Goal: Communication & Community: Answer question/provide support

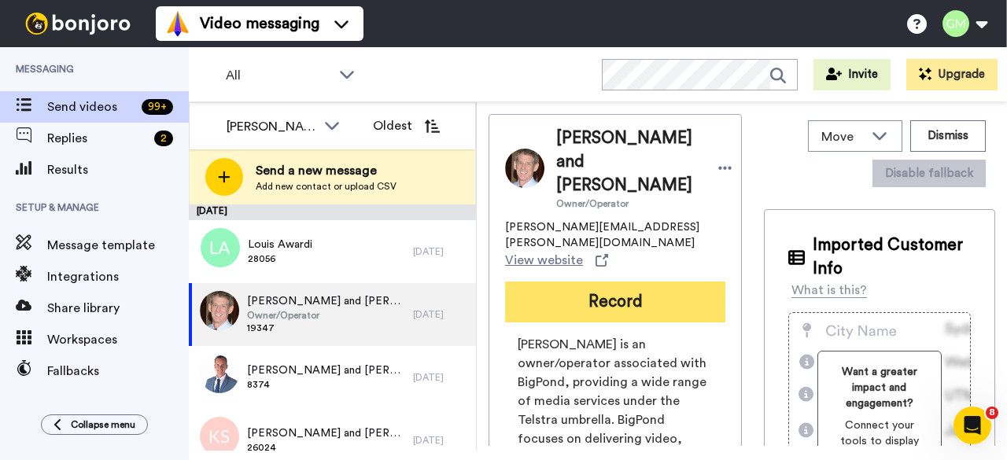
click at [574, 282] on button "Record" at bounding box center [615, 302] width 220 height 41
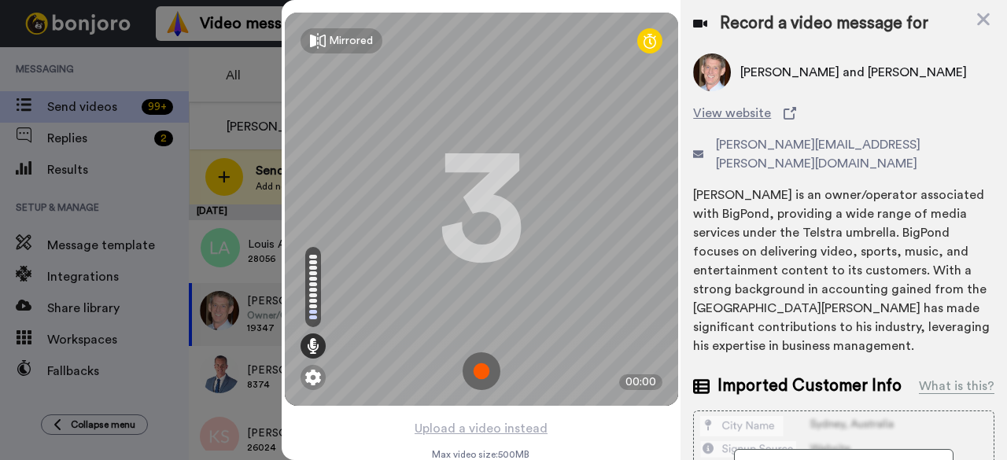
click at [481, 375] on img at bounding box center [482, 371] width 38 height 38
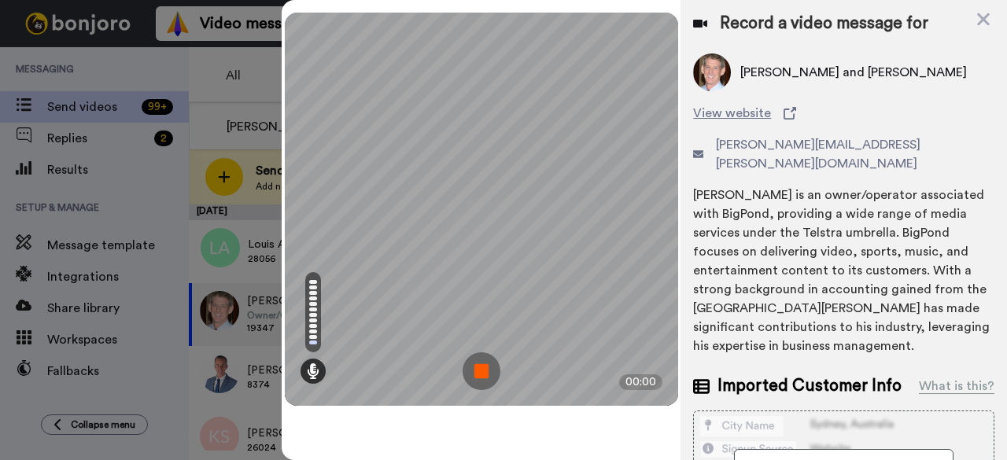
click at [482, 372] on img at bounding box center [482, 371] width 38 height 38
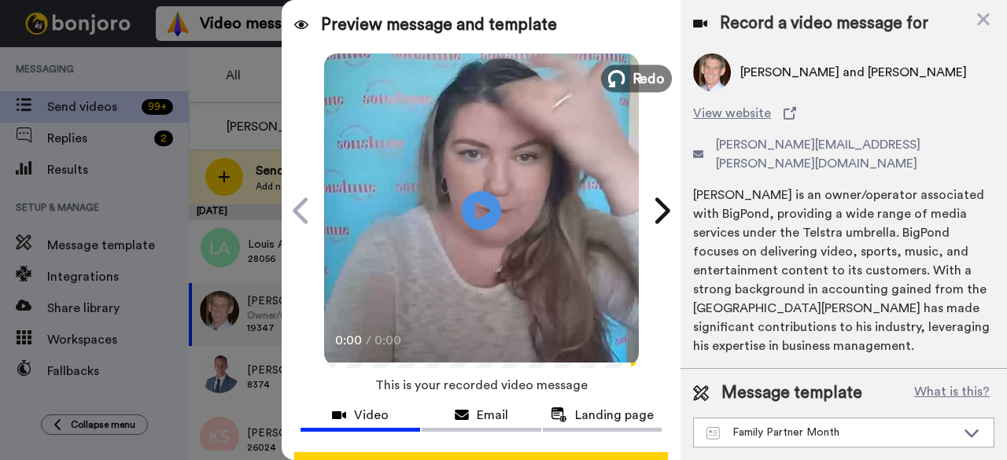
click at [618, 73] on icon at bounding box center [616, 78] width 17 height 17
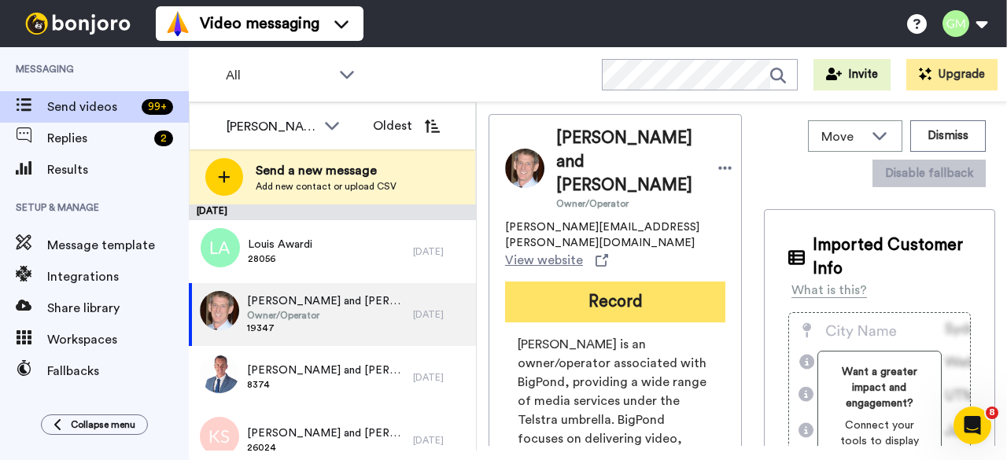
click at [546, 282] on button "Record" at bounding box center [615, 302] width 220 height 41
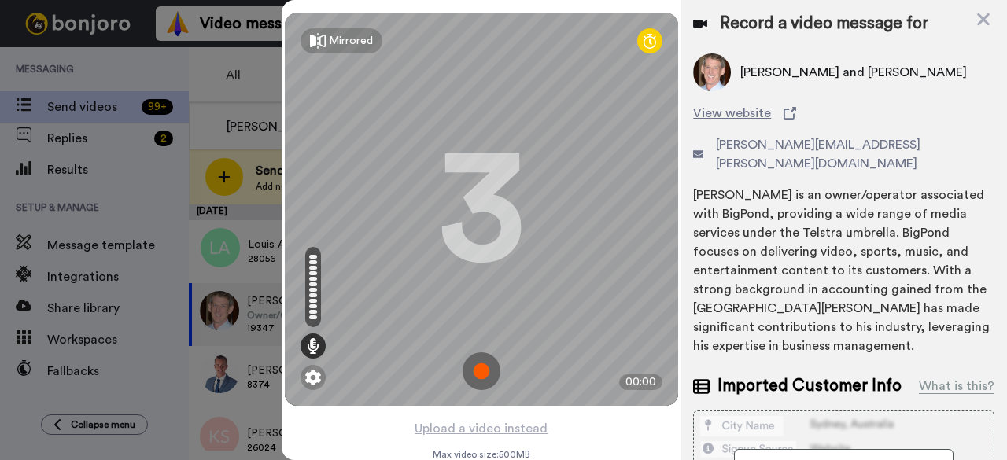
click at [474, 374] on img at bounding box center [482, 371] width 38 height 38
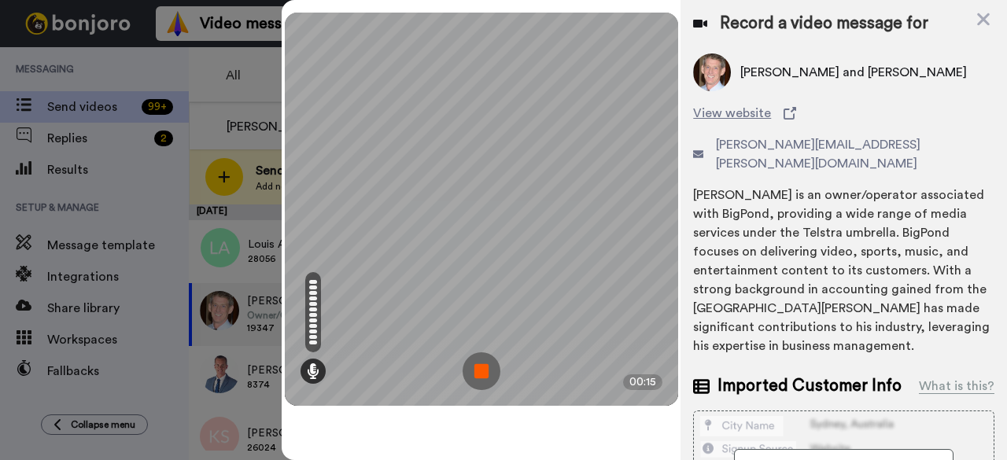
click at [474, 374] on img at bounding box center [482, 371] width 38 height 38
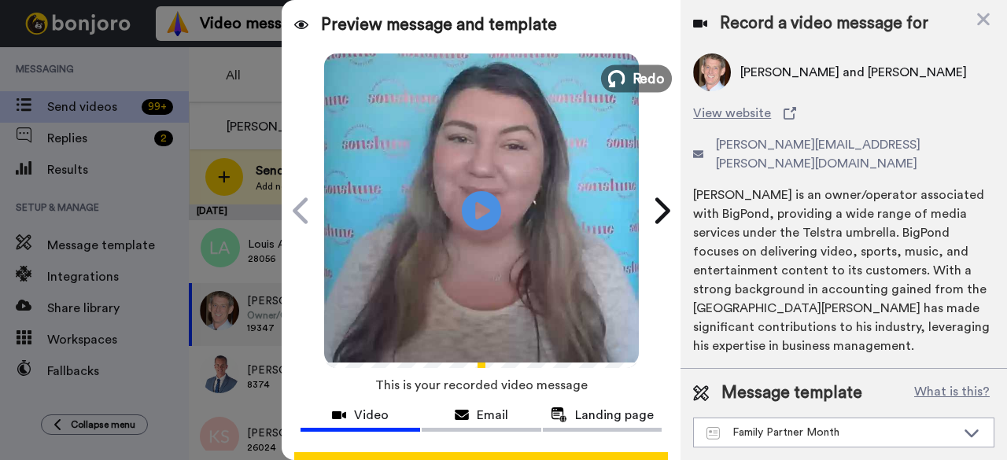
click at [618, 83] on icon at bounding box center [616, 78] width 17 height 17
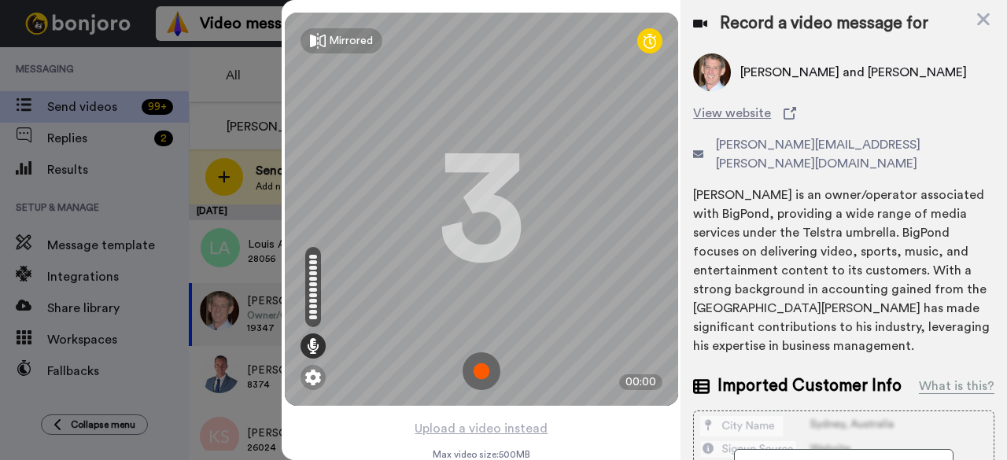
click at [483, 362] on img at bounding box center [482, 371] width 38 height 38
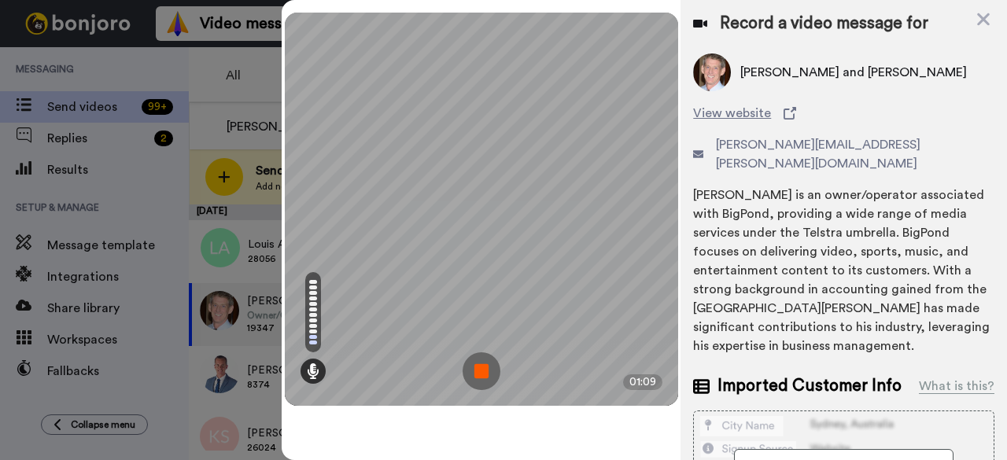
click at [486, 375] on img at bounding box center [482, 371] width 38 height 38
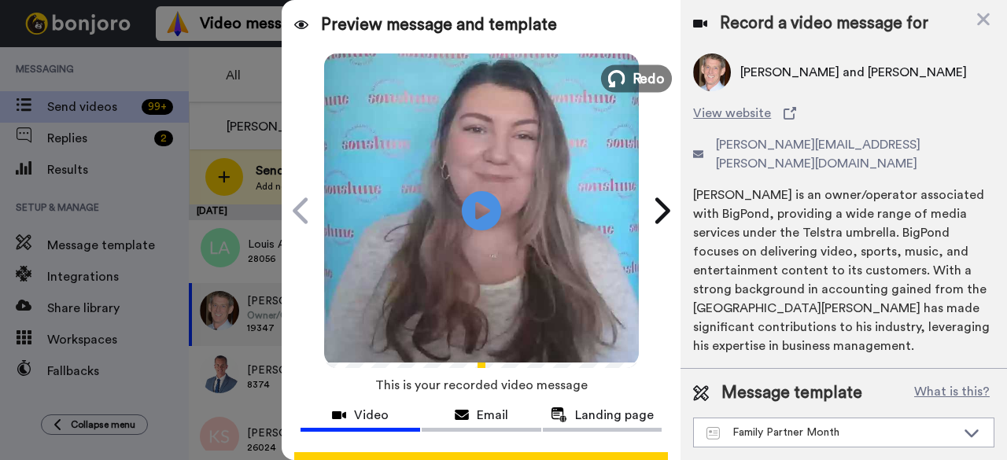
click at [625, 80] on button "Redo" at bounding box center [636, 79] width 71 height 28
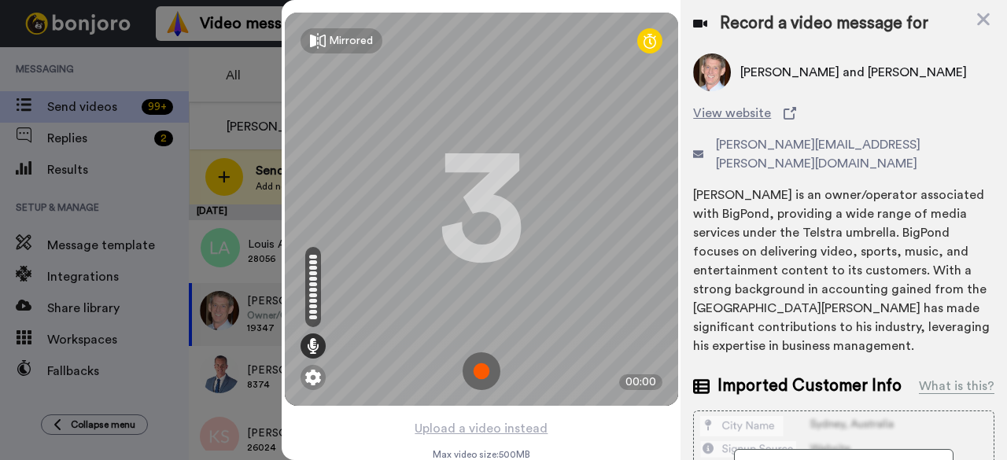
click at [478, 371] on img at bounding box center [482, 371] width 38 height 38
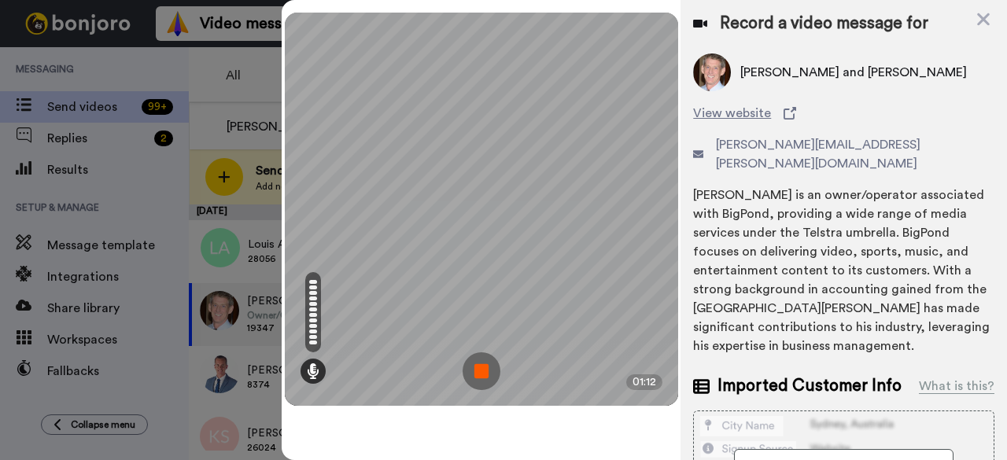
click at [491, 373] on img at bounding box center [482, 371] width 38 height 38
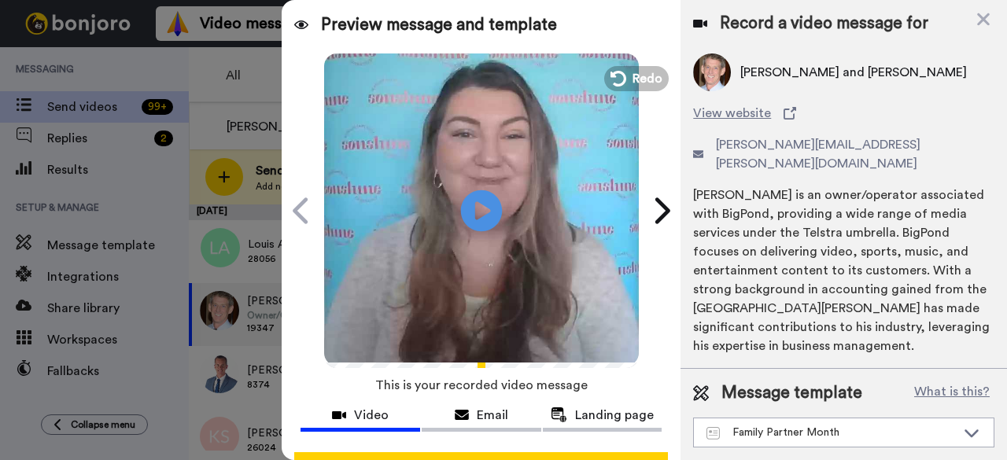
click at [489, 206] on icon at bounding box center [482, 211] width 42 height 42
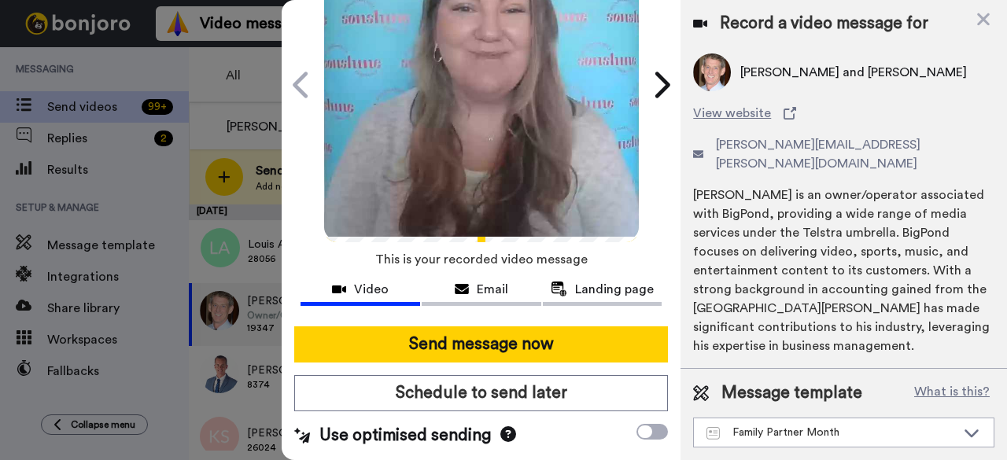
scroll to position [145, 0]
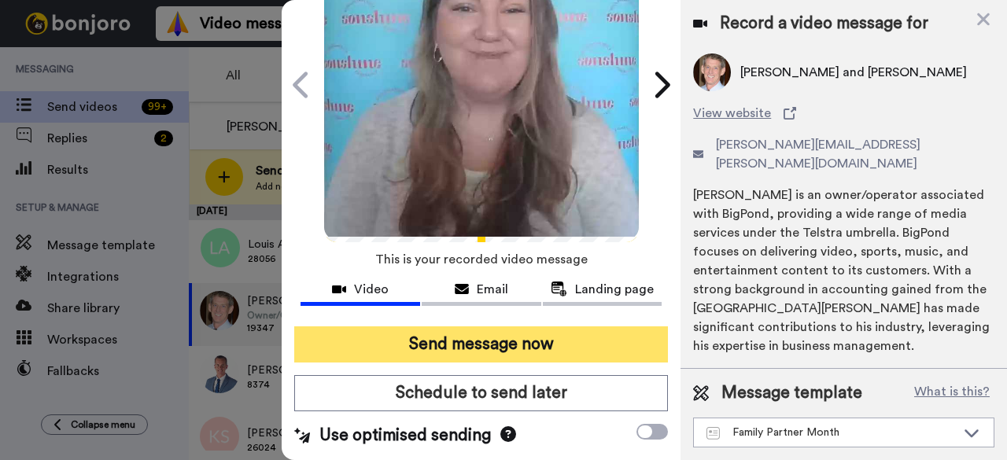
click at [497, 327] on button "Send message now" at bounding box center [481, 345] width 374 height 36
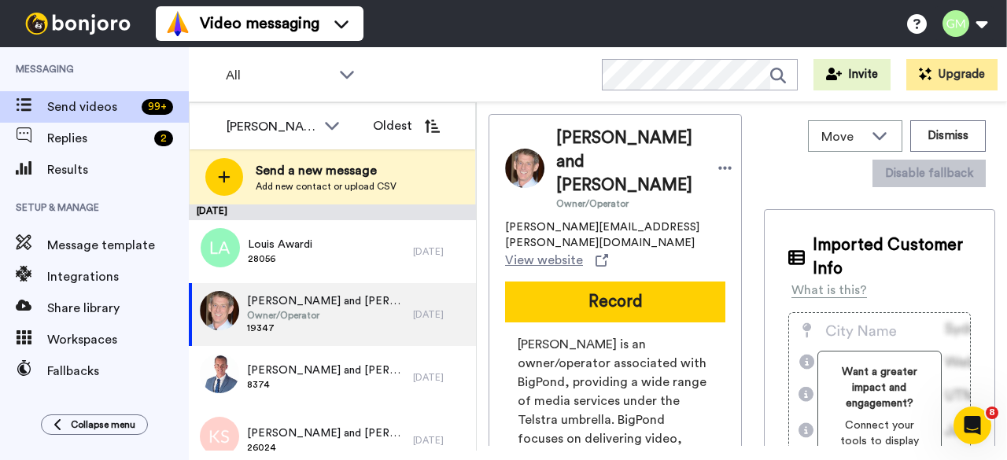
scroll to position [0, 0]
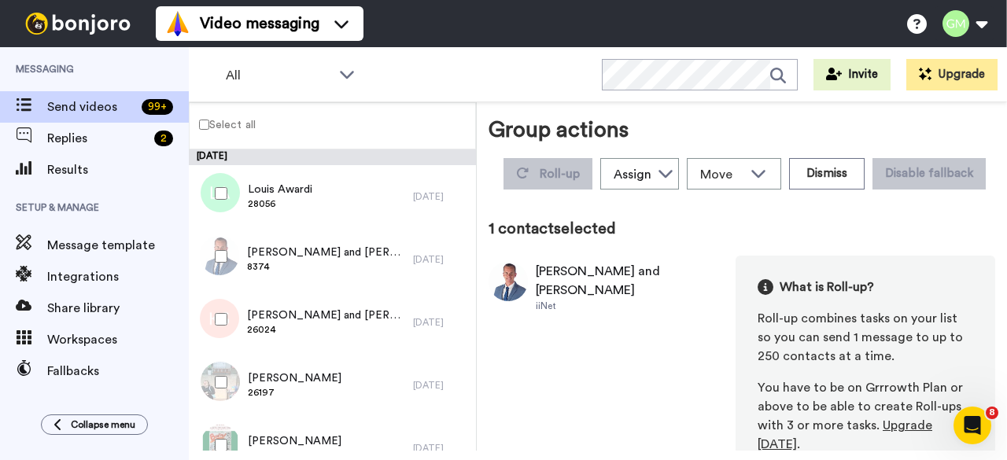
click at [228, 262] on div at bounding box center [218, 256] width 57 height 55
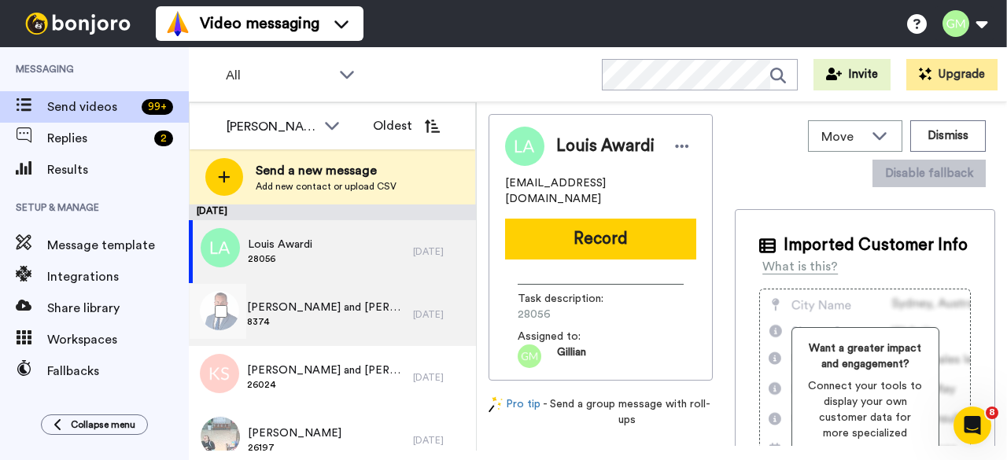
click at [264, 306] on span "Ken and Beth Collett" at bounding box center [326, 308] width 158 height 16
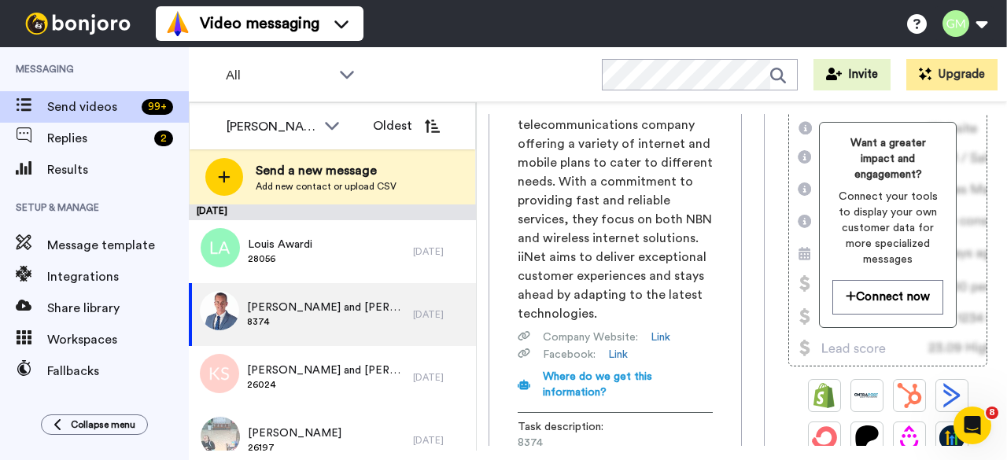
scroll to position [315, 0]
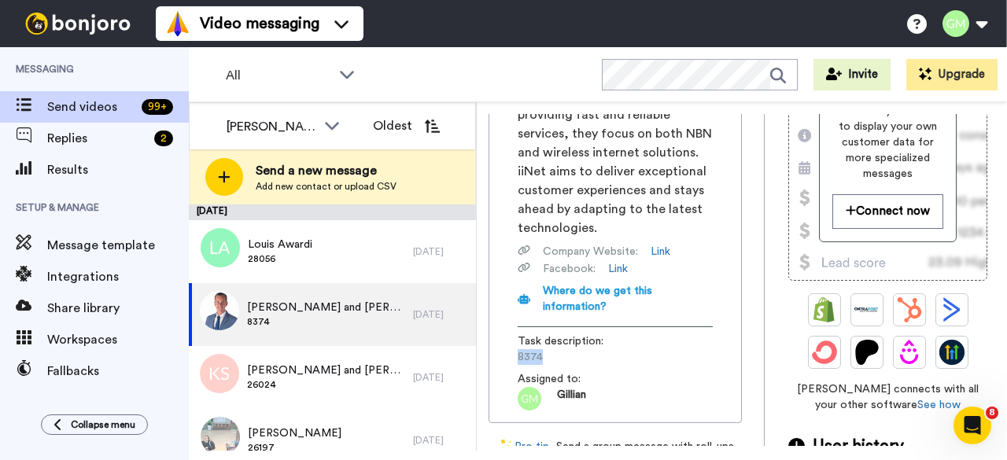
drag, startPoint x: 549, startPoint y: 371, endPoint x: 503, endPoint y: 371, distance: 46.4
click at [503, 371] on div "Ken and Beth Collett bcollett@iinet.net.au View website Record iiNet is a leadi…" at bounding box center [615, 111] width 253 height 624
copy span "8374"
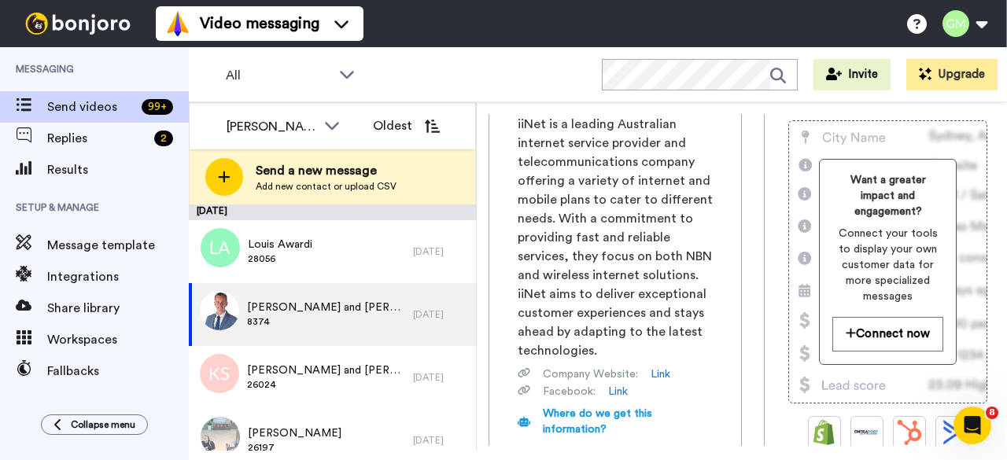
scroll to position [0, 0]
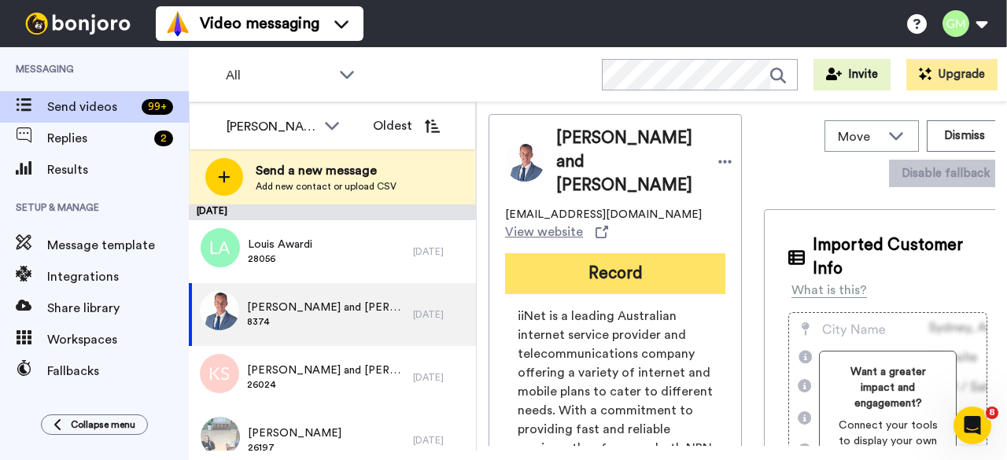
click at [576, 253] on button "Record" at bounding box center [615, 273] width 220 height 41
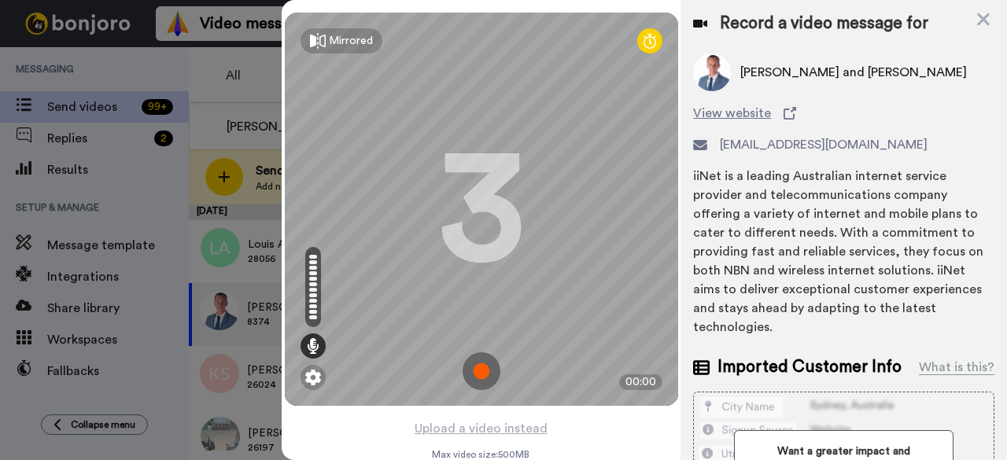
click at [477, 375] on img at bounding box center [482, 371] width 38 height 38
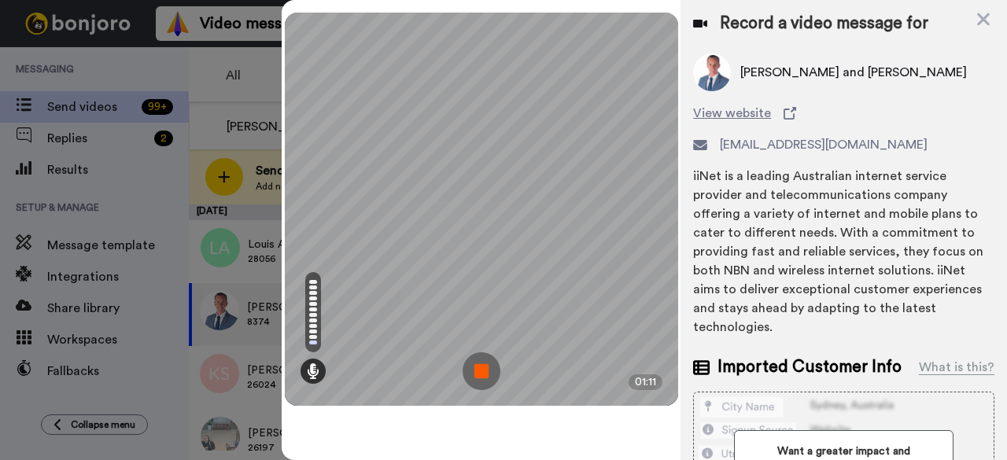
click at [477, 375] on img at bounding box center [482, 371] width 38 height 38
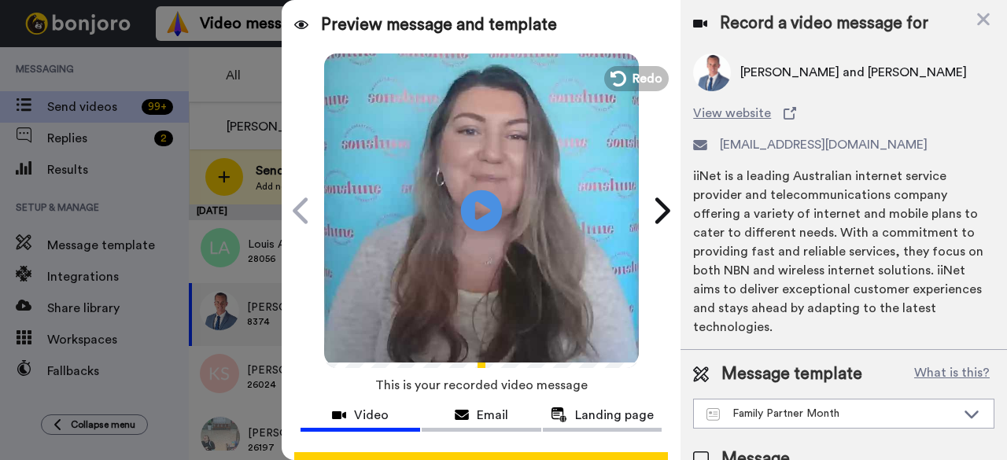
click at [466, 201] on icon at bounding box center [482, 211] width 42 height 42
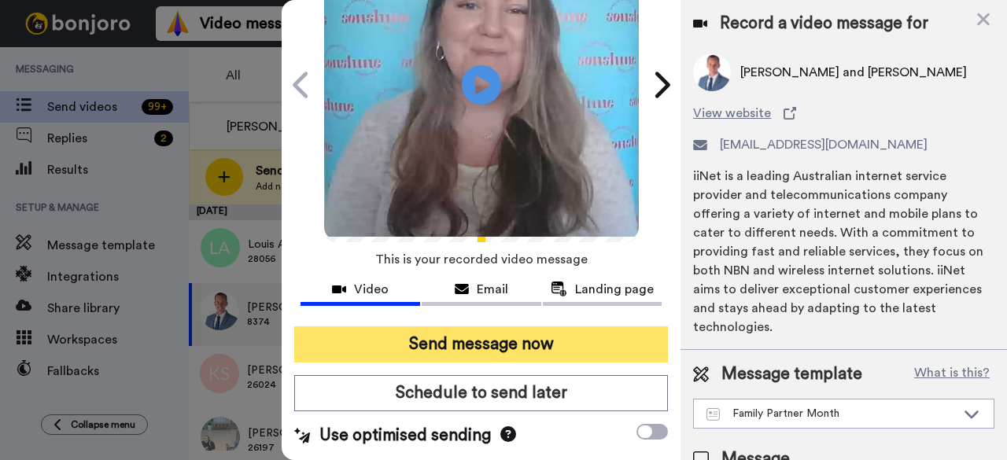
click at [480, 327] on button "Send message now" at bounding box center [481, 345] width 374 height 36
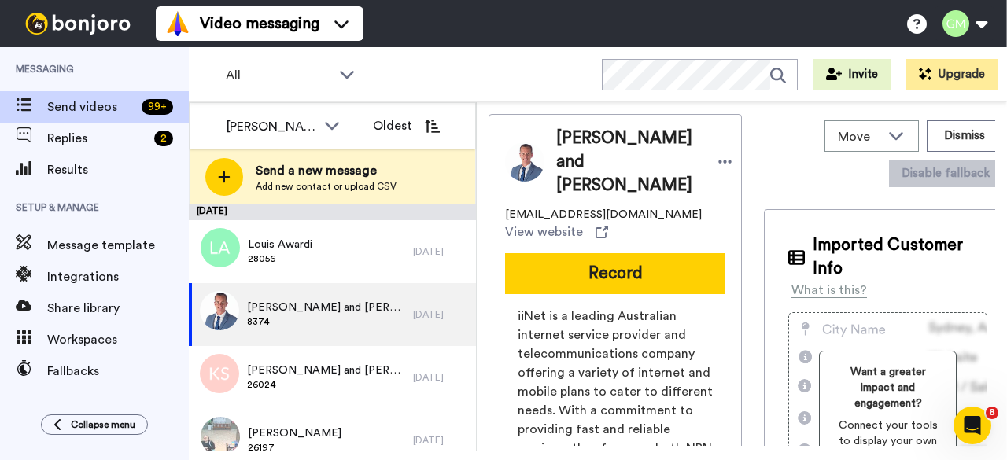
scroll to position [0, 0]
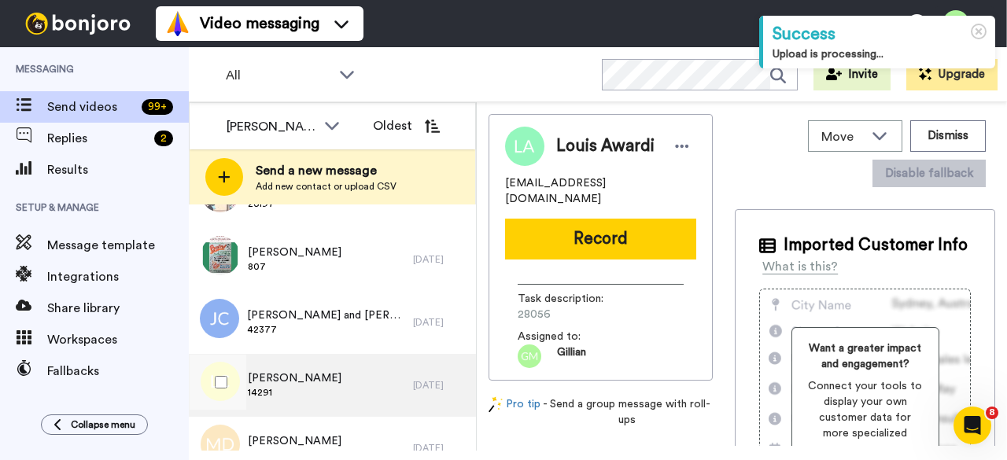
scroll to position [157, 0]
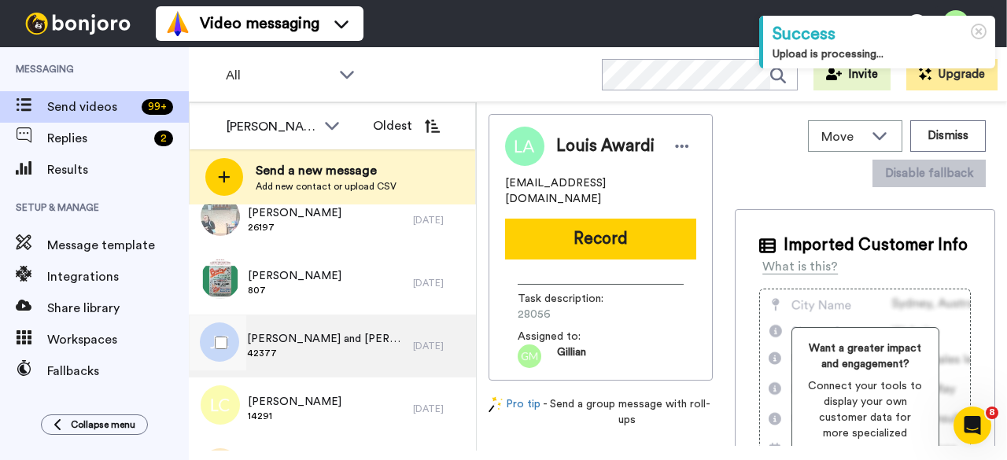
click at [338, 345] on span "[PERSON_NAME] and [PERSON_NAME]" at bounding box center [326, 339] width 158 height 16
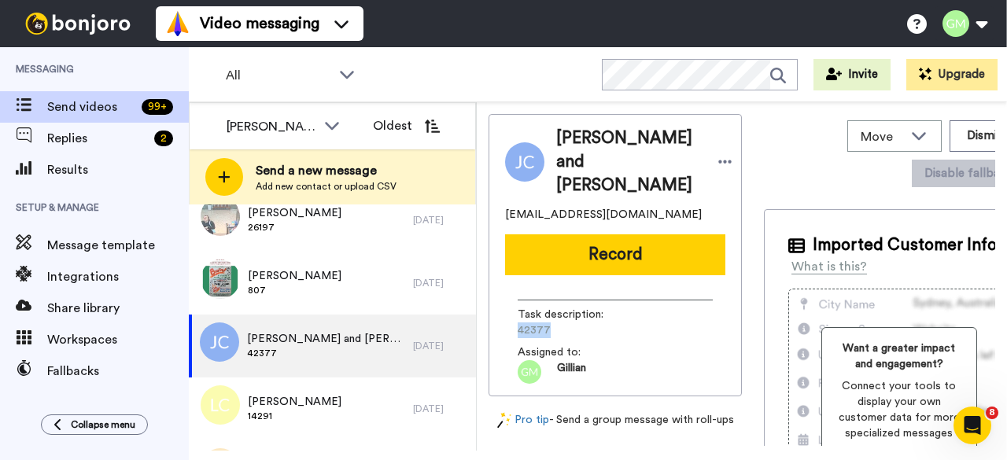
drag, startPoint x: 554, startPoint y: 308, endPoint x: 519, endPoint y: 303, distance: 34.9
click at [515, 306] on div "Task description : 42377 Assigned to: Gillian" at bounding box center [615, 336] width 220 height 96
copy span "42377"
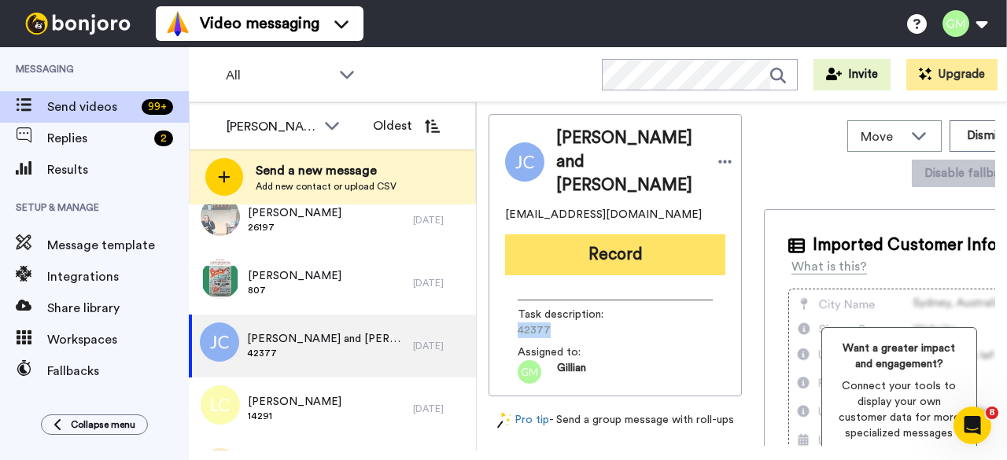
click at [563, 234] on button "Record" at bounding box center [615, 254] width 220 height 41
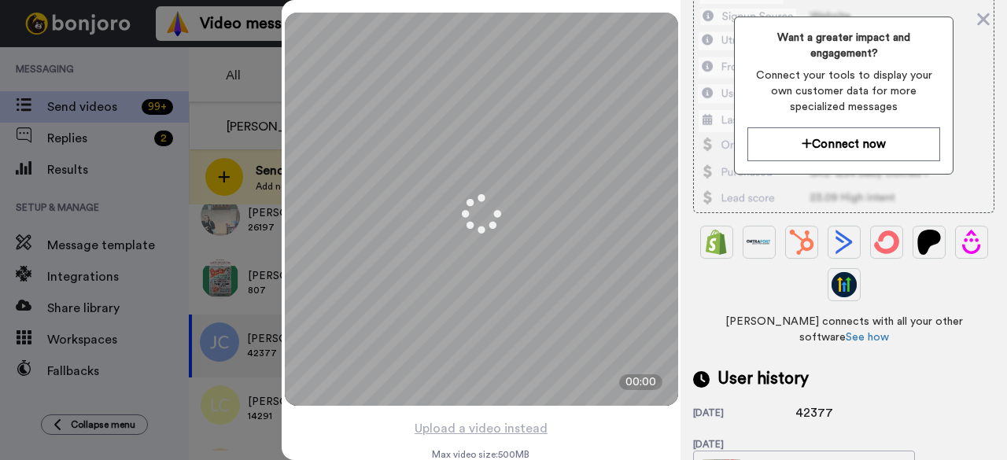
scroll to position [472, 0]
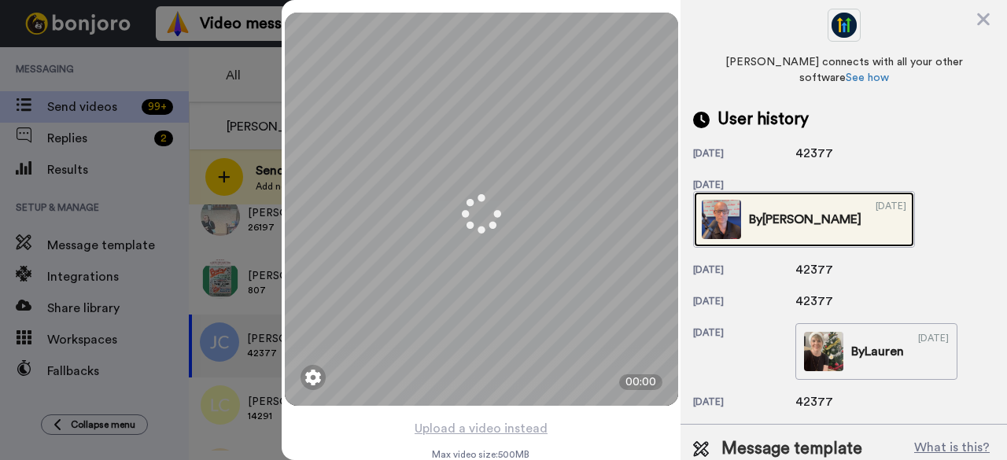
click at [741, 200] on img at bounding box center [721, 219] width 39 height 39
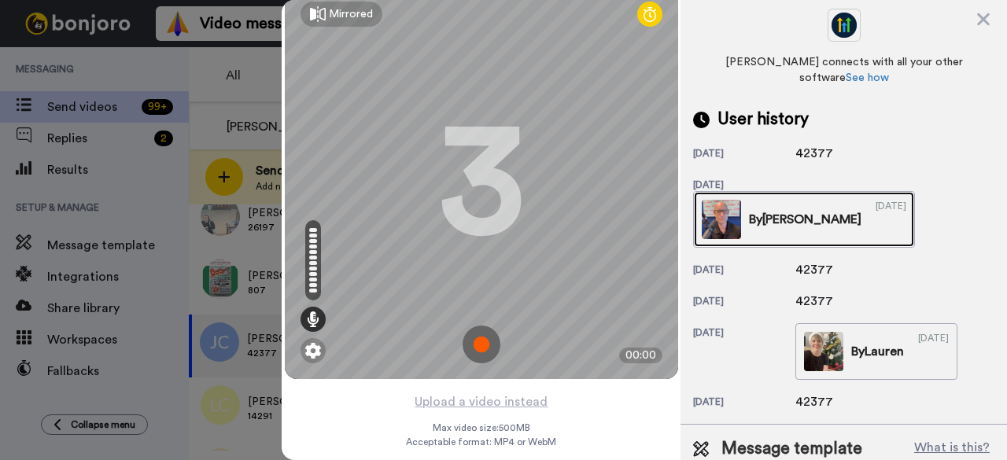
scroll to position [0, 0]
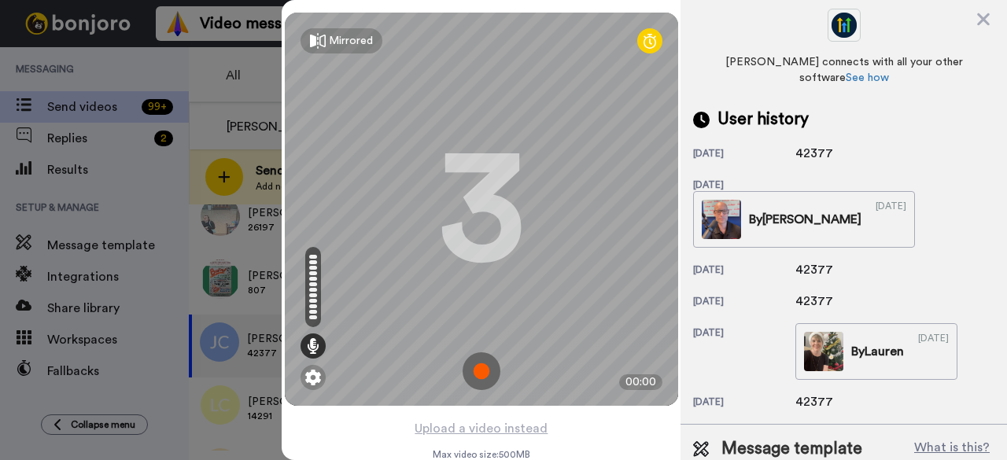
click at [482, 372] on img at bounding box center [482, 371] width 38 height 38
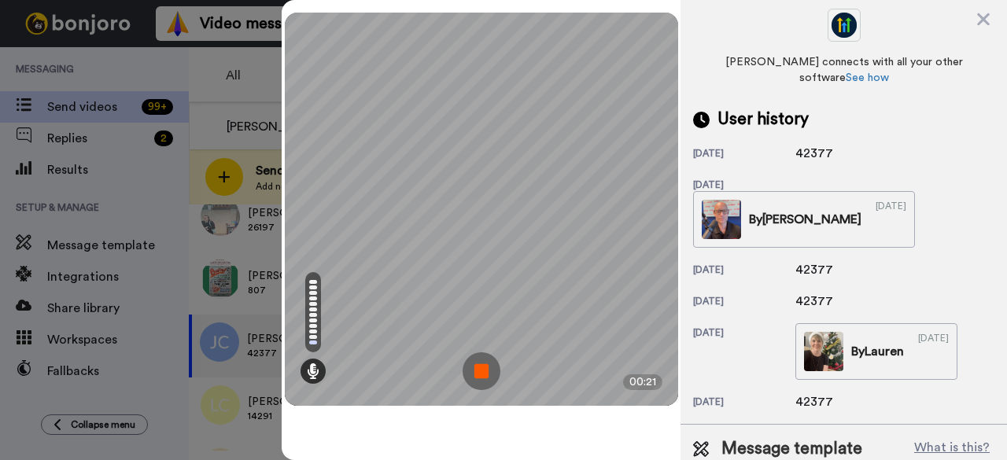
click at [490, 373] on img at bounding box center [482, 371] width 38 height 38
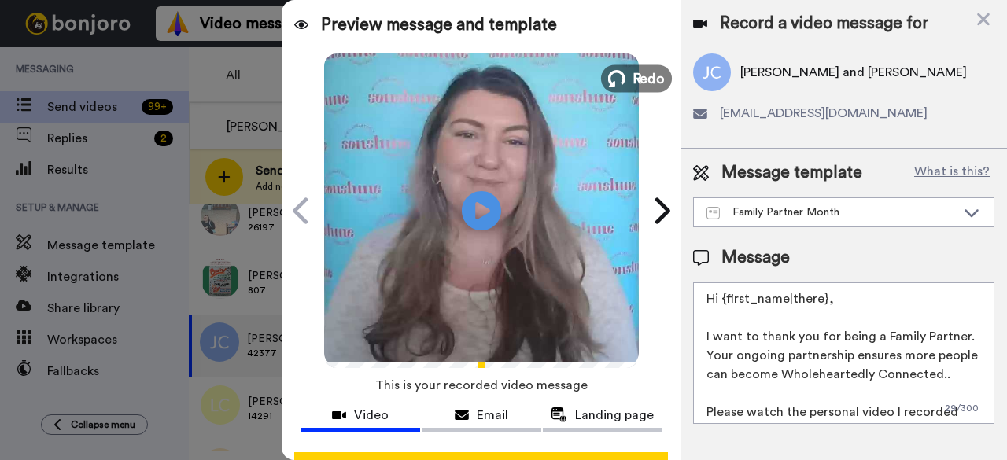
click at [646, 68] on span "Redo" at bounding box center [648, 78] width 33 height 20
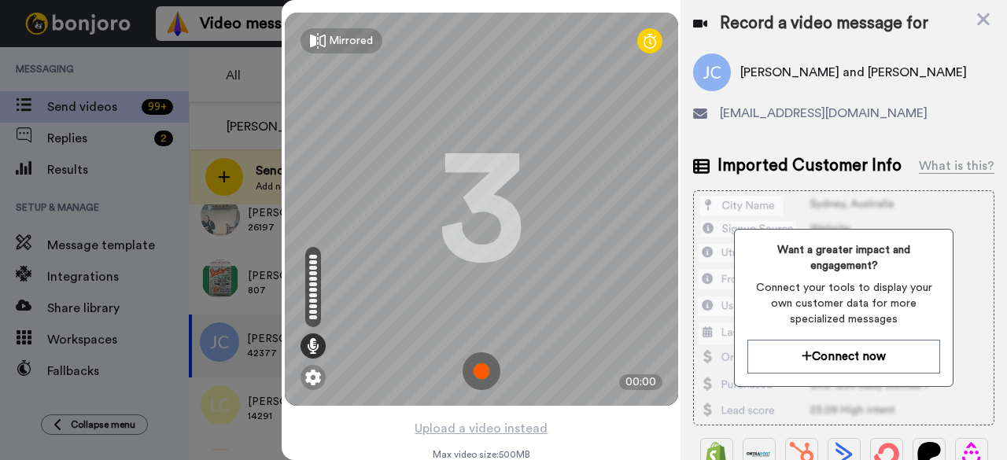
click at [489, 374] on img at bounding box center [482, 371] width 38 height 38
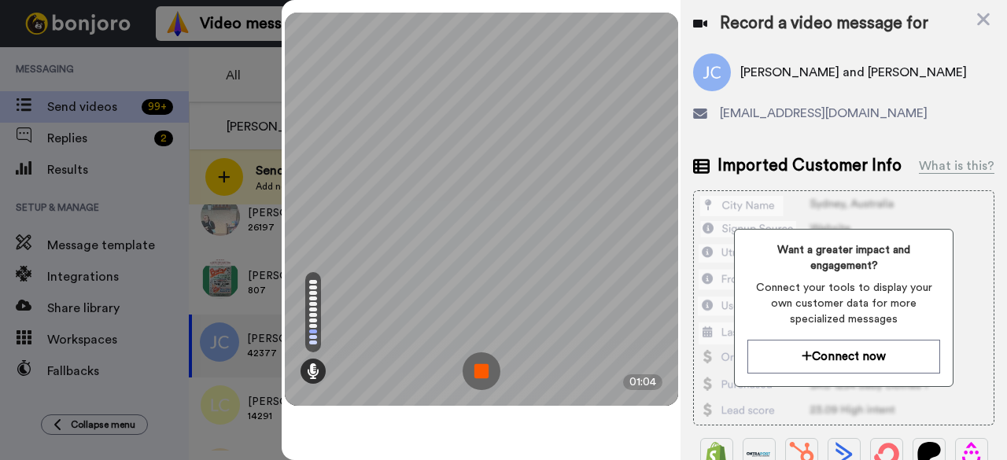
click at [489, 371] on img at bounding box center [482, 371] width 38 height 38
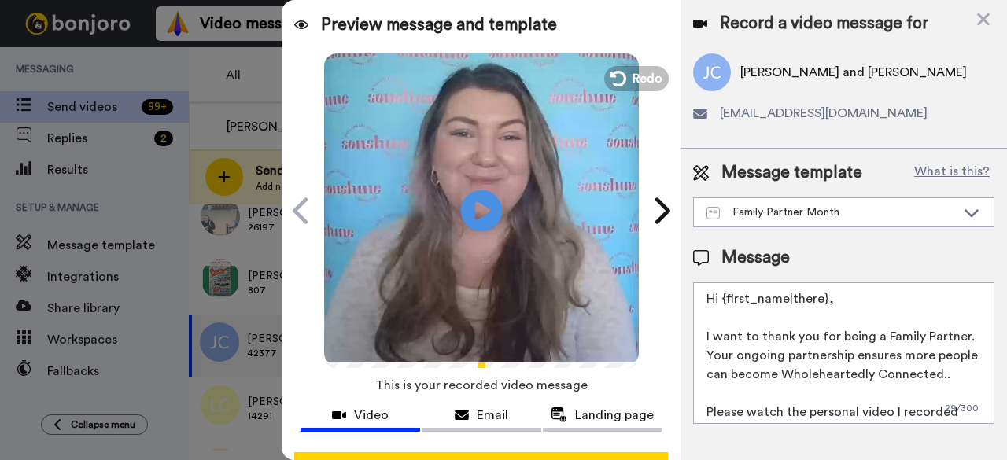
click at [476, 216] on icon "Play/Pause" at bounding box center [482, 210] width 42 height 75
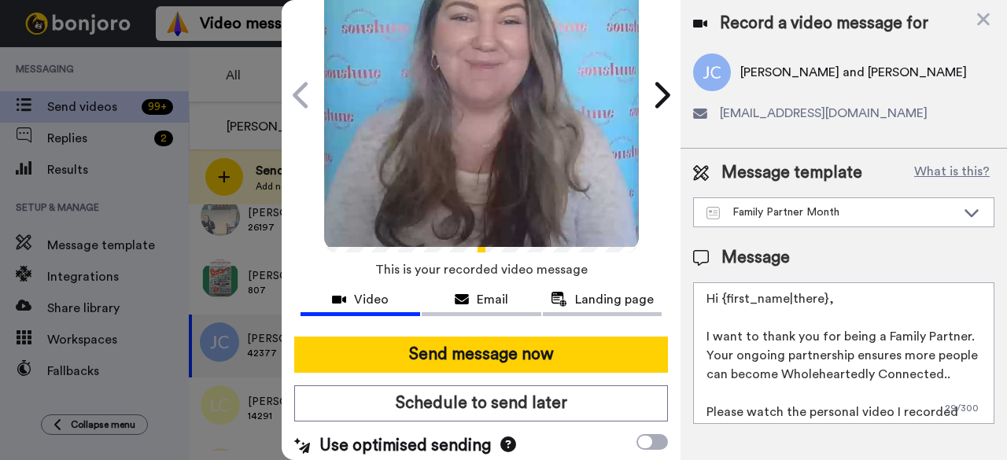
scroll to position [145, 0]
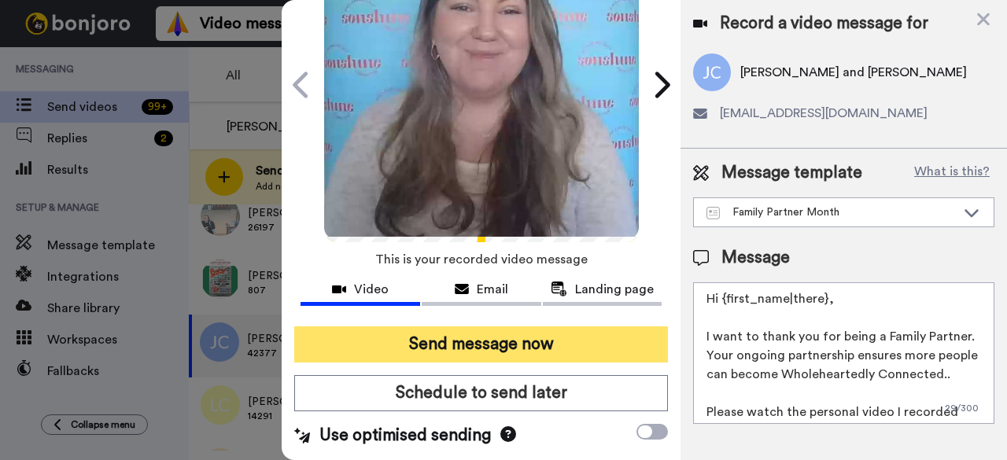
click at [480, 327] on button "Send message now" at bounding box center [481, 345] width 374 height 36
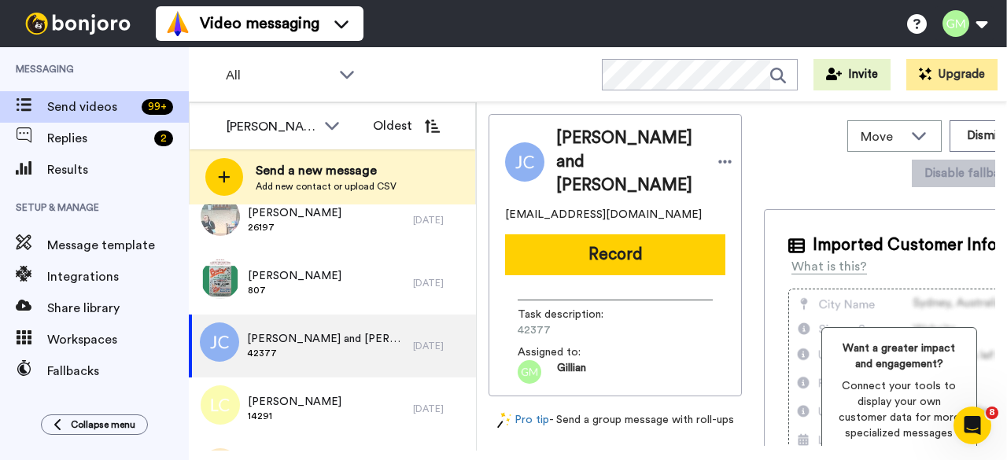
scroll to position [0, 0]
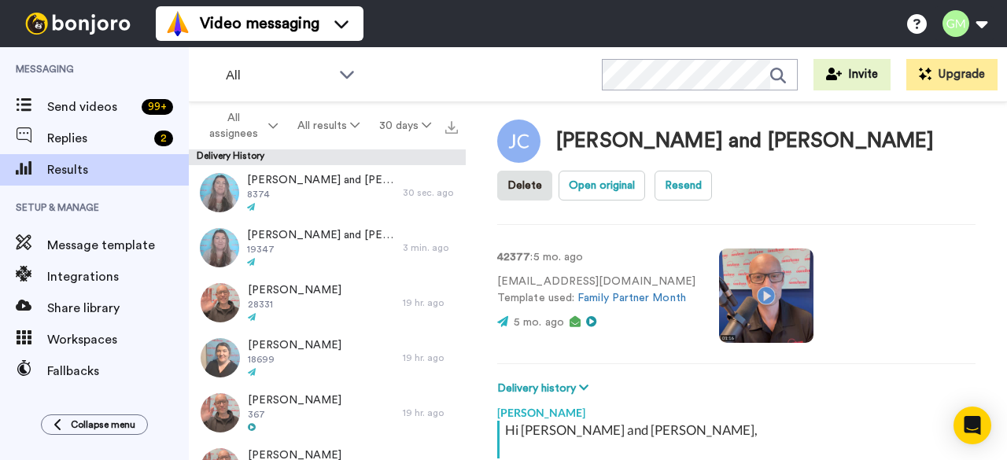
click at [770, 289] on video at bounding box center [766, 296] width 94 height 94
click at [758, 284] on video at bounding box center [766, 296] width 94 height 94
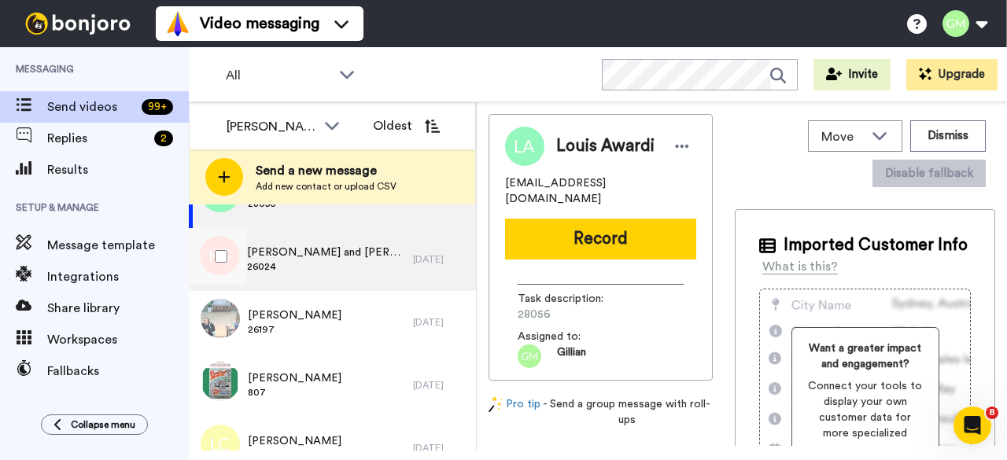
scroll to position [79, 0]
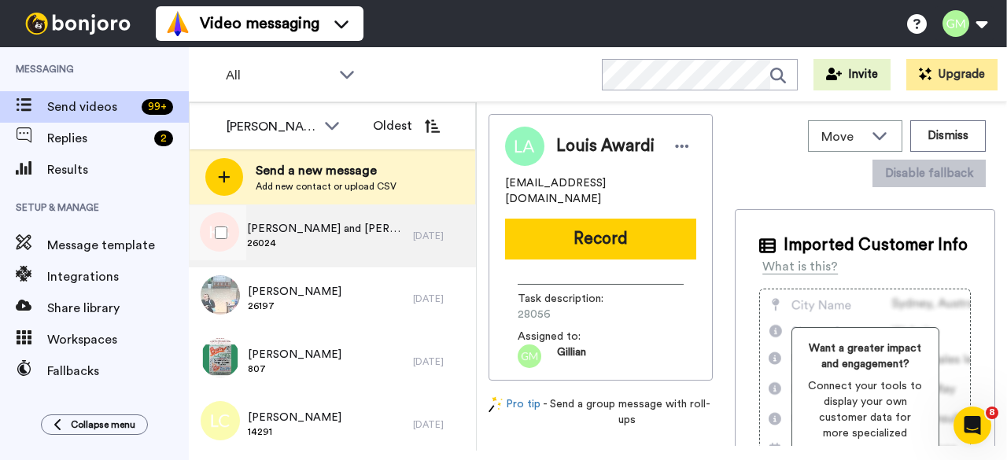
click at [346, 227] on span "[PERSON_NAME] and [PERSON_NAME]" at bounding box center [326, 229] width 158 height 16
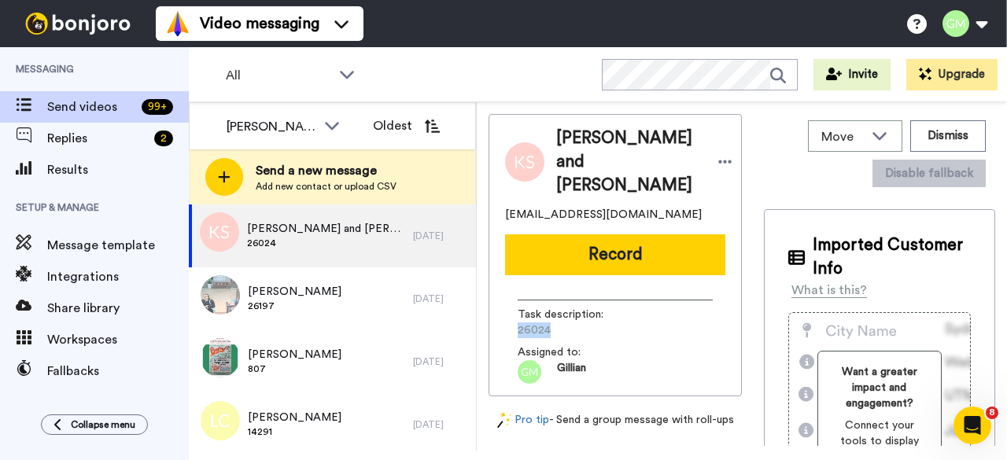
drag, startPoint x: 554, startPoint y: 326, endPoint x: 509, endPoint y: 333, distance: 45.4
click at [509, 333] on div "Task description : 26024 Assigned to: [PERSON_NAME]" at bounding box center [615, 336] width 220 height 96
copy span "26024"
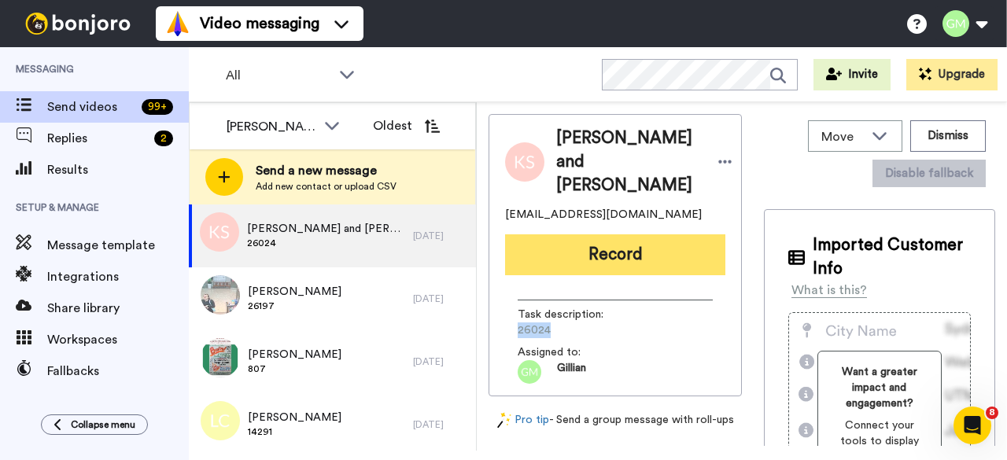
click at [595, 257] on button "Record" at bounding box center [615, 254] width 220 height 41
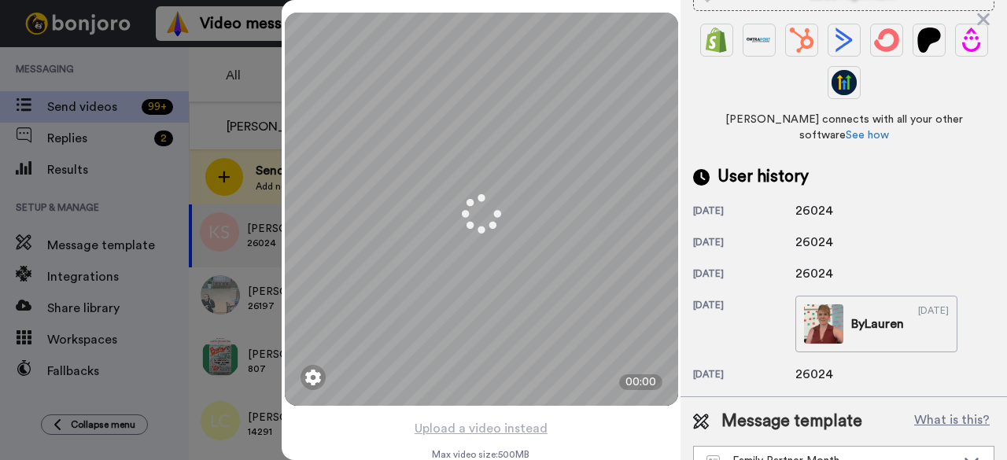
scroll to position [433, 0]
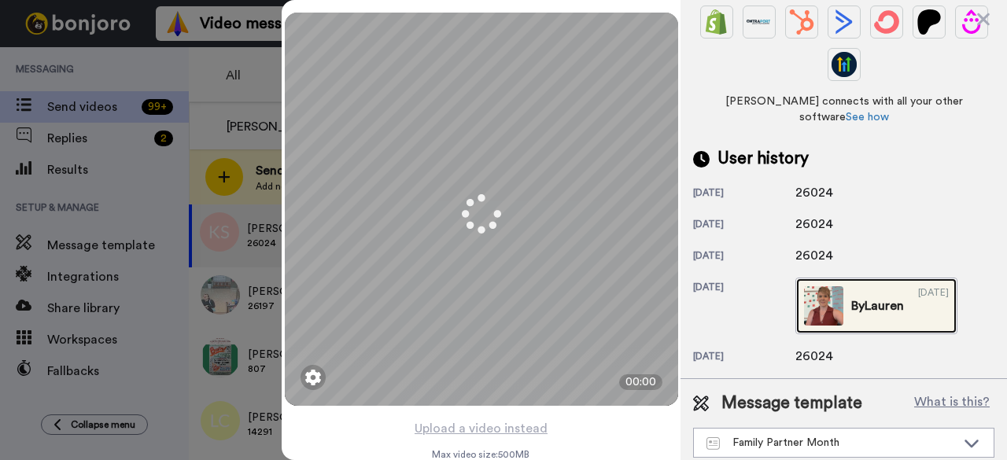
click at [833, 286] on img at bounding box center [823, 305] width 39 height 39
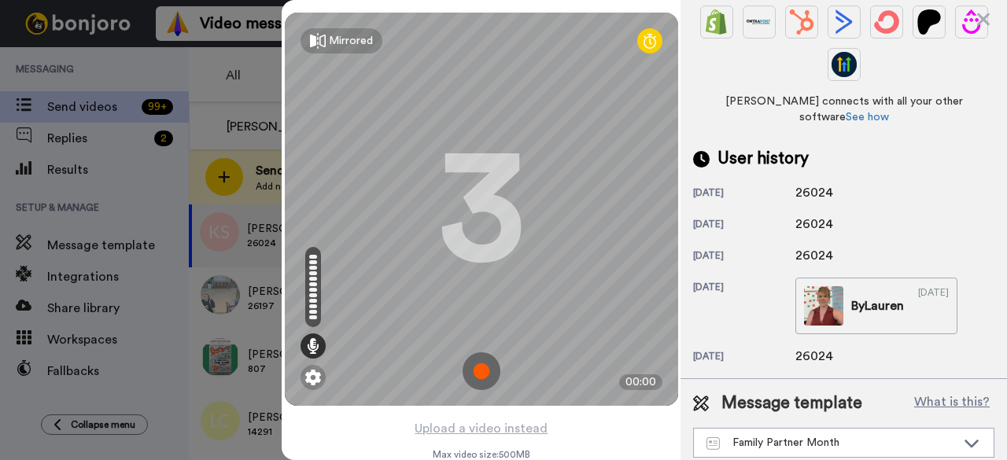
click at [475, 368] on img at bounding box center [482, 371] width 38 height 38
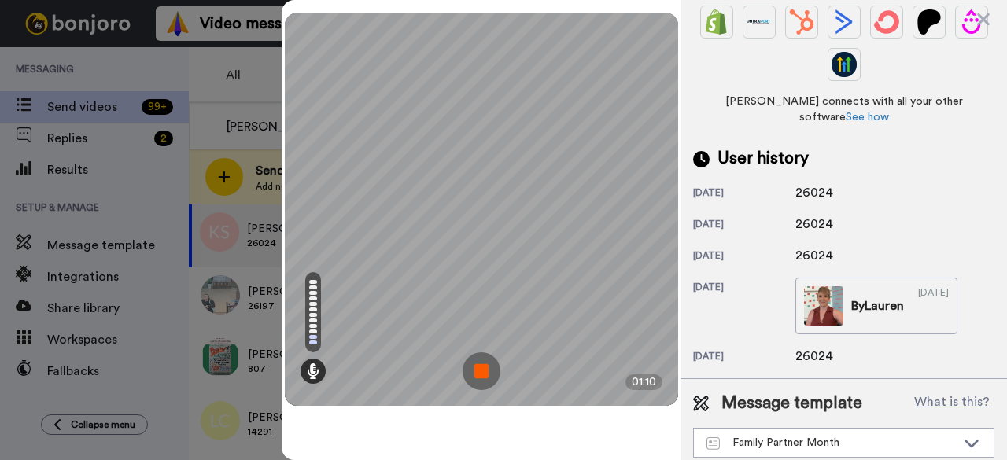
click at [482, 376] on img at bounding box center [482, 371] width 38 height 38
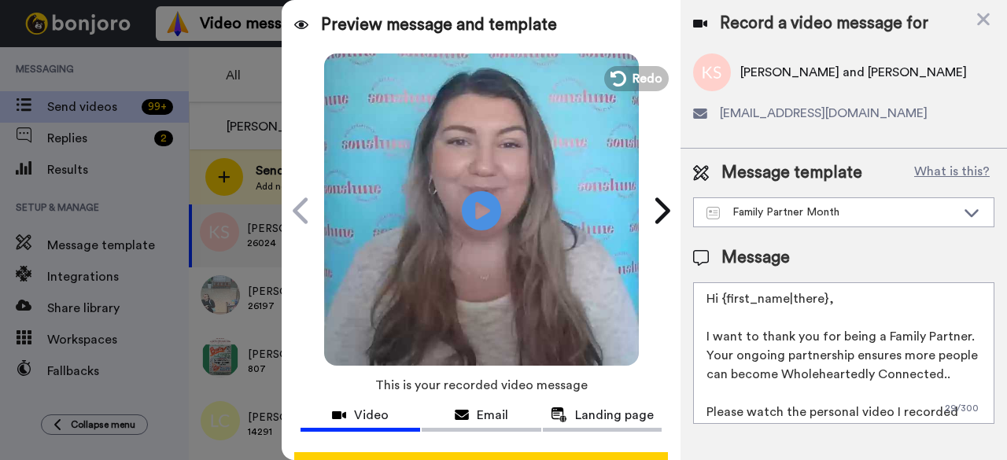
scroll to position [0, 0]
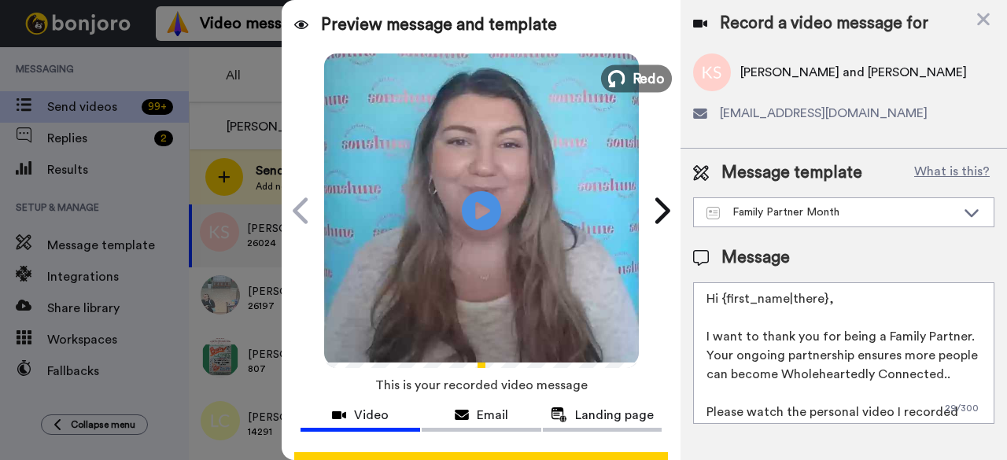
click at [620, 72] on button "Redo" at bounding box center [636, 79] width 71 height 28
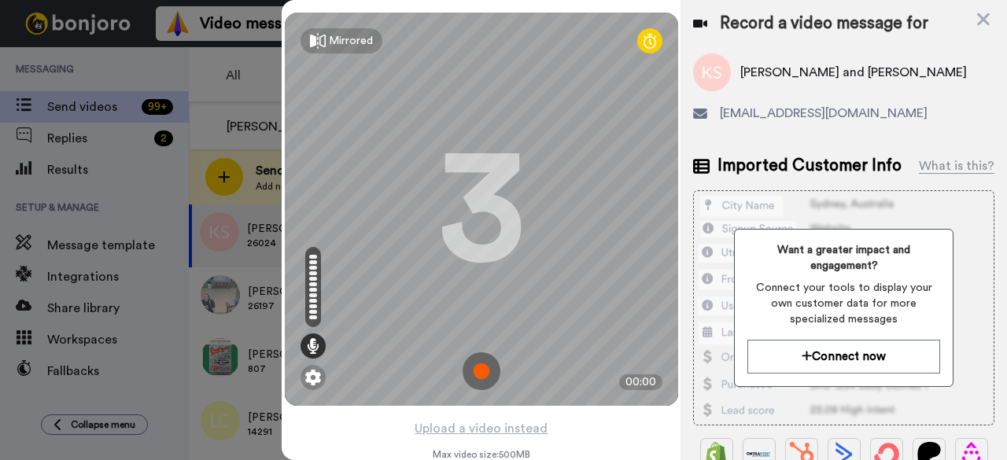
click at [486, 374] on img at bounding box center [482, 371] width 38 height 38
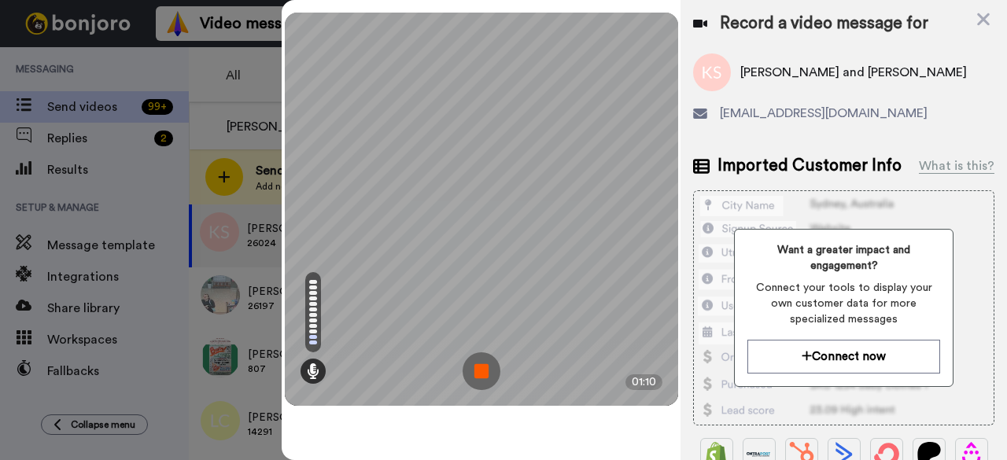
click at [489, 373] on img at bounding box center [482, 371] width 38 height 38
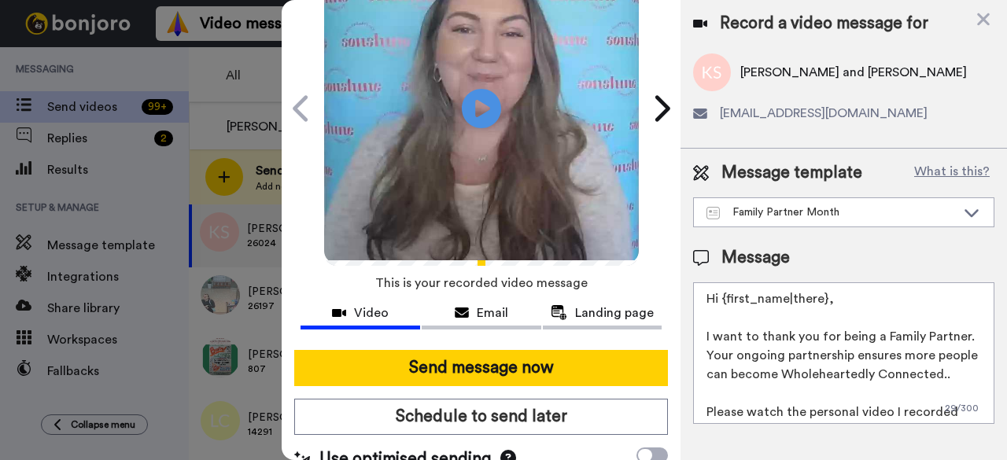
scroll to position [145, 0]
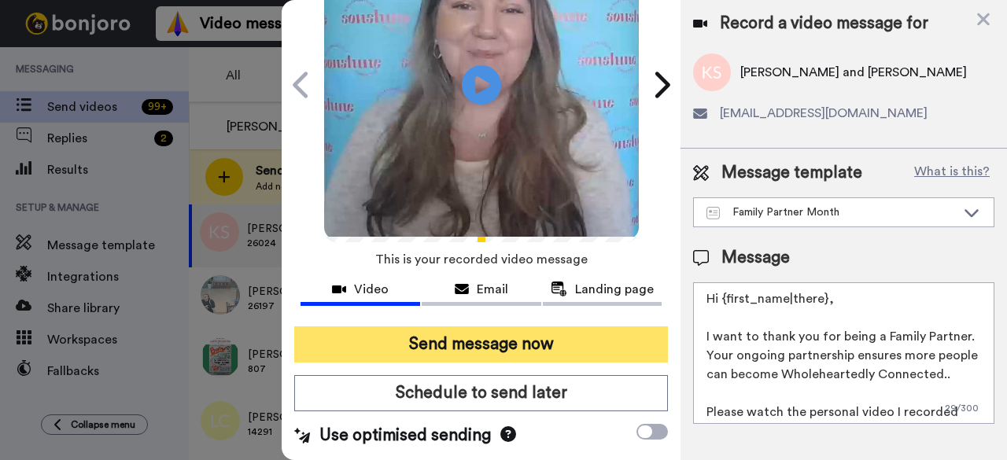
click at [537, 327] on button "Send message now" at bounding box center [481, 345] width 374 height 36
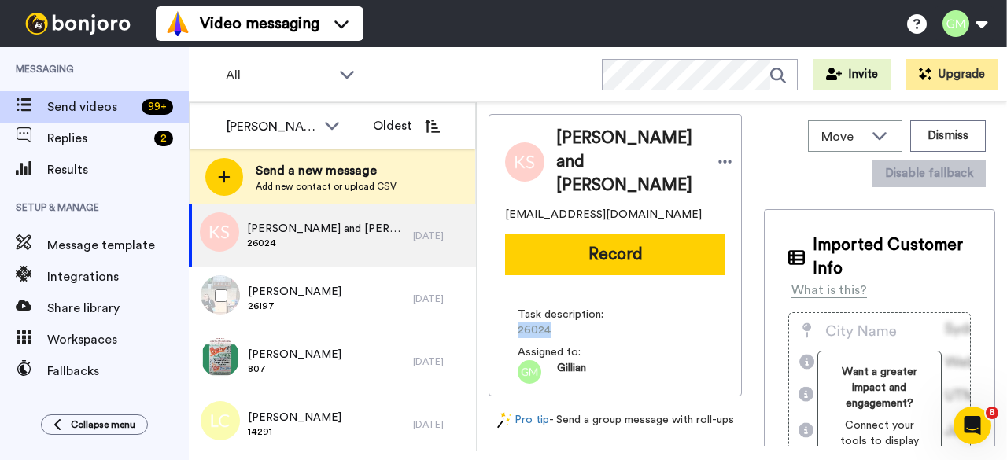
scroll to position [0, 0]
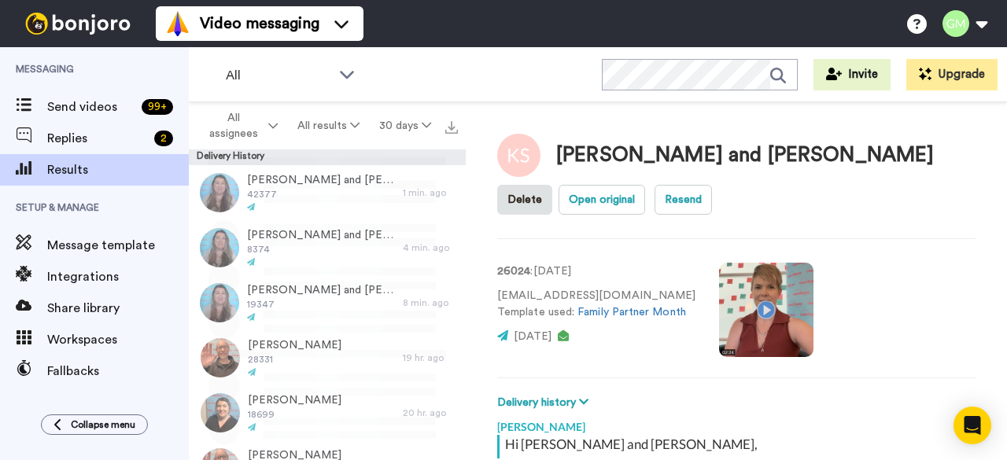
click at [761, 319] on video at bounding box center [766, 310] width 94 height 94
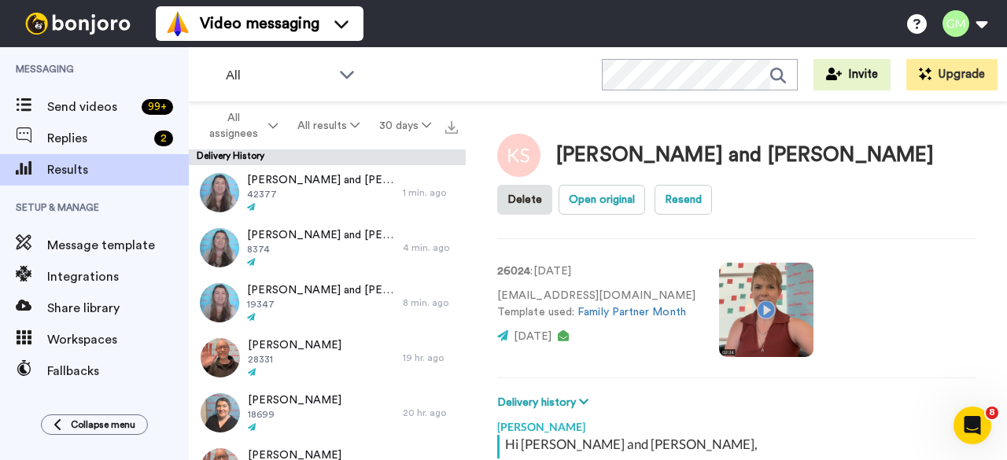
click at [761, 319] on video at bounding box center [766, 310] width 94 height 94
type textarea "x"
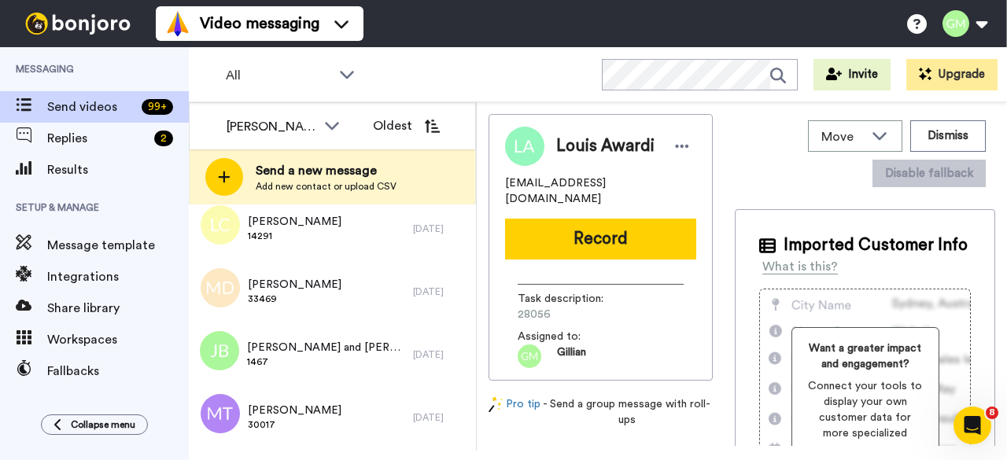
scroll to position [236, 0]
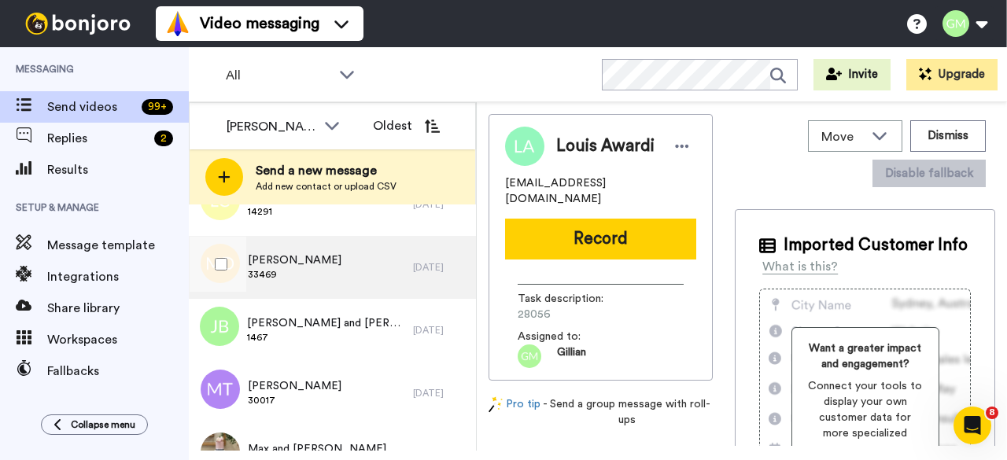
click at [316, 278] on div "Marisa Dix 33469" at bounding box center [301, 267] width 224 height 63
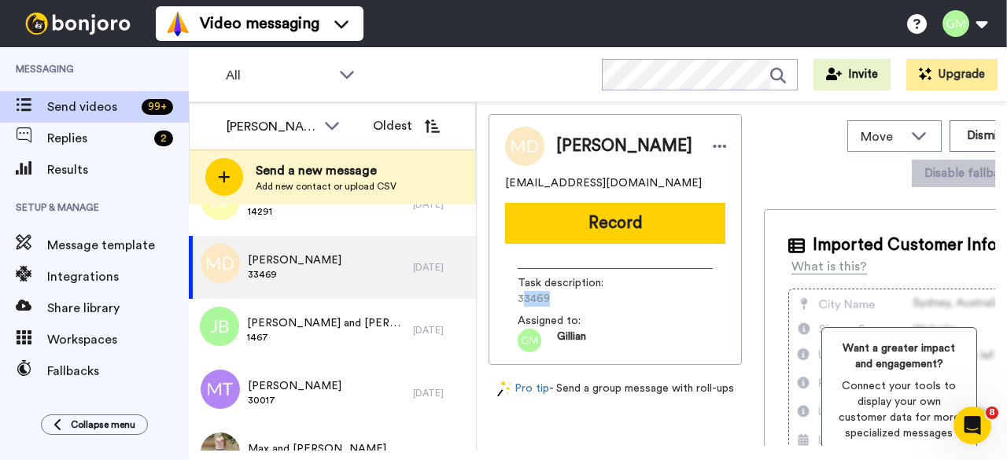
drag, startPoint x: 554, startPoint y: 298, endPoint x: 519, endPoint y: 297, distance: 34.6
click at [519, 297] on span "33469" at bounding box center [592, 299] width 149 height 16
click at [518, 297] on span "33469" at bounding box center [592, 299] width 149 height 16
copy span "33469"
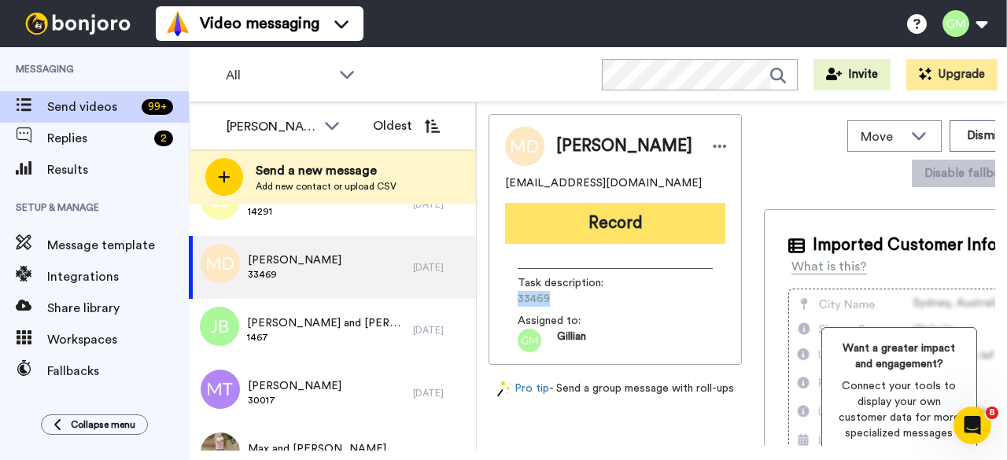
click at [611, 213] on button "Record" at bounding box center [615, 223] width 220 height 41
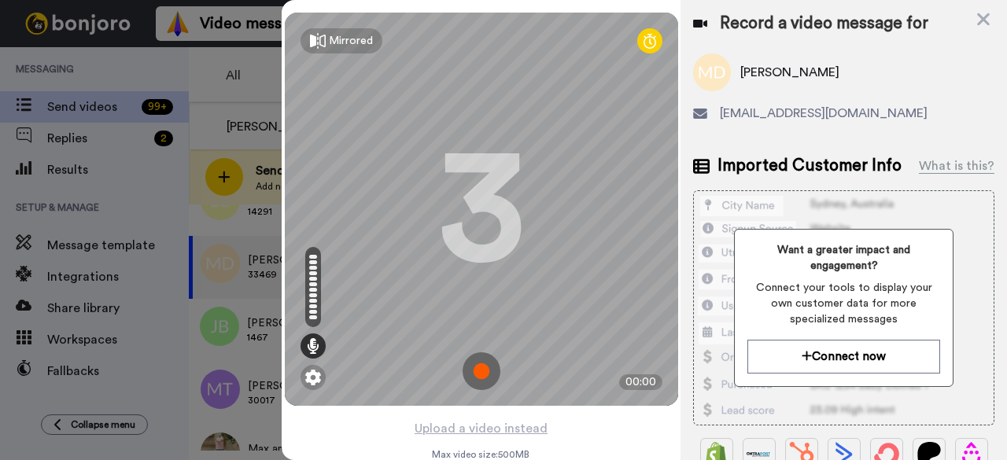
click at [471, 373] on img at bounding box center [482, 371] width 38 height 38
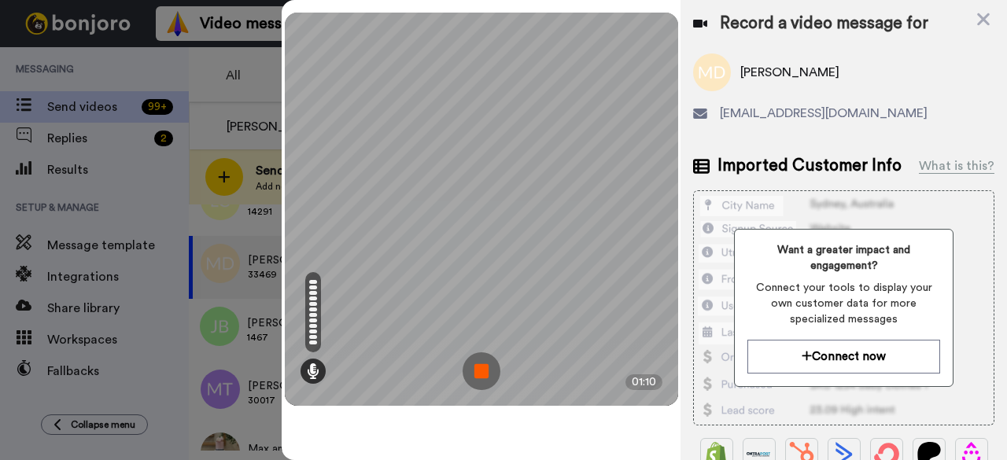
click at [464, 372] on img at bounding box center [482, 371] width 38 height 38
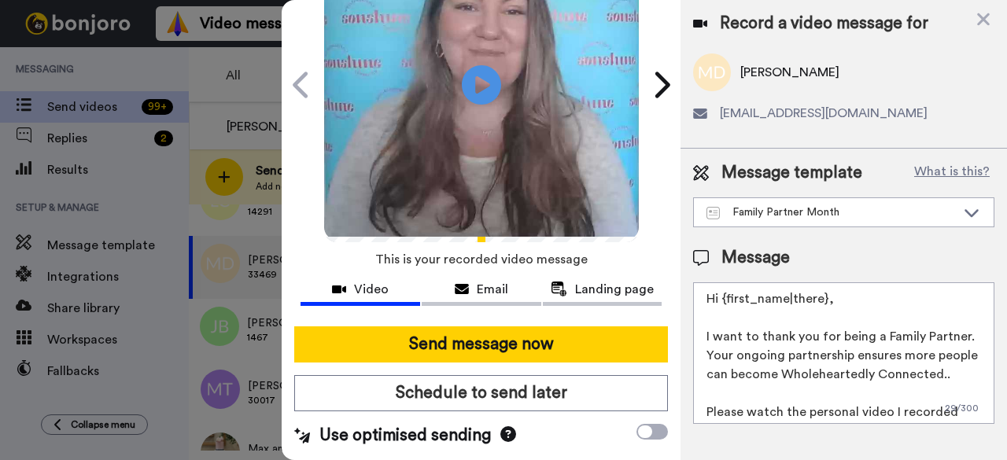
scroll to position [145, 0]
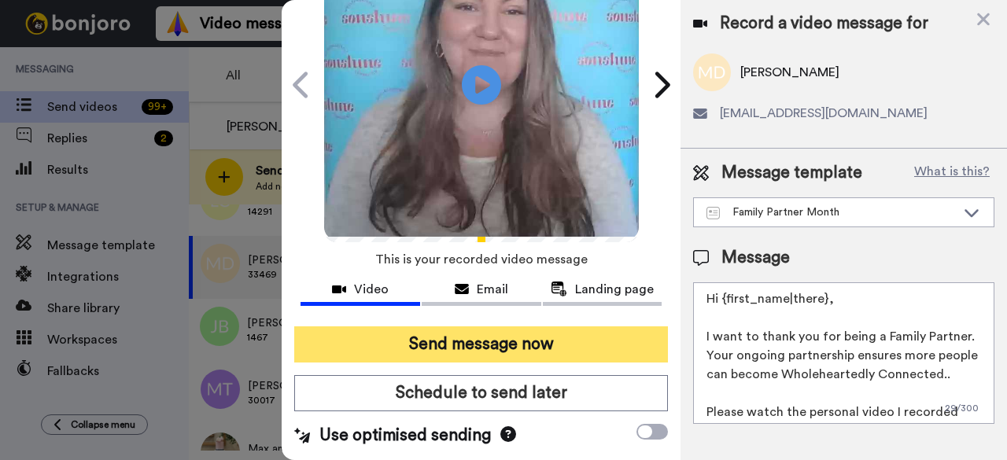
click at [519, 337] on button "Send message now" at bounding box center [481, 345] width 374 height 36
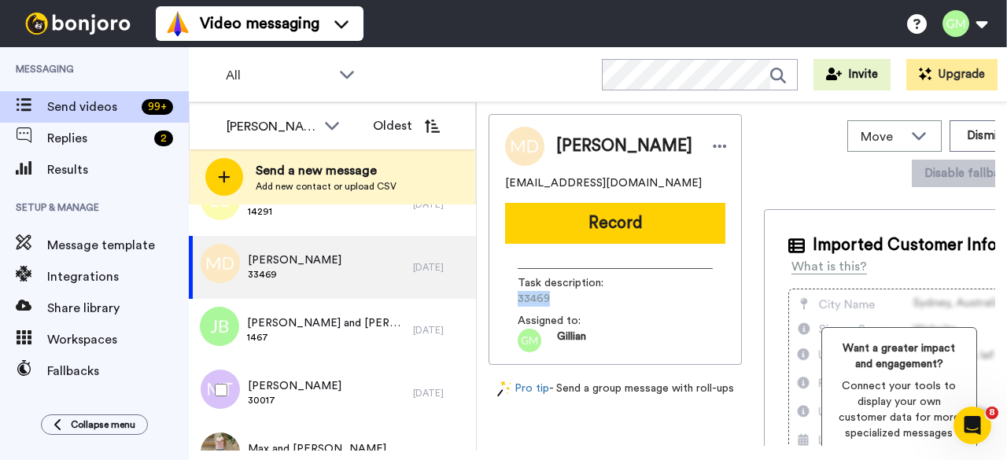
scroll to position [0, 0]
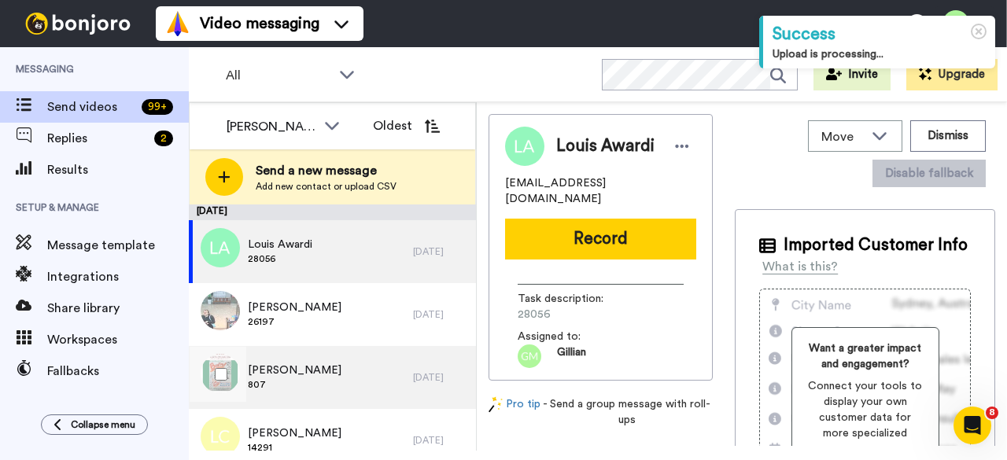
scroll to position [79, 0]
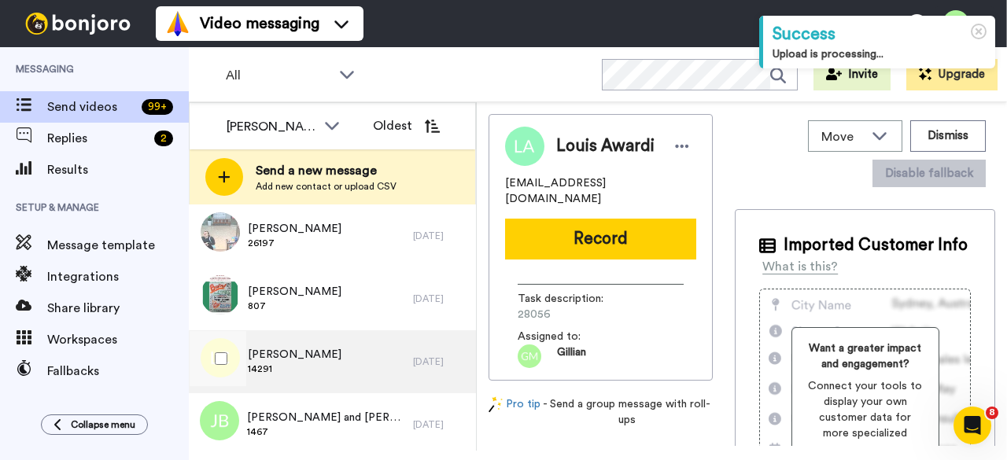
click at [362, 359] on div "[PERSON_NAME] 14291" at bounding box center [301, 361] width 224 height 63
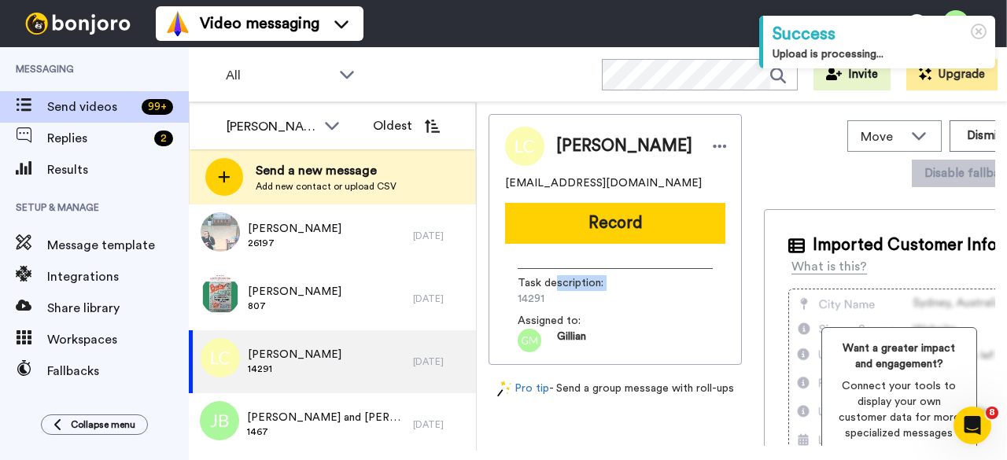
drag, startPoint x: 554, startPoint y: 293, endPoint x: 518, endPoint y: 304, distance: 38.1
click at [518, 304] on div "Task description : 14291" at bounding box center [615, 290] width 195 height 31
click at [554, 307] on span "14291" at bounding box center [592, 299] width 149 height 16
drag, startPoint x: 552, startPoint y: 308, endPoint x: 516, endPoint y: 308, distance: 36.2
click at [516, 308] on div "Task description : 14291 Assigned to: [PERSON_NAME]" at bounding box center [615, 304] width 220 height 96
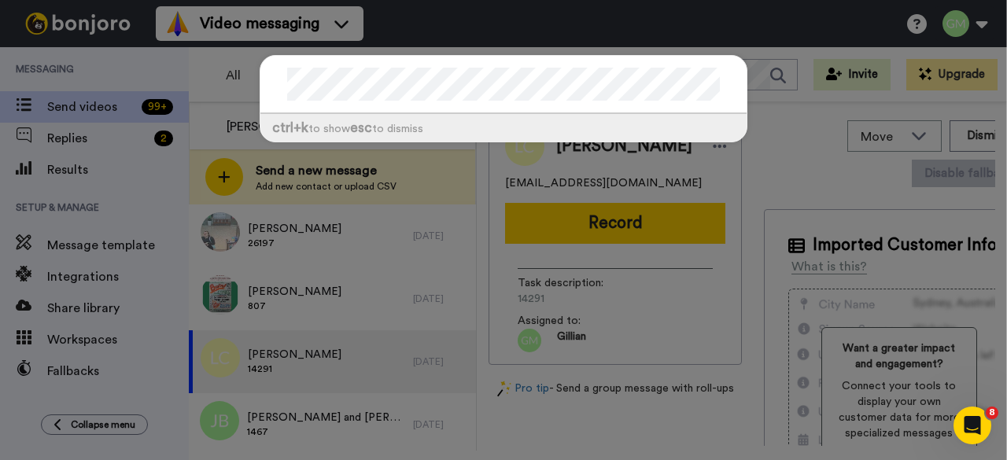
click at [500, 39] on div "ctrl +k to show esc to dismiss" at bounding box center [503, 230] width 1007 height 460
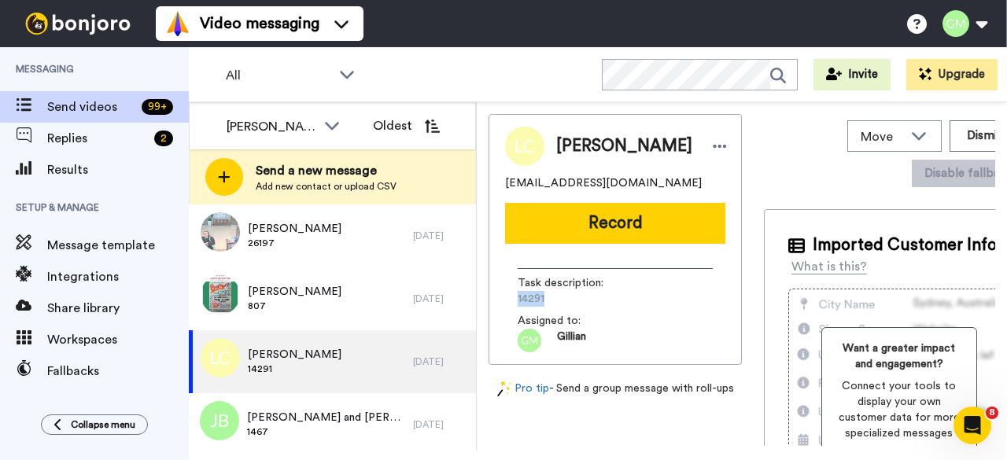
drag, startPoint x: 526, startPoint y: 304, endPoint x: 512, endPoint y: 304, distance: 14.2
click at [512, 304] on div "Task description : 14291 Assigned to: [PERSON_NAME]" at bounding box center [615, 304] width 220 height 96
copy span "14291"
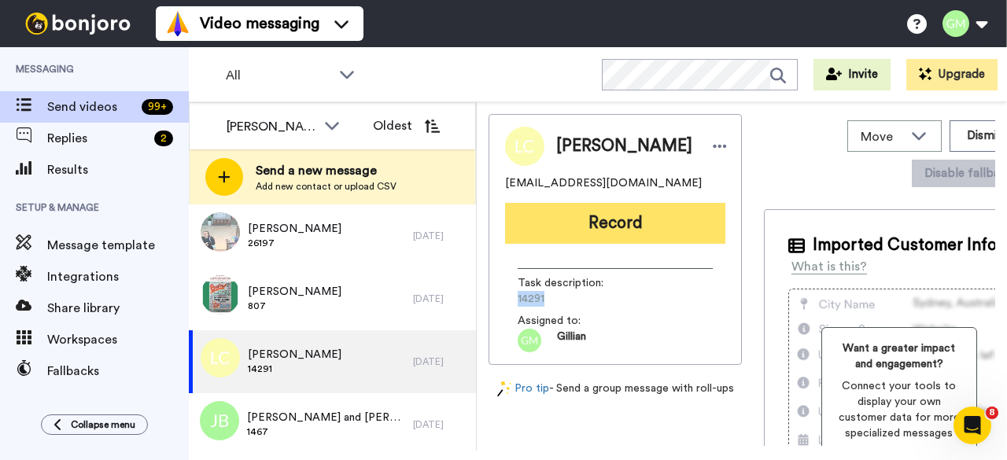
click at [548, 227] on button "Record" at bounding box center [615, 223] width 220 height 41
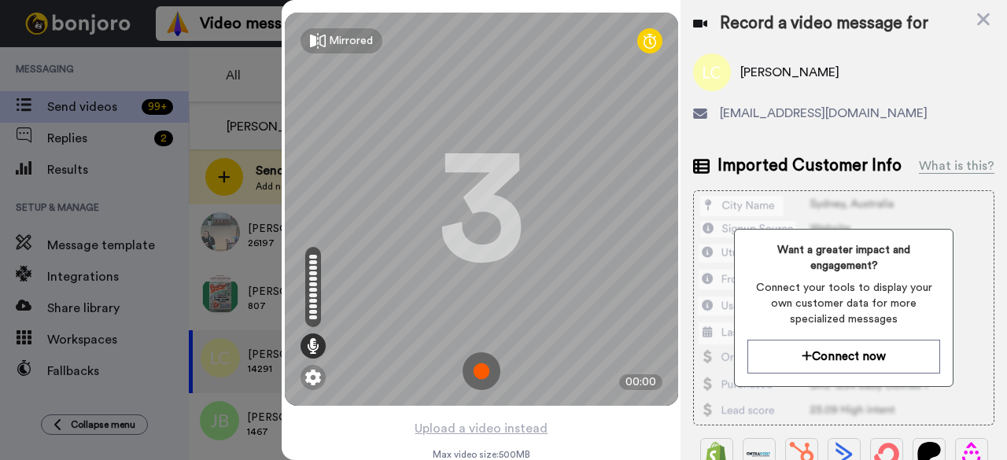
click at [467, 367] on img at bounding box center [482, 371] width 38 height 38
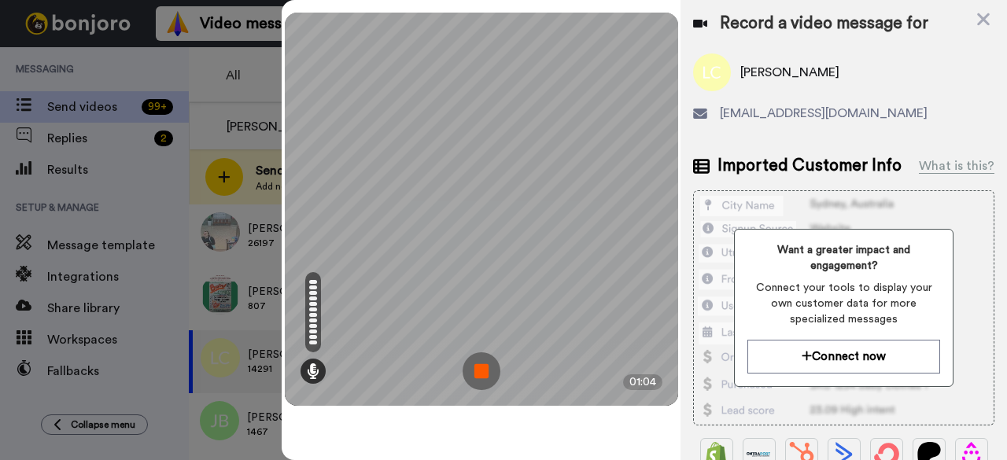
click at [485, 367] on img at bounding box center [482, 371] width 38 height 38
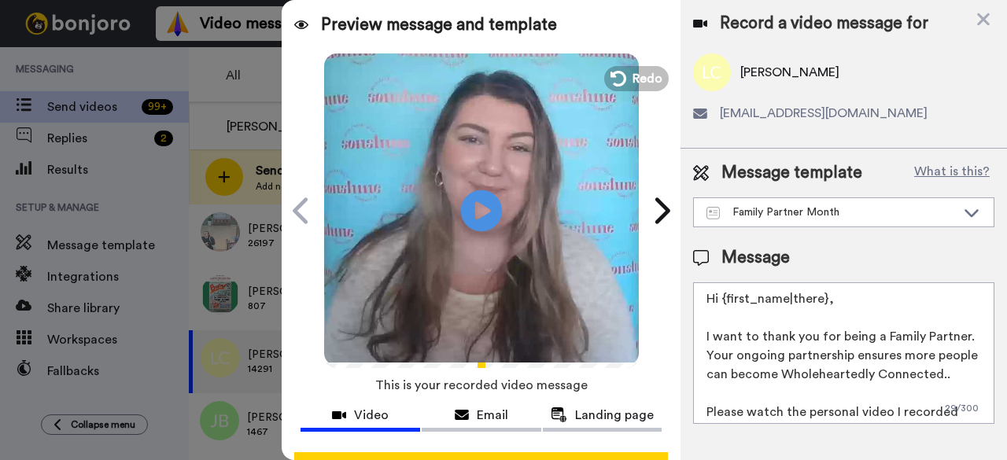
click at [467, 223] on icon at bounding box center [482, 211] width 42 height 42
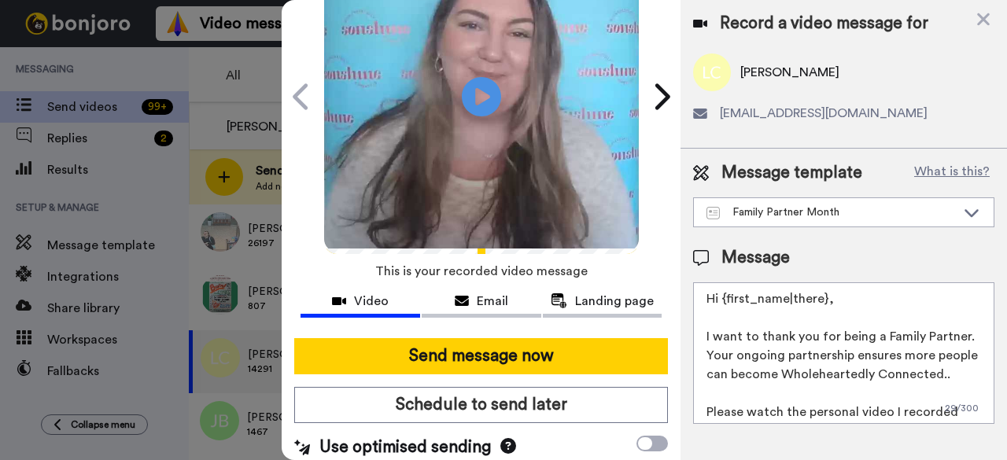
scroll to position [145, 0]
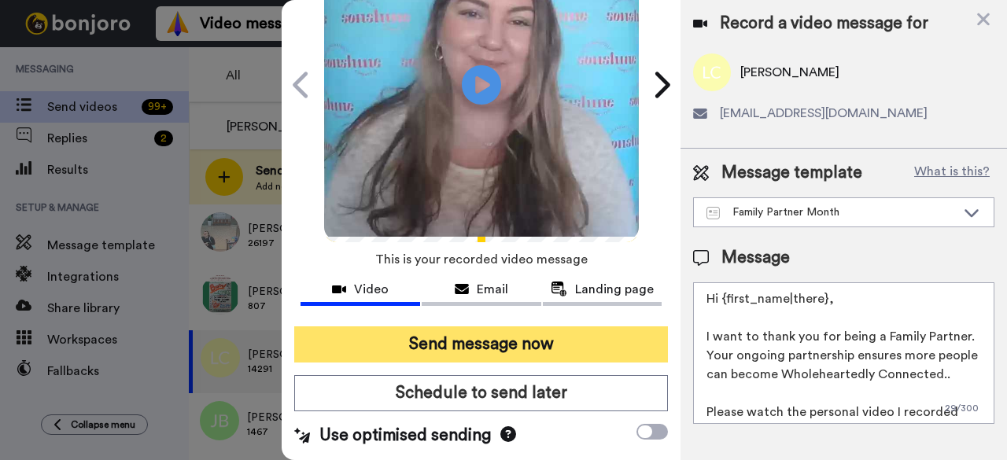
click at [471, 327] on button "Send message now" at bounding box center [481, 345] width 374 height 36
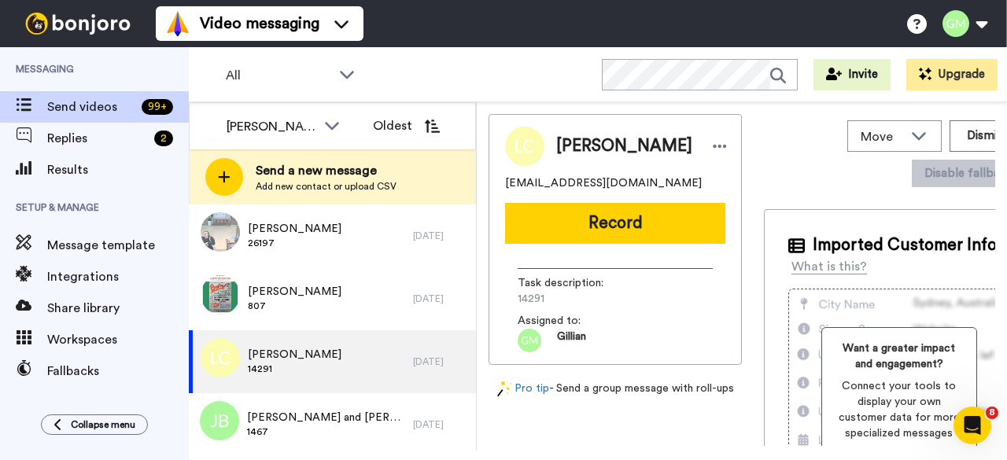
scroll to position [0, 0]
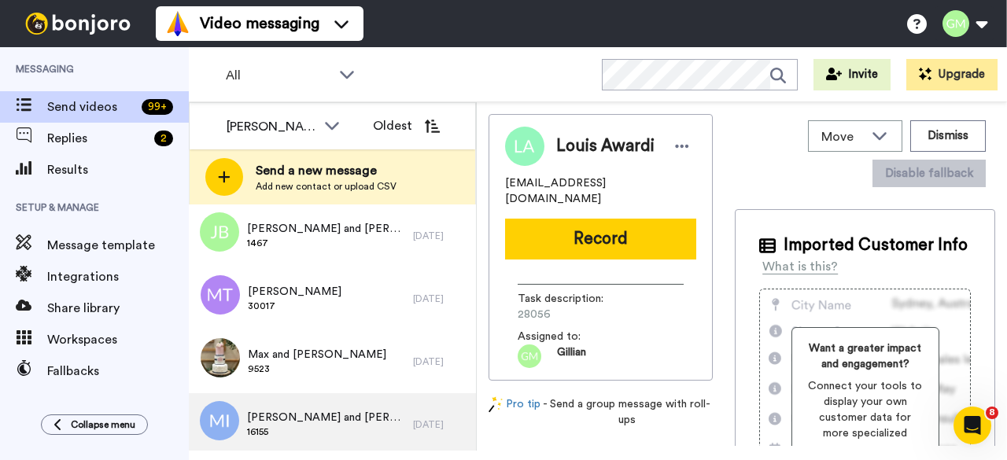
scroll to position [157, 0]
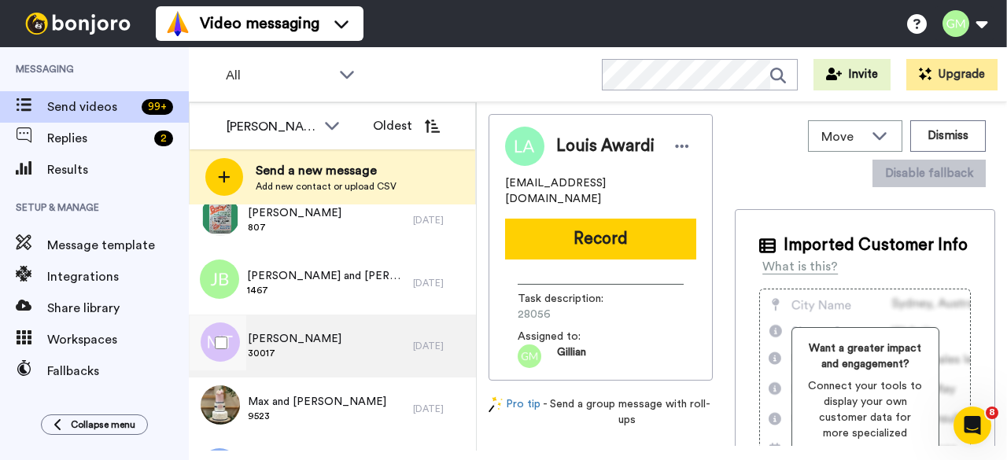
click at [330, 350] on span "30017" at bounding box center [295, 353] width 94 height 13
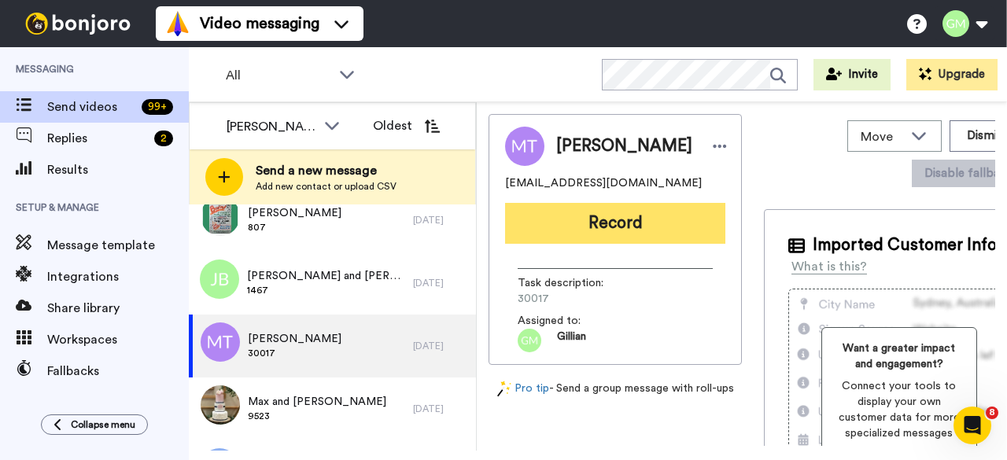
click at [587, 231] on button "Record" at bounding box center [615, 223] width 220 height 41
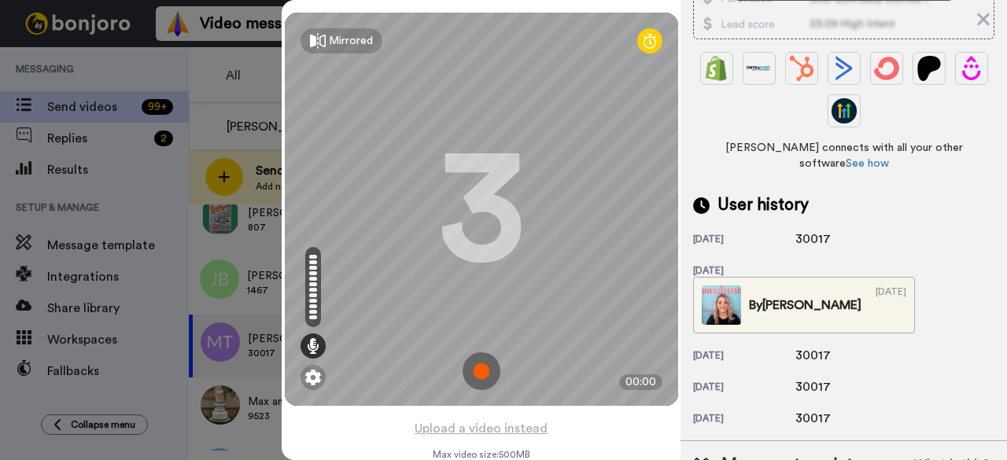
scroll to position [393, 0]
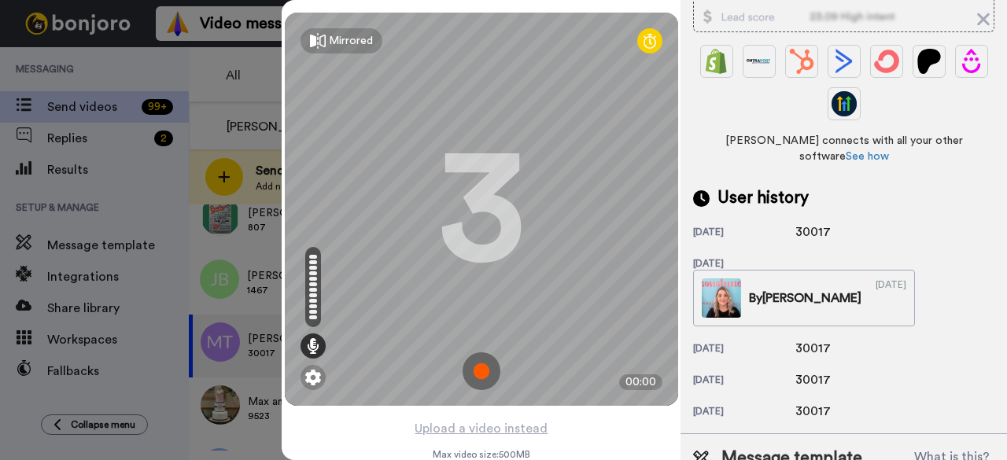
drag, startPoint x: 837, startPoint y: 211, endPoint x: 792, endPoint y: 213, distance: 44.9
click at [792, 223] on div "[DATE] 30017" at bounding box center [843, 232] width 301 height 19
copy div "30017"
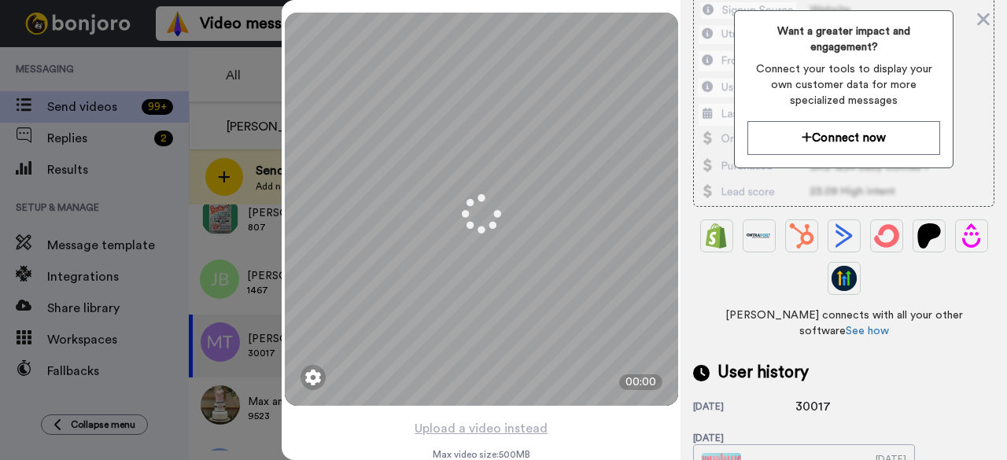
scroll to position [433, 0]
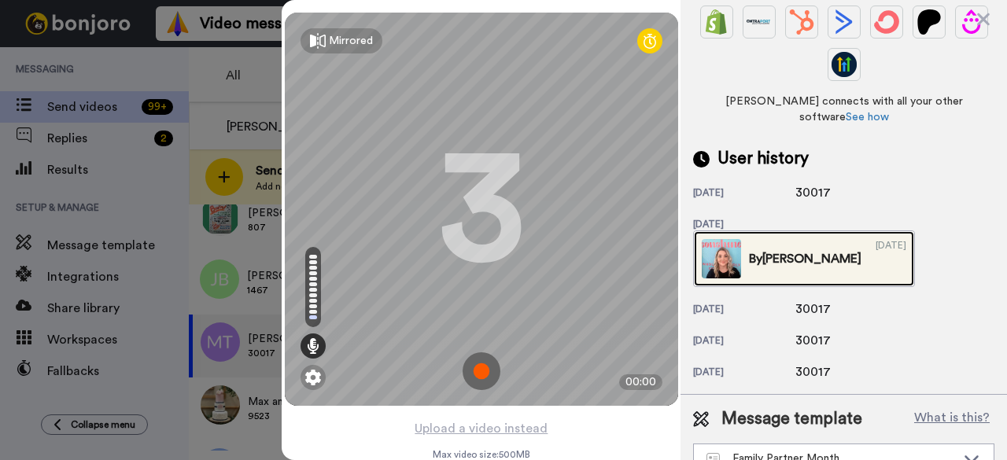
click at [741, 239] on img at bounding box center [721, 258] width 39 height 39
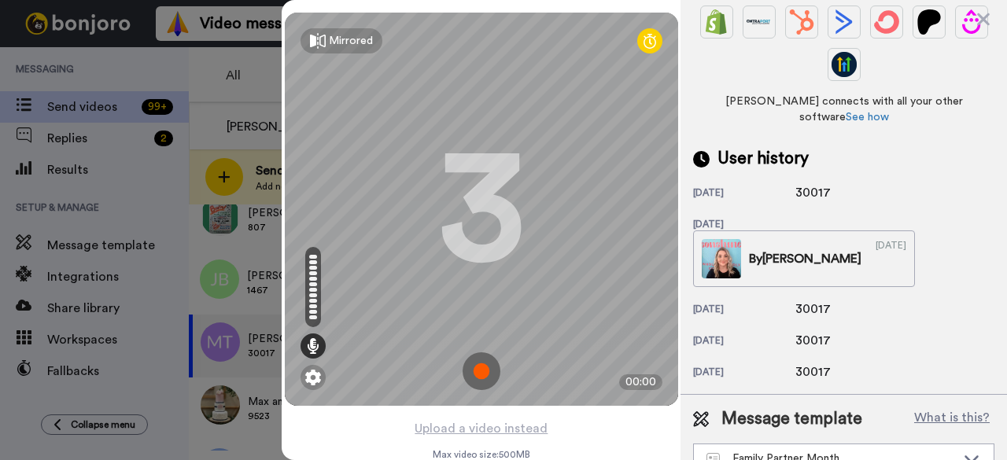
click at [481, 375] on img at bounding box center [482, 371] width 38 height 38
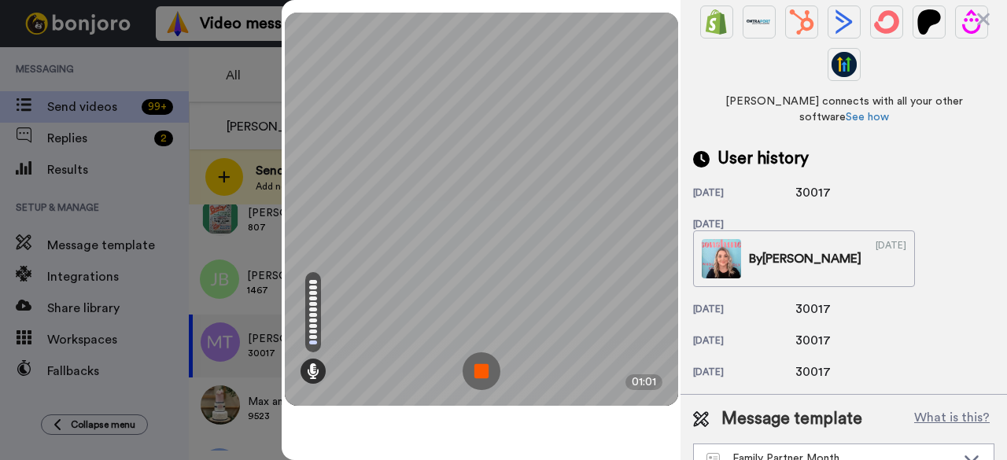
click at [482, 374] on img at bounding box center [482, 371] width 38 height 38
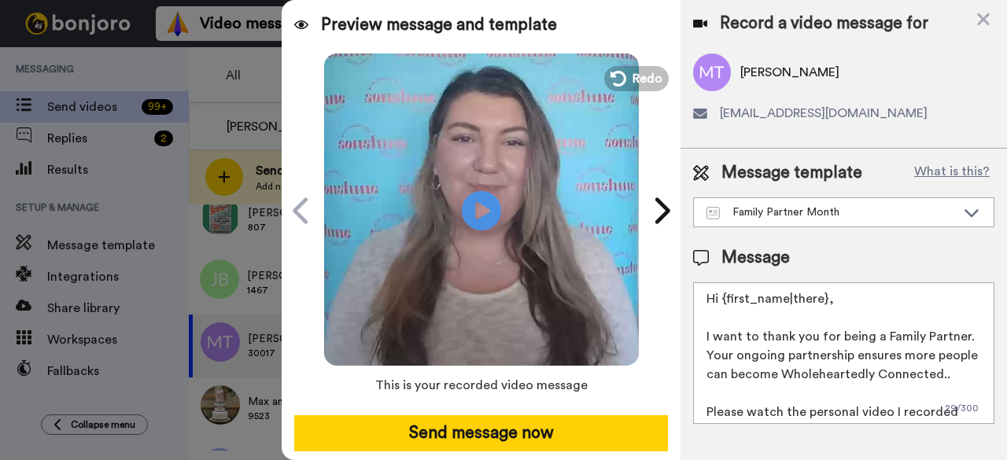
scroll to position [0, 0]
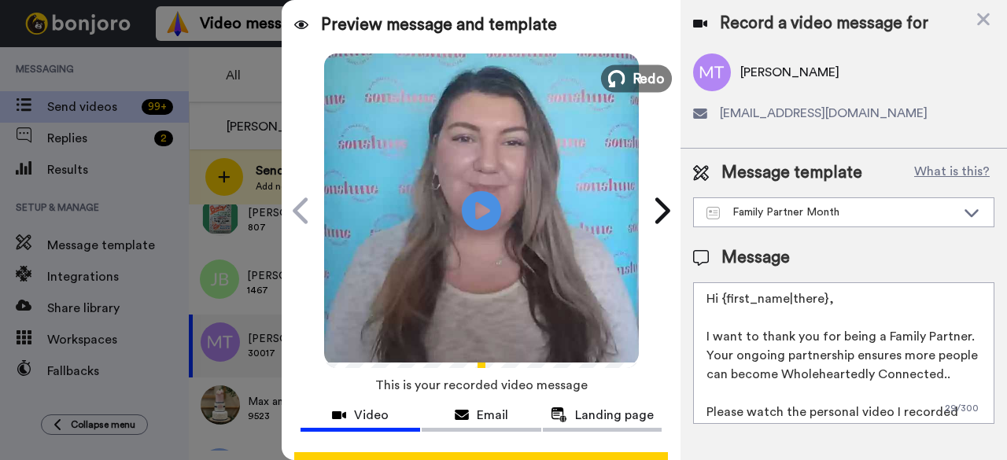
click at [622, 85] on button "Redo" at bounding box center [636, 79] width 71 height 28
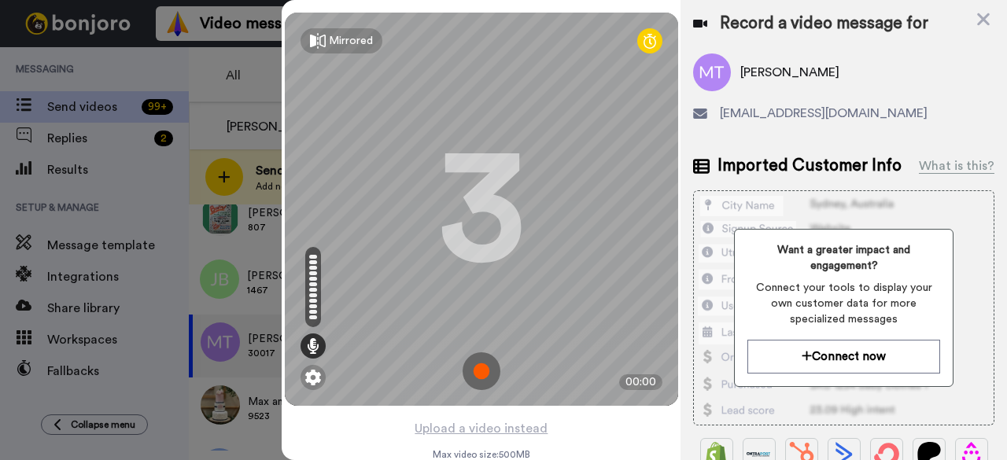
click at [474, 369] on img at bounding box center [482, 371] width 38 height 38
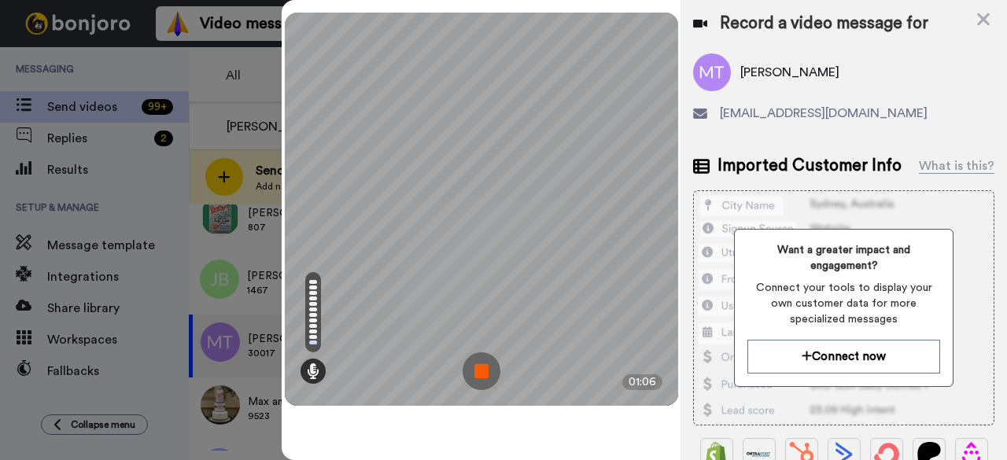
click at [482, 362] on img at bounding box center [482, 371] width 38 height 38
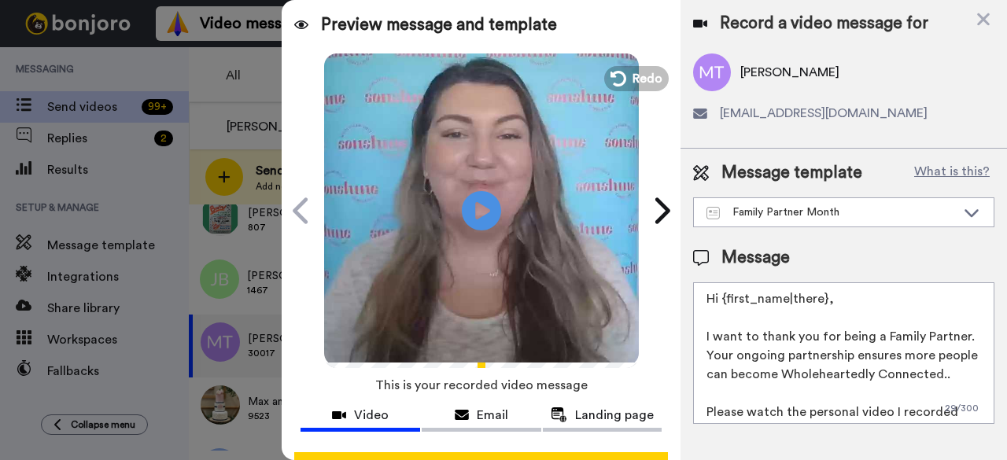
scroll to position [145, 0]
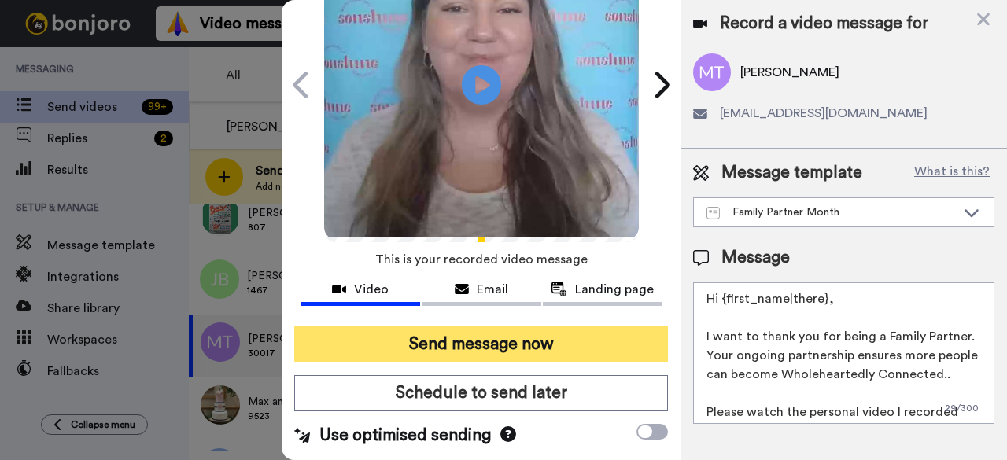
click at [534, 338] on button "Send message now" at bounding box center [481, 345] width 374 height 36
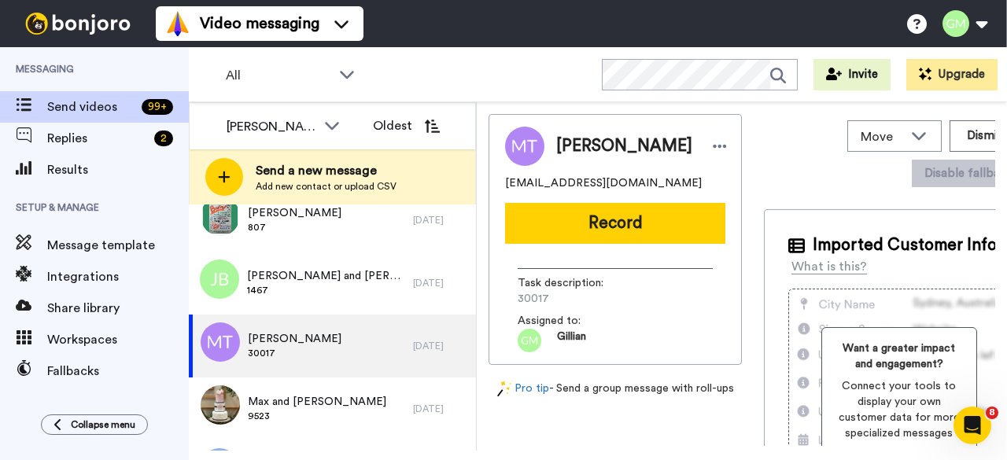
scroll to position [0, 0]
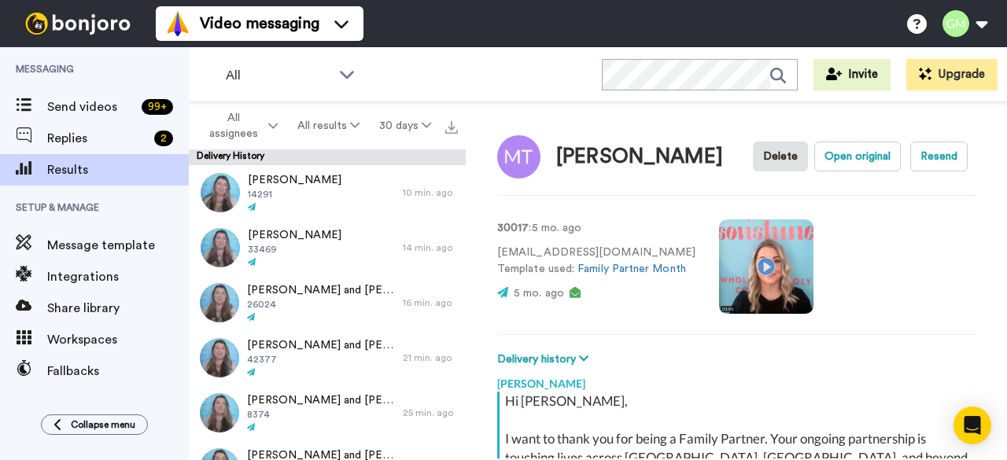
click at [765, 263] on video at bounding box center [766, 267] width 94 height 94
type textarea "x"
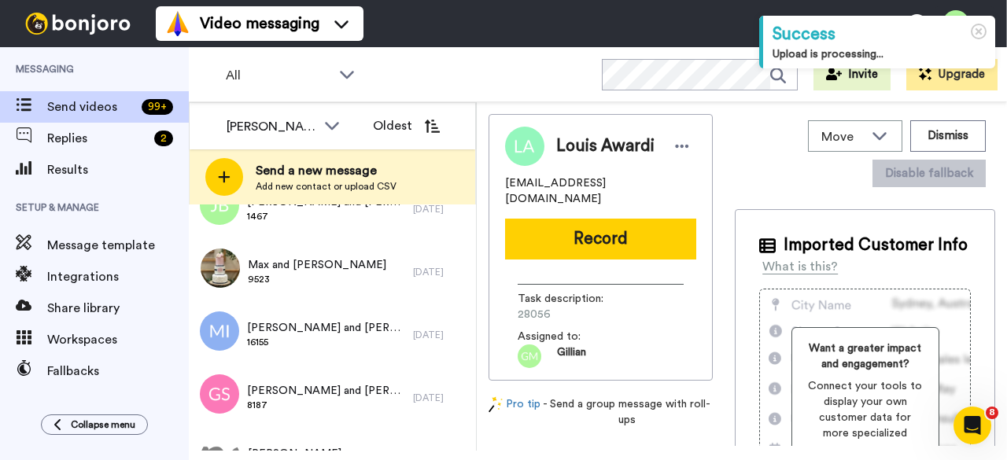
scroll to position [236, 0]
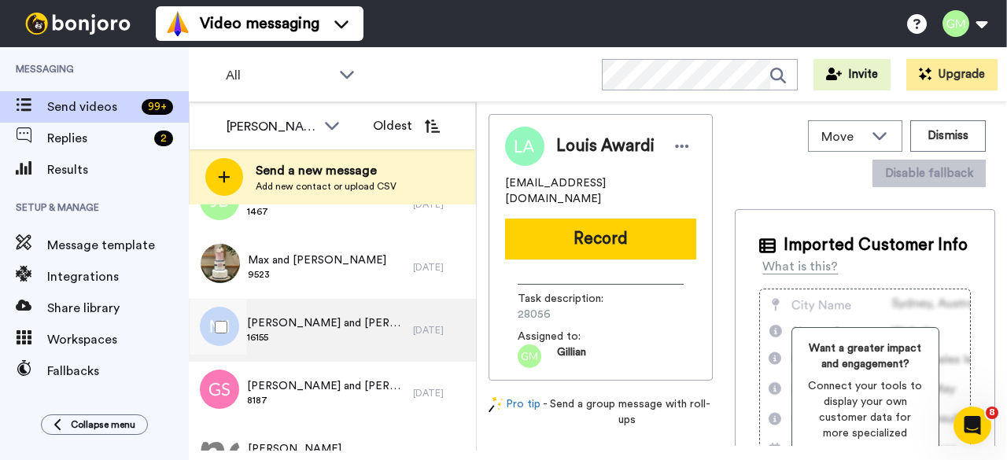
click at [340, 322] on span "Mark and Deborah Illingworth" at bounding box center [326, 324] width 158 height 16
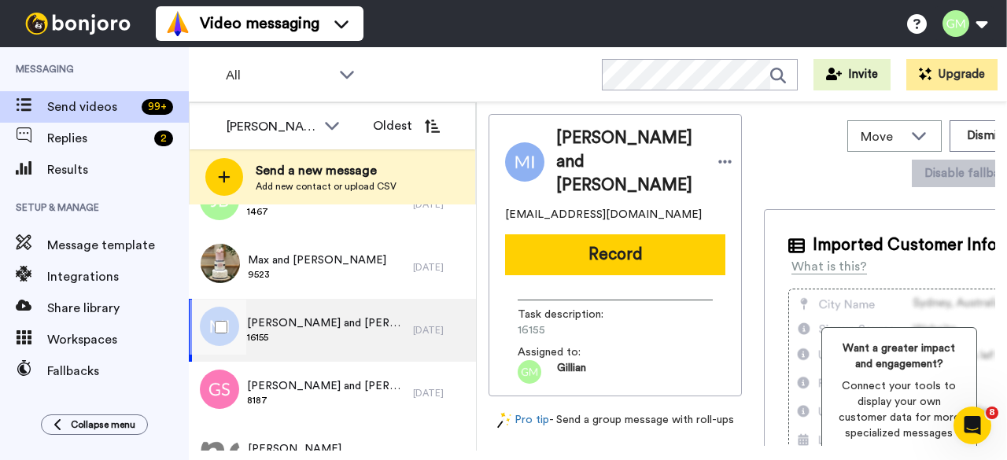
click at [392, 330] on span "Mark and Deborah Illingworth" at bounding box center [326, 324] width 158 height 16
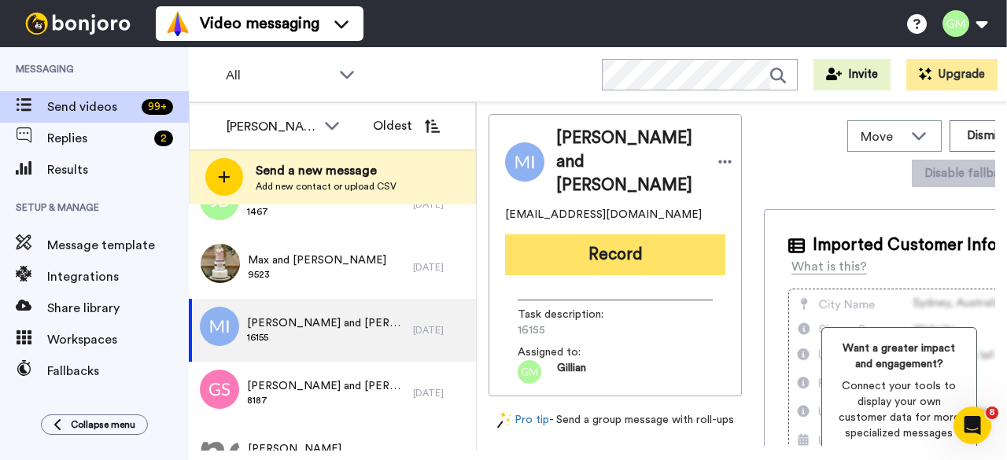
click at [543, 267] on button "Record" at bounding box center [615, 254] width 220 height 41
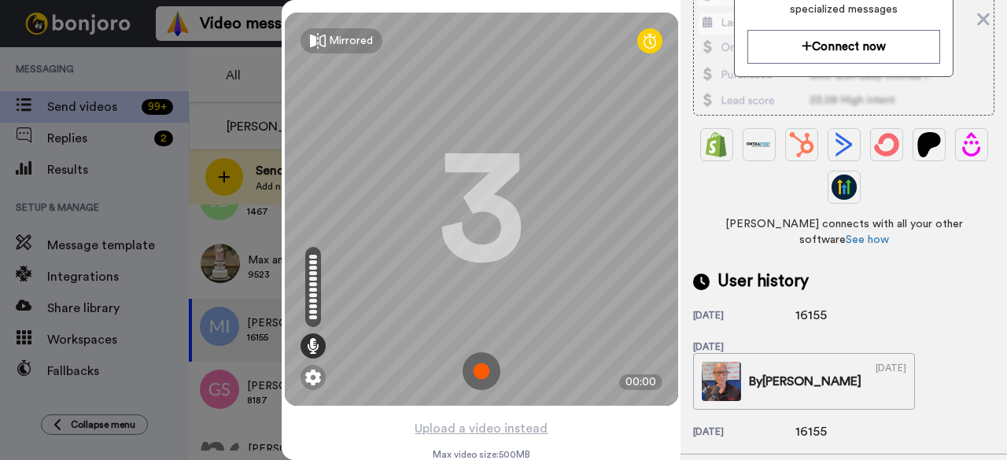
scroll to position [370, 0]
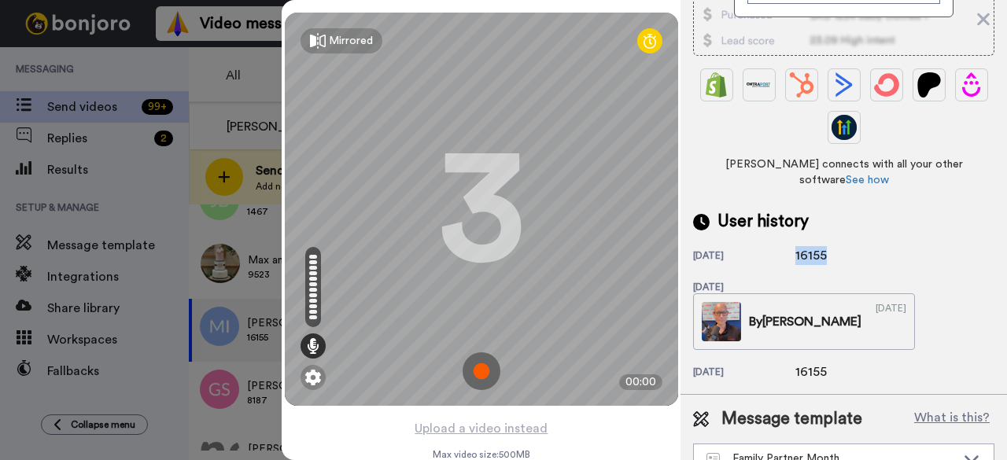
drag, startPoint x: 832, startPoint y: 235, endPoint x: 796, endPoint y: 236, distance: 36.2
click at [796, 246] on div "16155" at bounding box center [834, 255] width 79 height 19
copy div "16155"
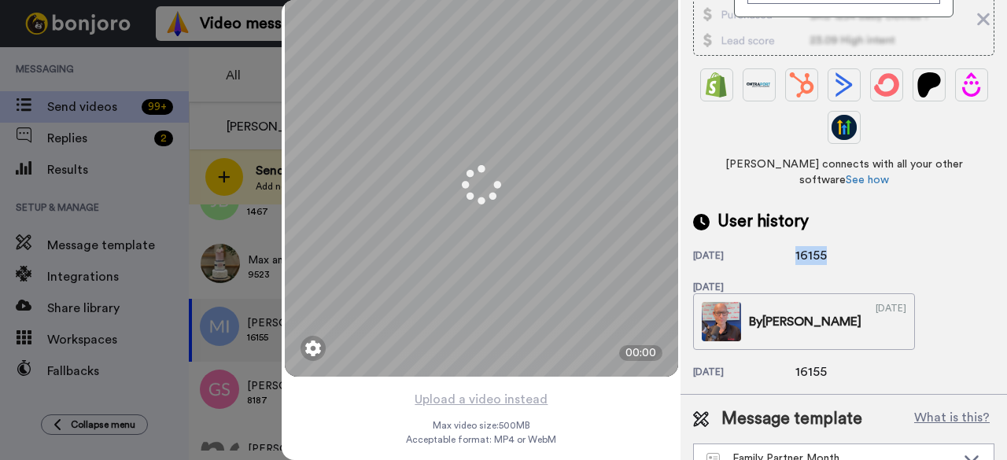
scroll to position [55, 0]
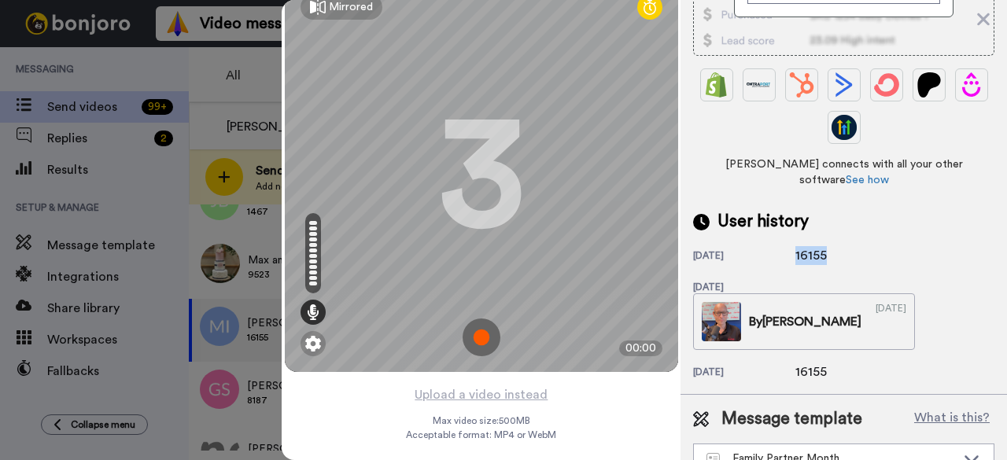
click at [475, 319] on img at bounding box center [482, 338] width 38 height 38
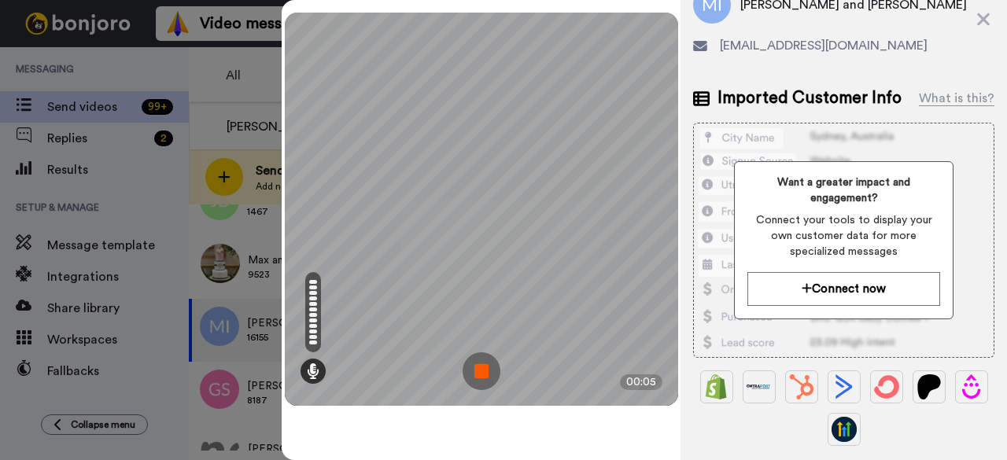
scroll to position [0, 0]
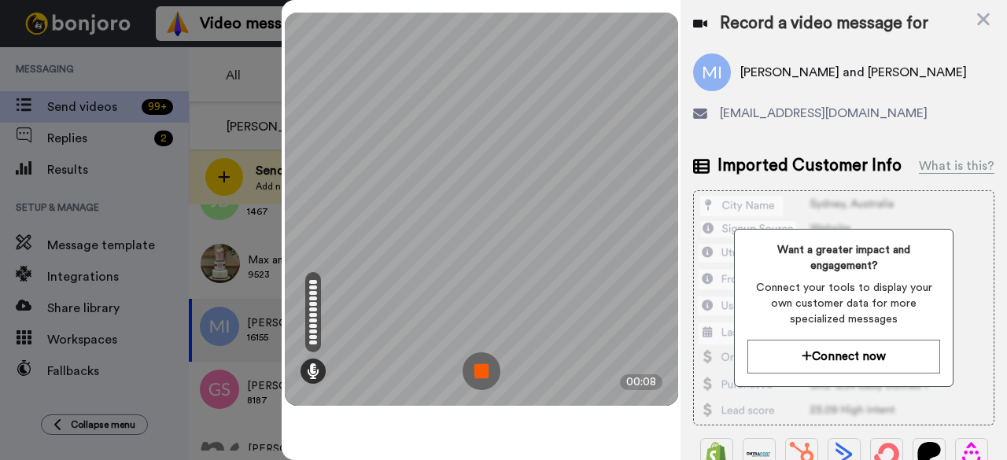
click at [484, 361] on img at bounding box center [482, 371] width 38 height 38
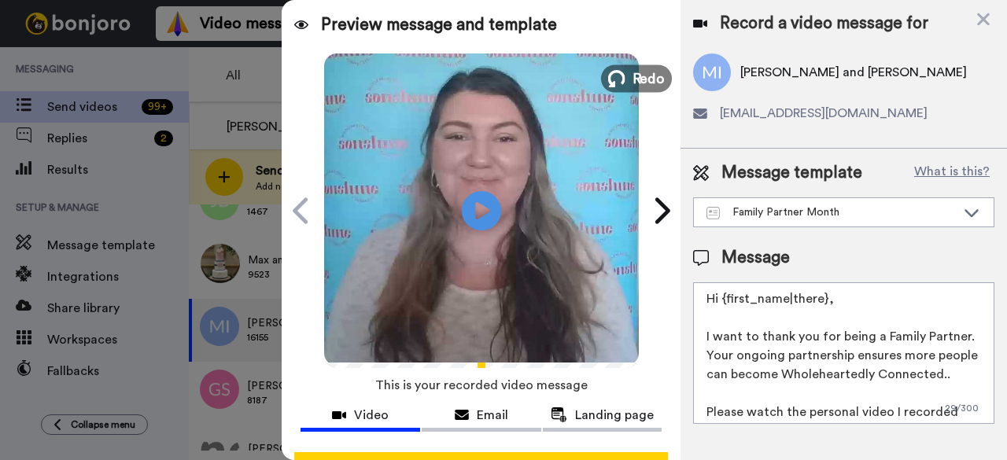
click at [633, 83] on span "Redo" at bounding box center [648, 78] width 33 height 20
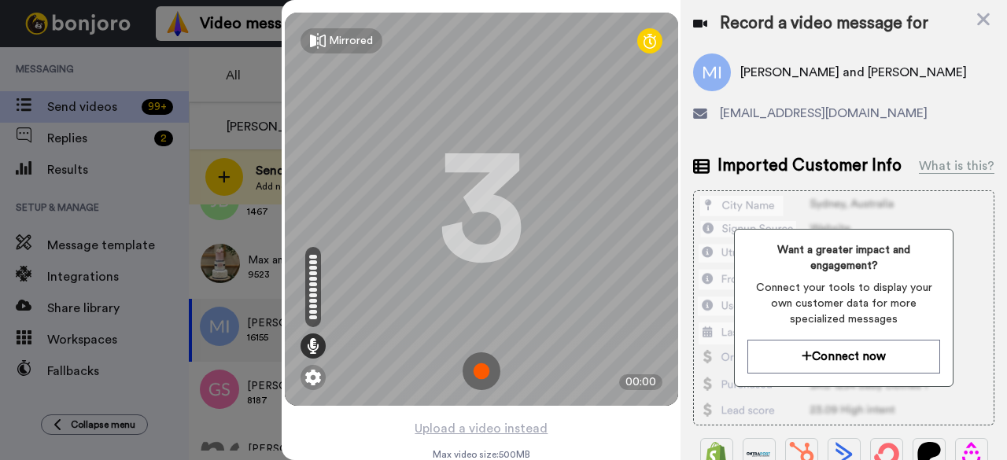
click at [467, 378] on img at bounding box center [482, 371] width 38 height 38
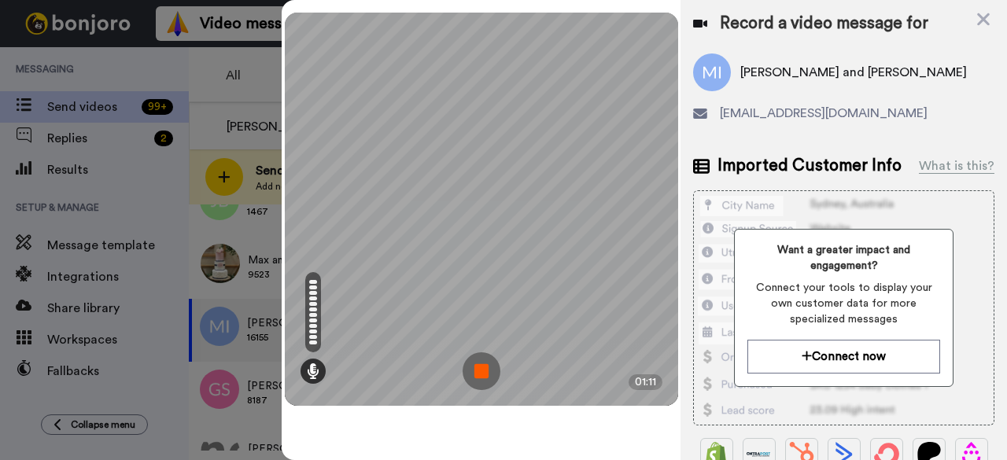
click at [469, 366] on img at bounding box center [482, 371] width 38 height 38
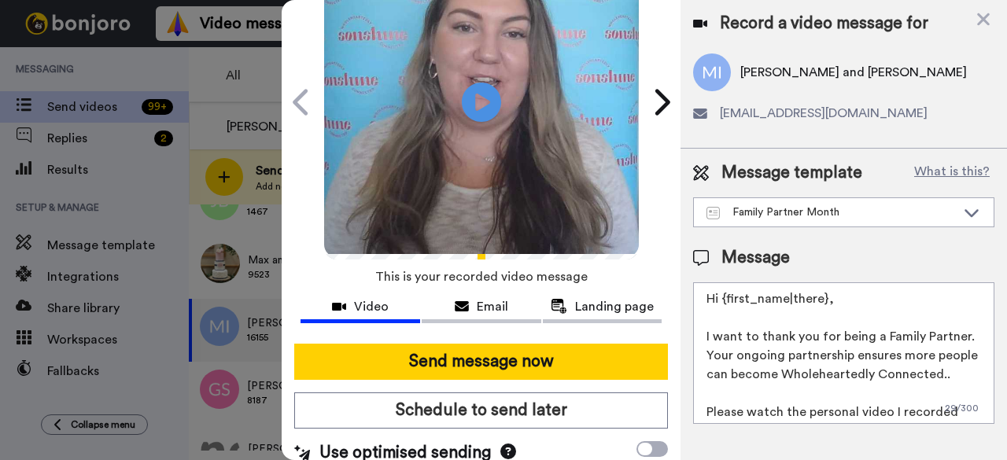
scroll to position [145, 0]
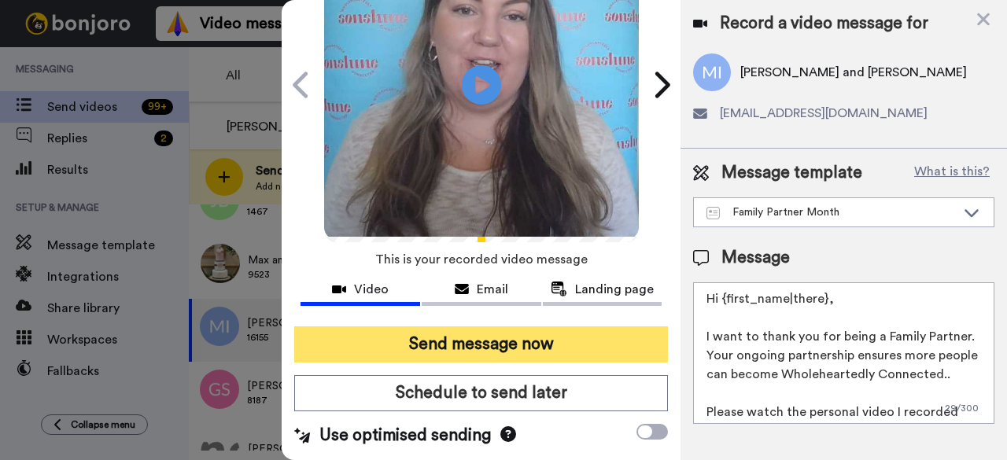
click at [459, 330] on button "Send message now" at bounding box center [481, 345] width 374 height 36
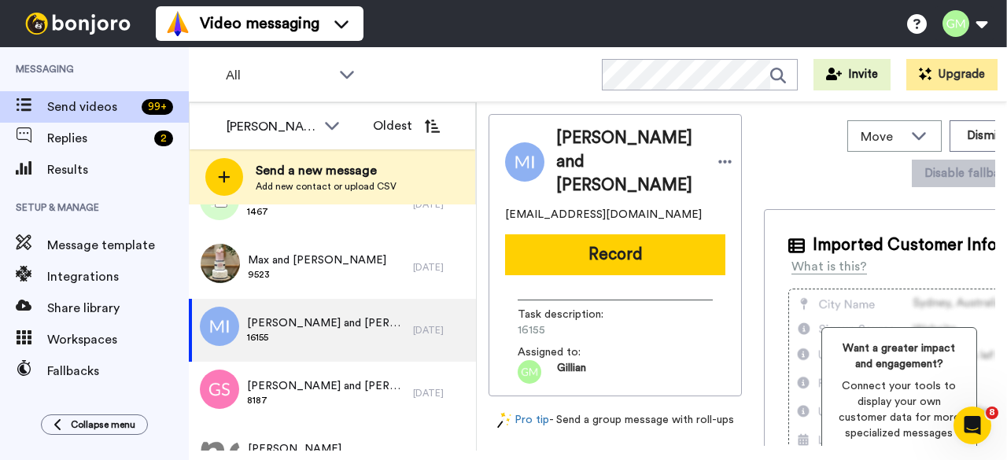
scroll to position [0, 0]
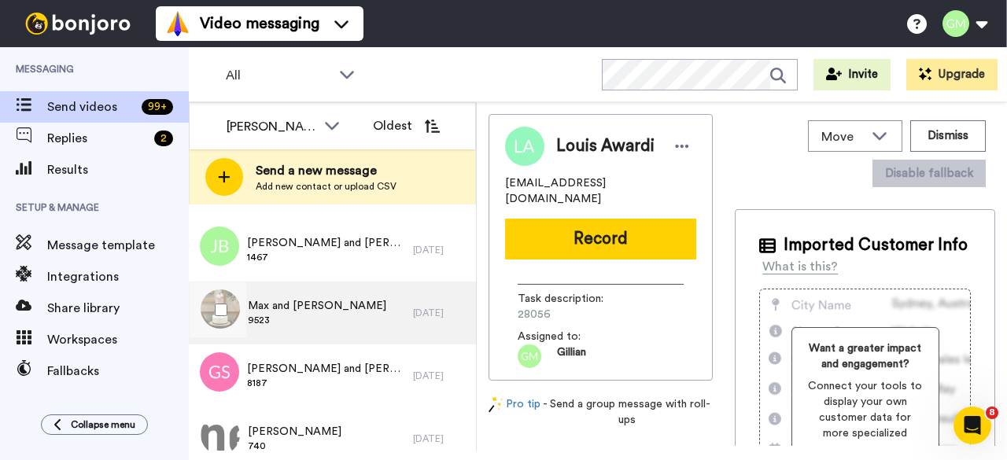
scroll to position [157, 0]
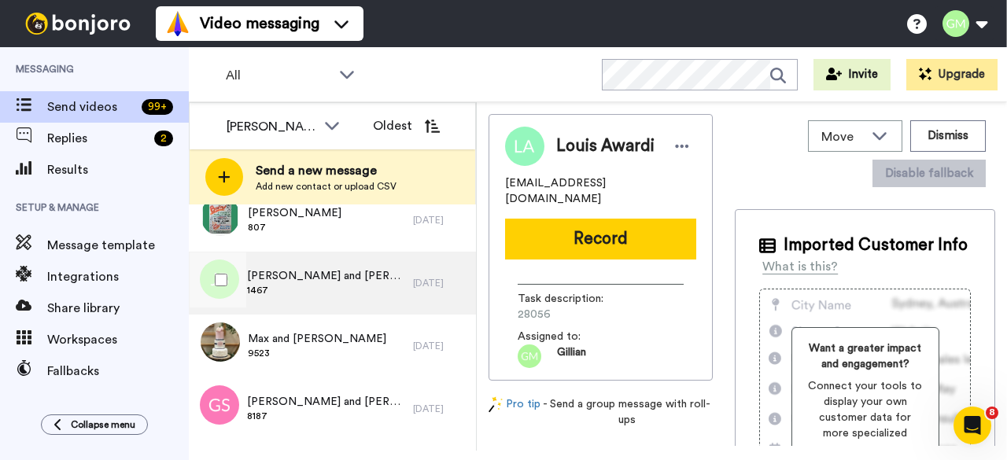
click at [348, 286] on span "1467" at bounding box center [326, 290] width 158 height 13
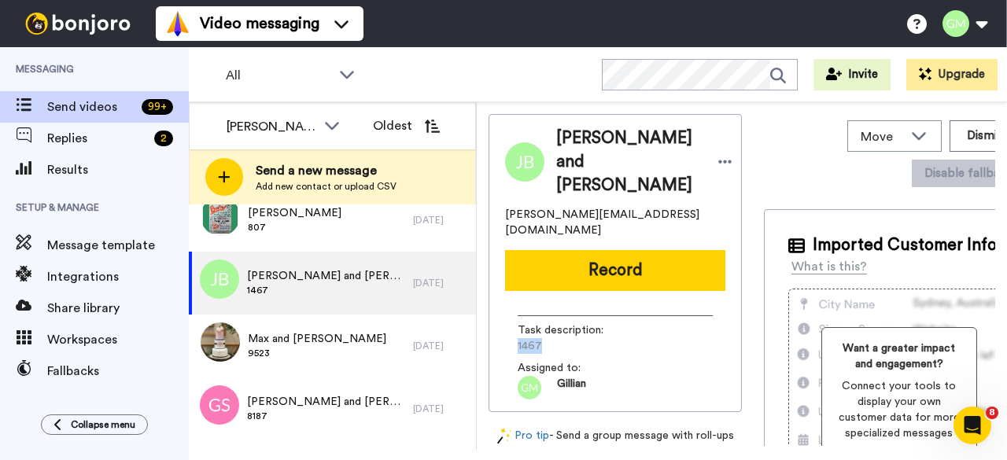
drag, startPoint x: 554, startPoint y: 306, endPoint x: 513, endPoint y: 304, distance: 41.0
click at [513, 304] on div "Task description : 1467 Assigned to: [PERSON_NAME]" at bounding box center [615, 352] width 220 height 96
copy span "1467"
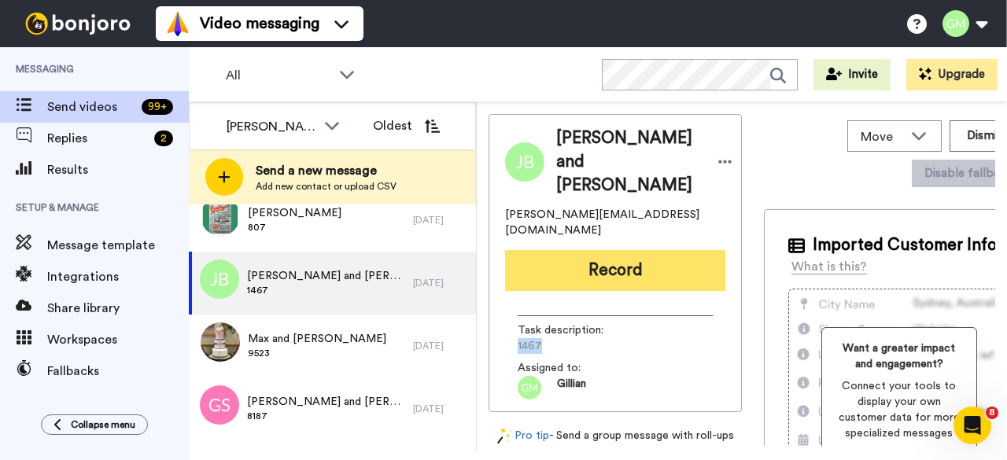
click at [619, 250] on button "Record" at bounding box center [615, 270] width 220 height 41
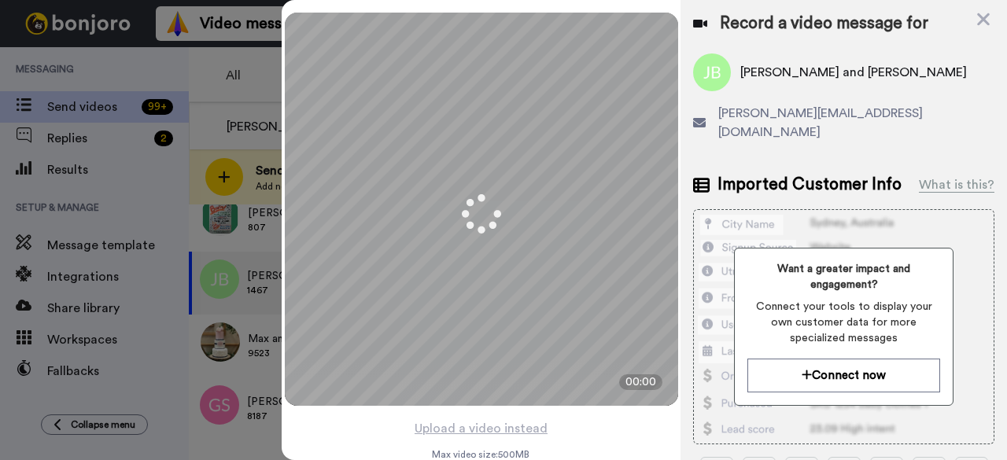
scroll to position [393, 0]
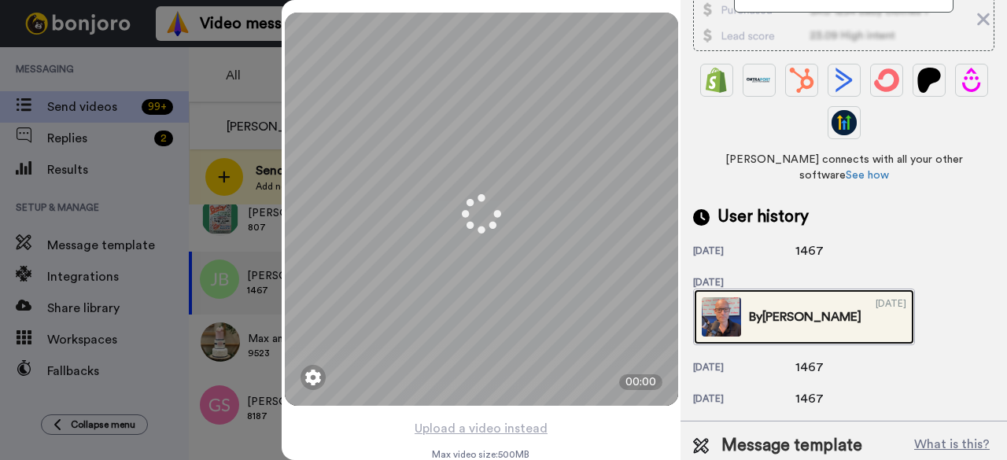
click at [741, 297] on img at bounding box center [721, 316] width 39 height 39
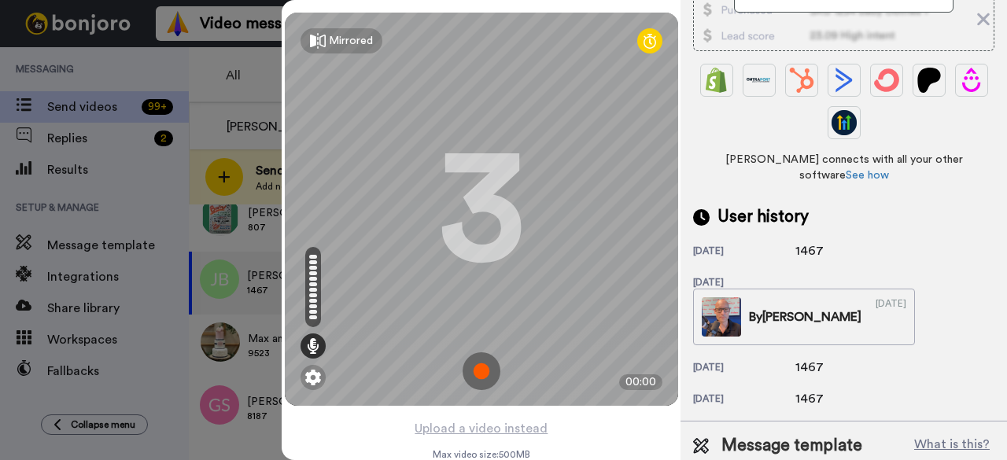
click at [485, 371] on img at bounding box center [482, 371] width 38 height 38
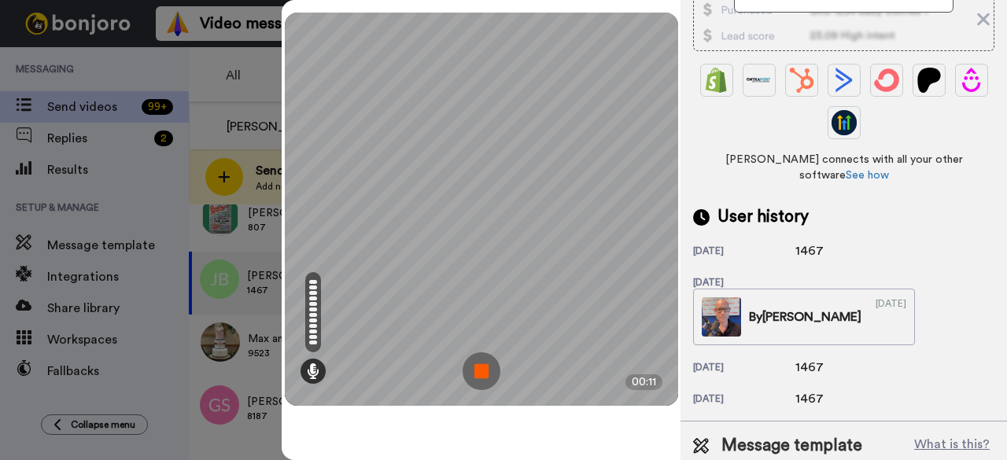
click at [478, 376] on img at bounding box center [482, 371] width 38 height 38
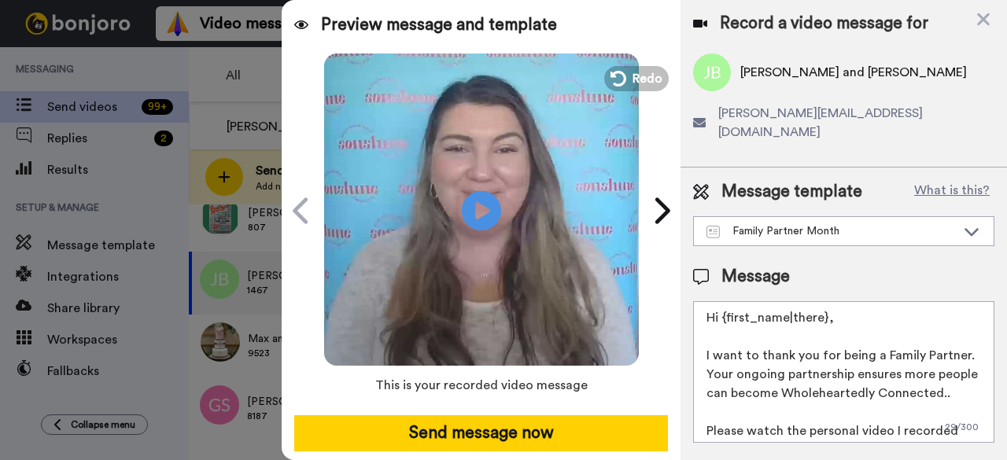
scroll to position [0, 0]
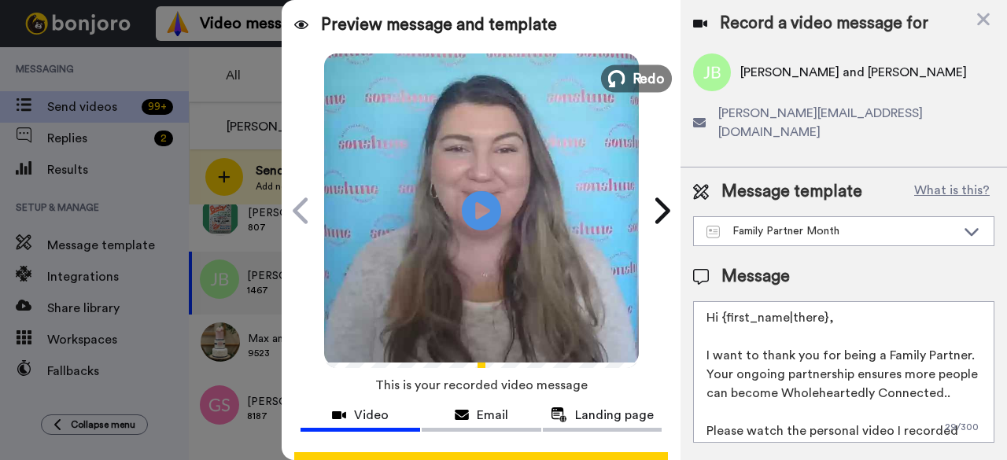
click at [643, 76] on span "Redo" at bounding box center [648, 78] width 33 height 20
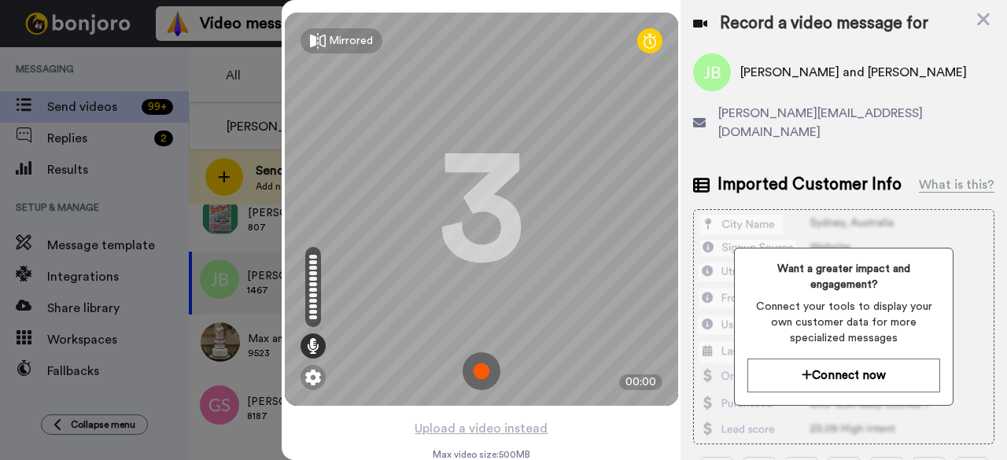
click at [482, 374] on img at bounding box center [482, 371] width 38 height 38
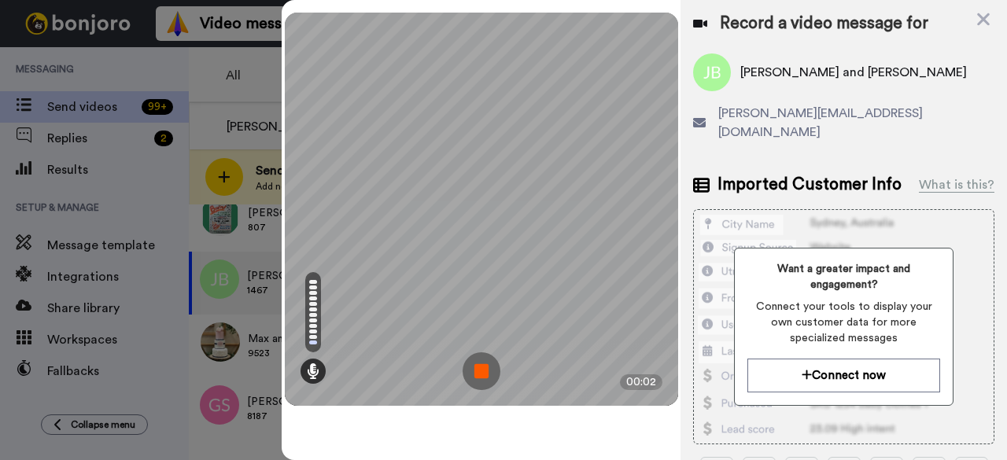
click at [484, 371] on img at bounding box center [482, 371] width 38 height 38
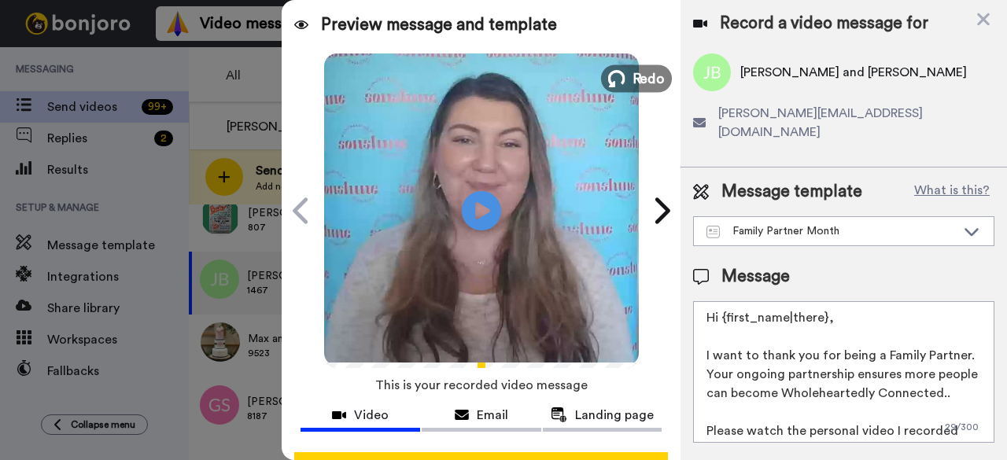
click at [654, 84] on span "Redo" at bounding box center [648, 78] width 33 height 20
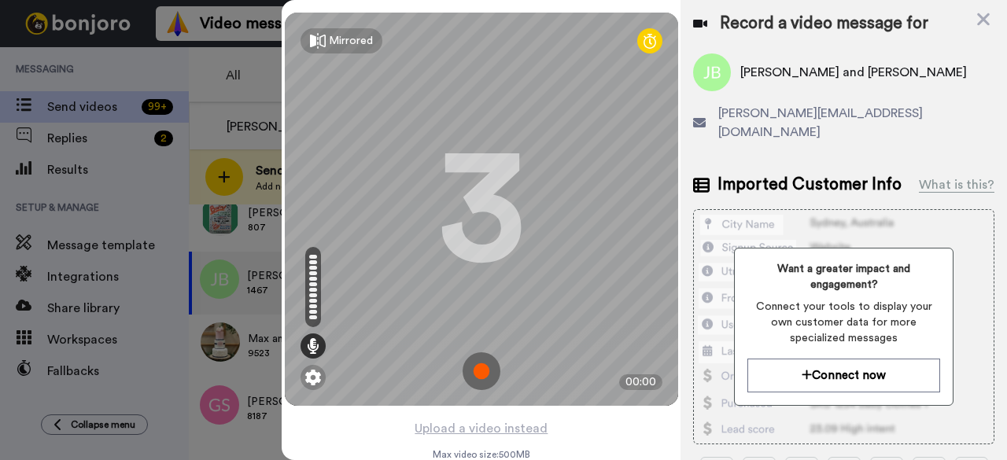
click at [485, 377] on img at bounding box center [482, 371] width 38 height 38
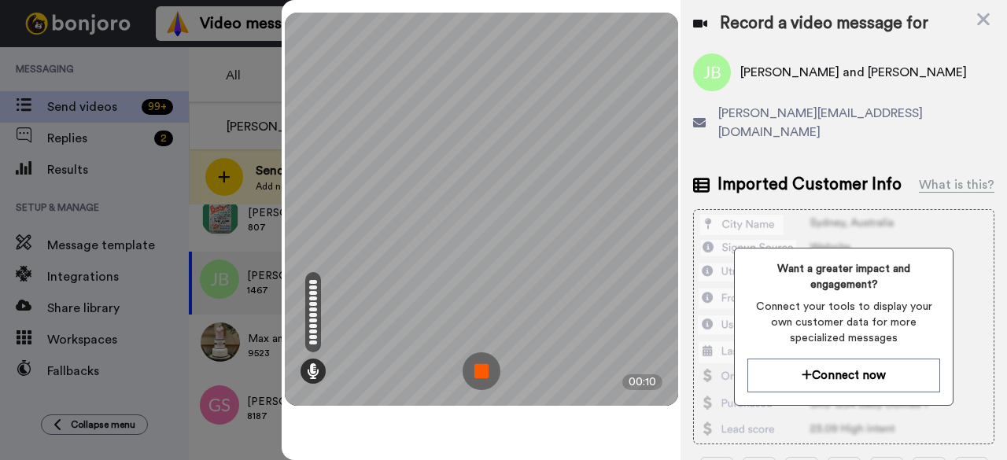
click at [474, 372] on img at bounding box center [482, 371] width 38 height 38
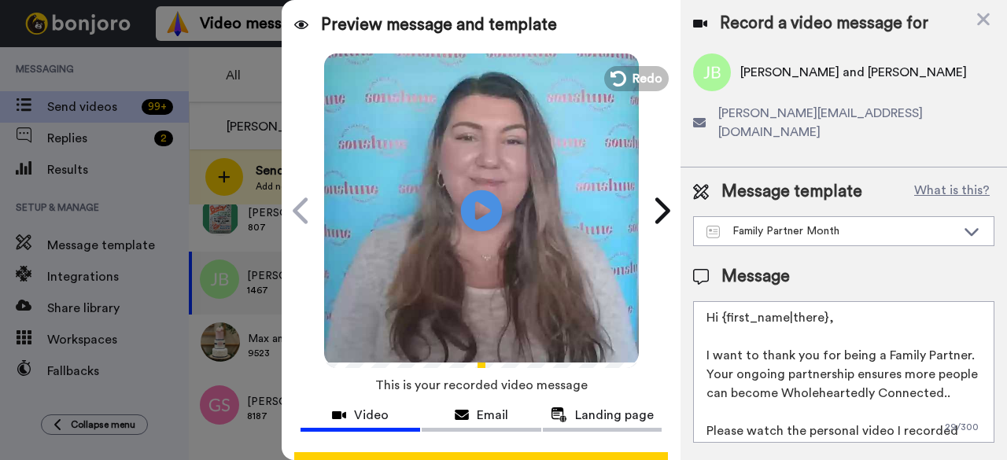
click at [471, 225] on icon at bounding box center [482, 211] width 42 height 42
click at [632, 83] on span "Redo" at bounding box center [648, 78] width 33 height 20
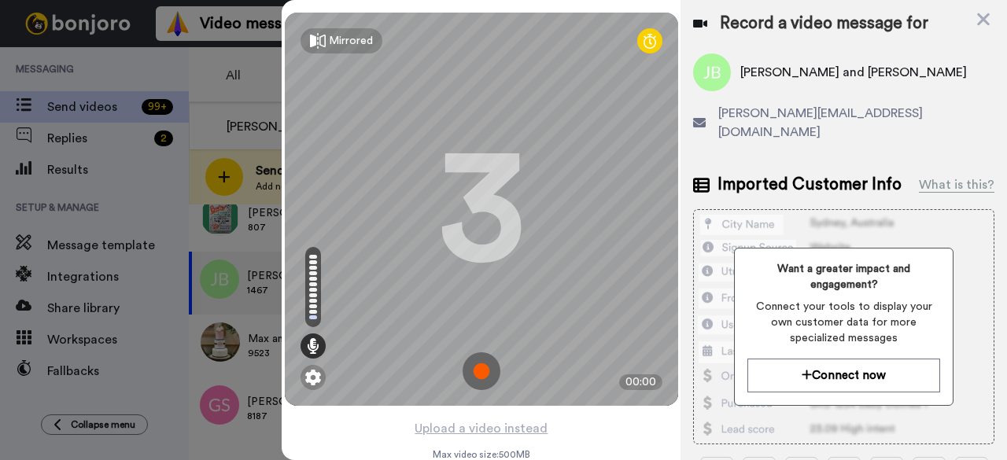
click at [476, 372] on img at bounding box center [482, 371] width 38 height 38
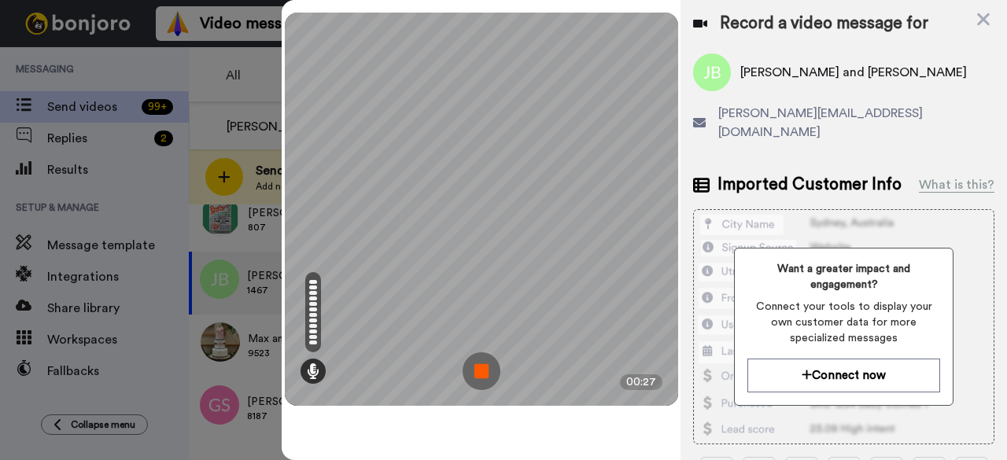
click at [480, 371] on img at bounding box center [482, 371] width 38 height 38
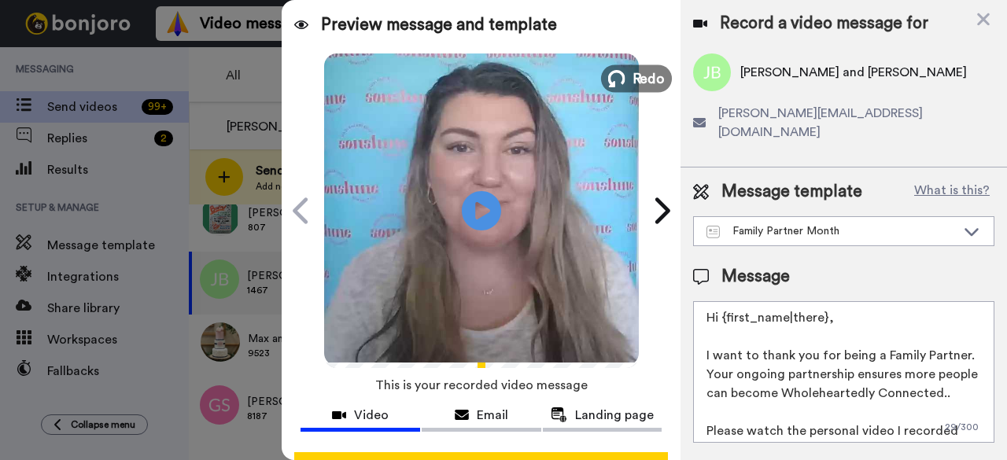
click at [621, 90] on button "Redo" at bounding box center [636, 79] width 71 height 28
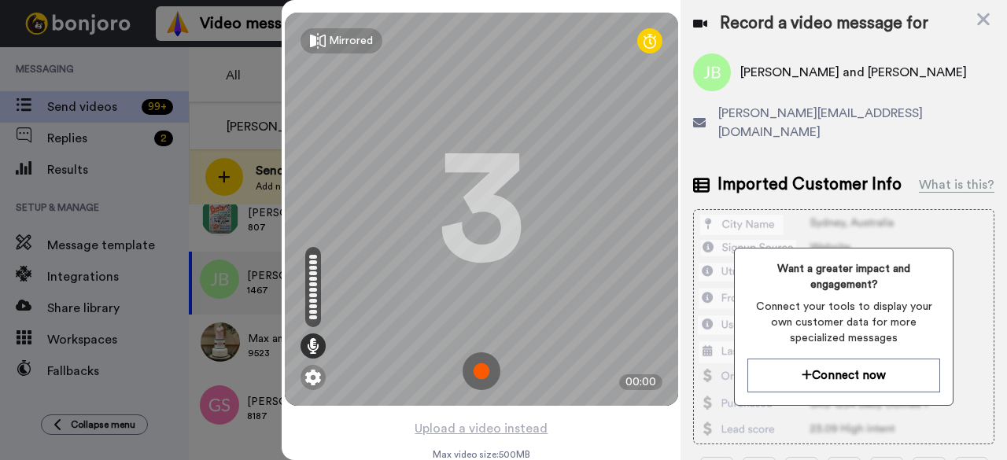
click at [476, 380] on img at bounding box center [482, 371] width 38 height 38
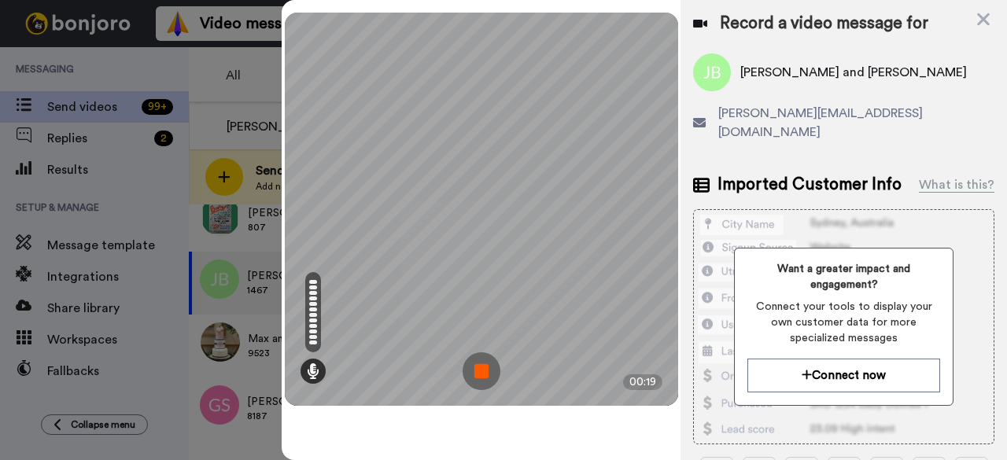
click at [485, 383] on img at bounding box center [482, 371] width 38 height 38
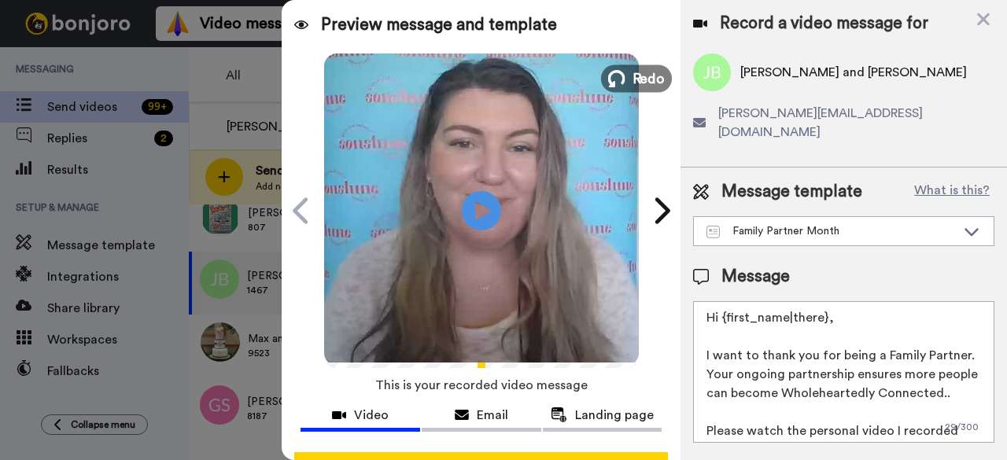
click at [615, 76] on icon at bounding box center [616, 78] width 17 height 17
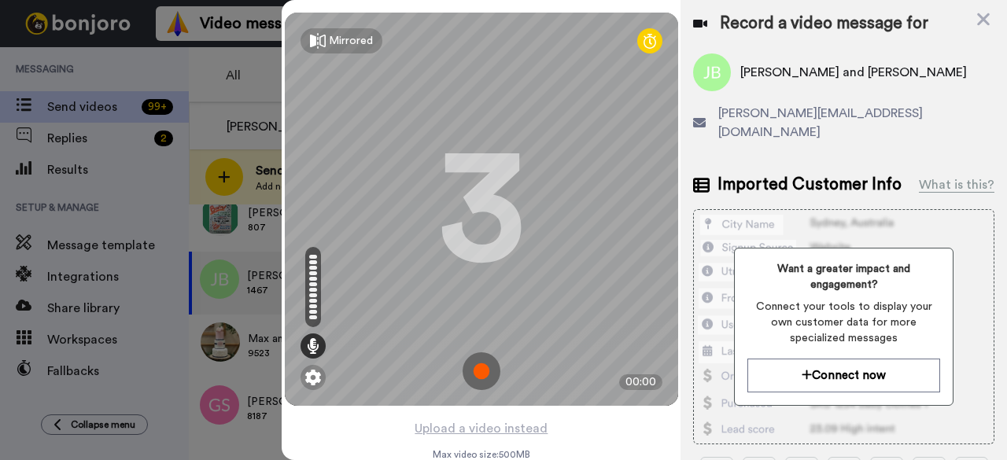
click at [485, 374] on img at bounding box center [482, 371] width 38 height 38
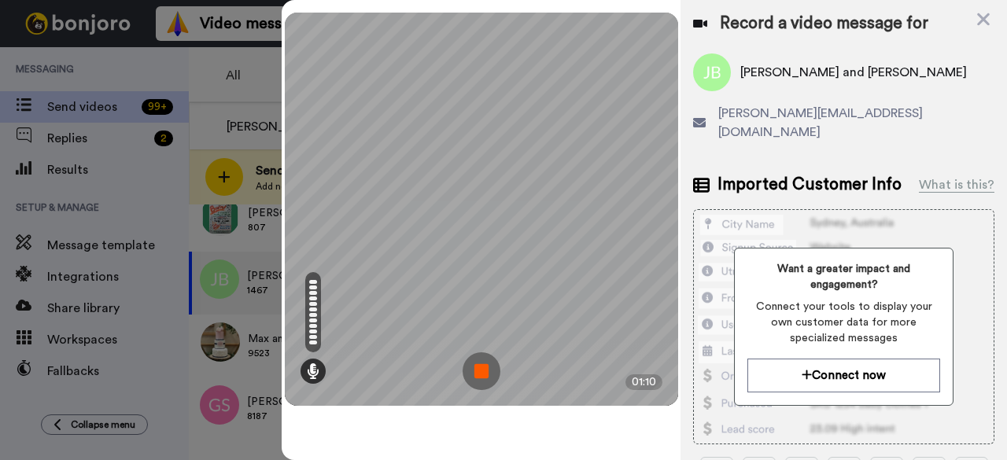
click at [490, 374] on img at bounding box center [482, 371] width 38 height 38
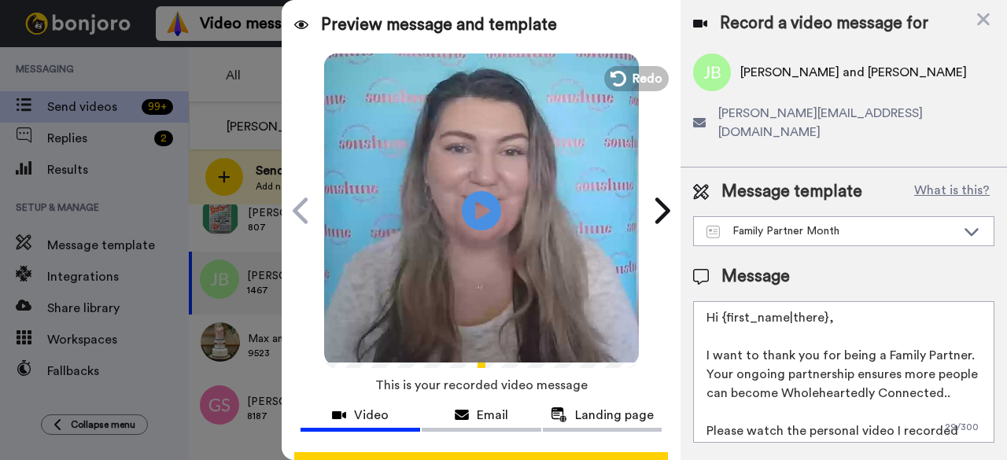
click at [498, 210] on video at bounding box center [481, 208] width 315 height 315
click at [485, 202] on icon at bounding box center [482, 211] width 42 height 42
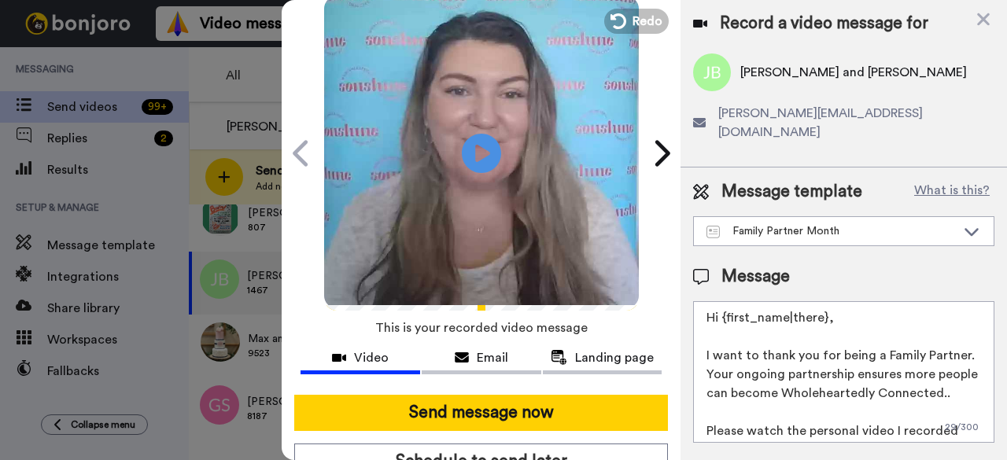
scroll to position [145, 0]
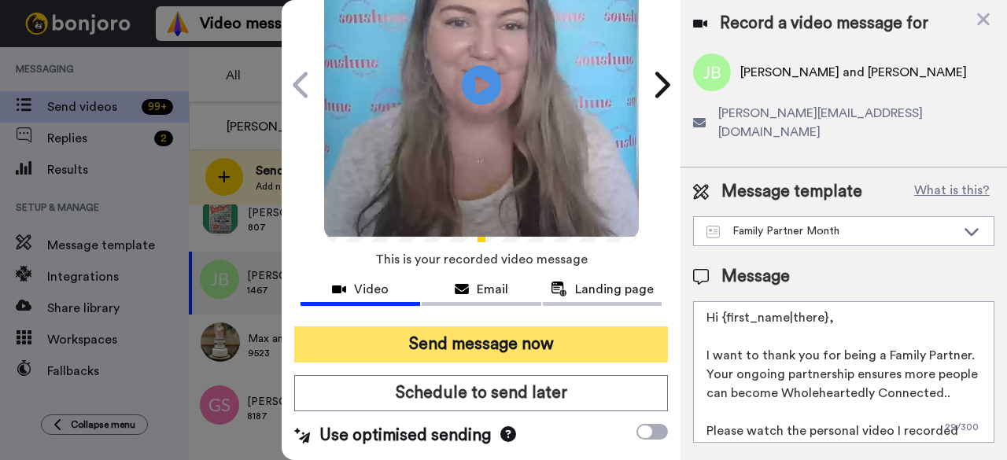
click at [521, 327] on button "Send message now" at bounding box center [481, 345] width 374 height 36
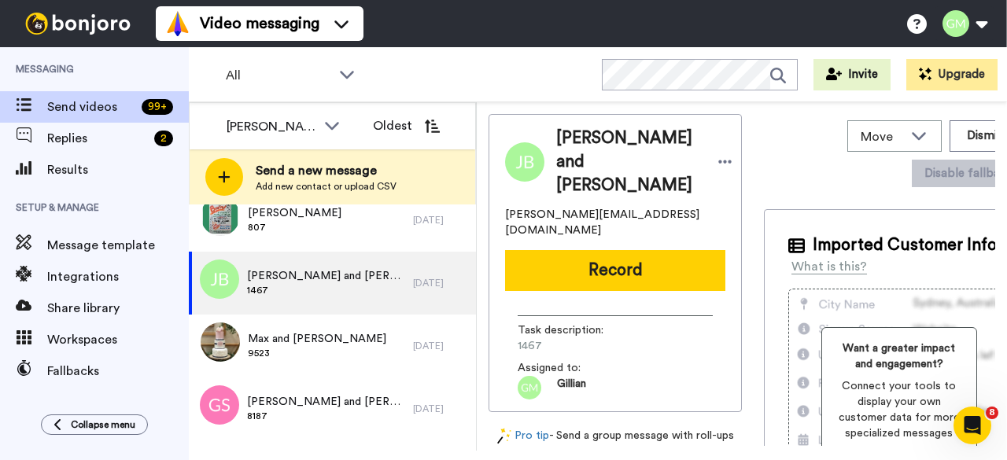
scroll to position [0, 0]
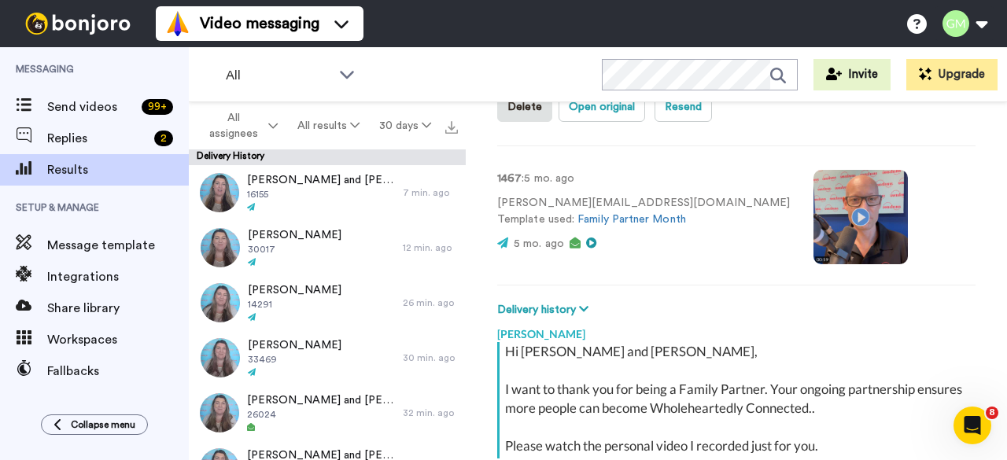
click at [814, 213] on video at bounding box center [861, 217] width 94 height 94
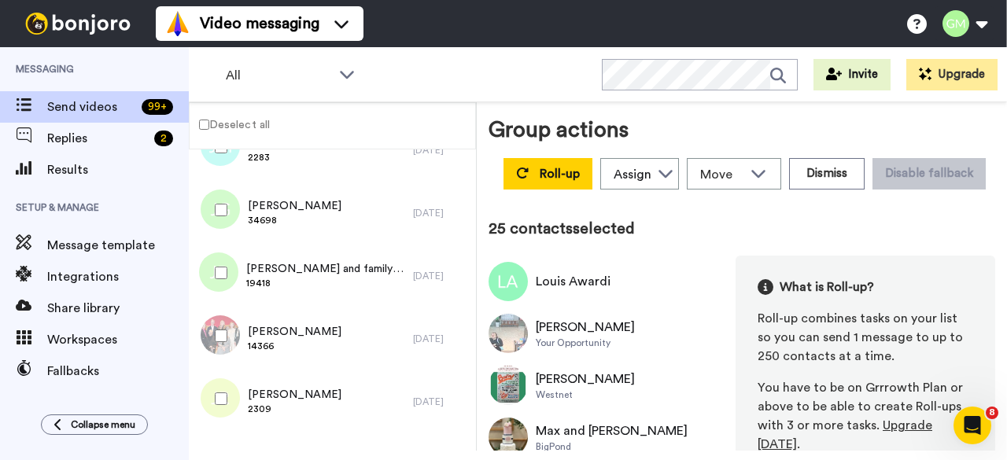
scroll to position [2625, 0]
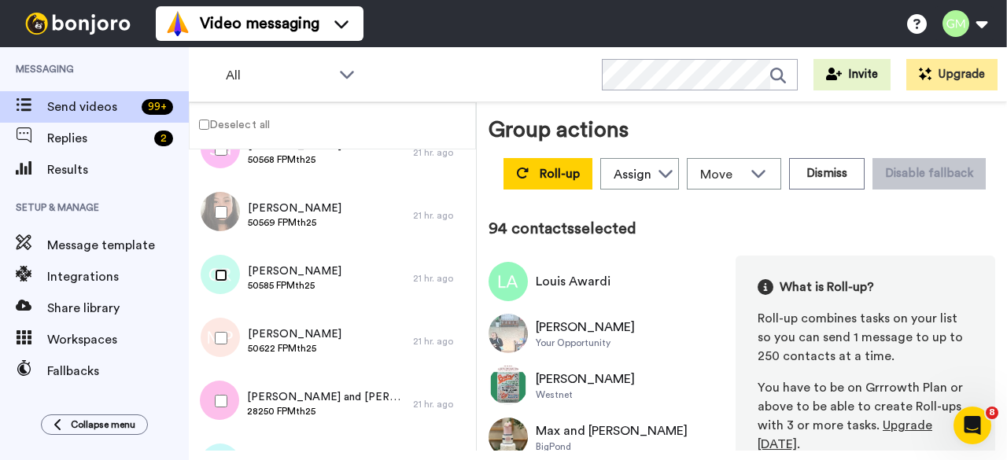
scroll to position [5772, 0]
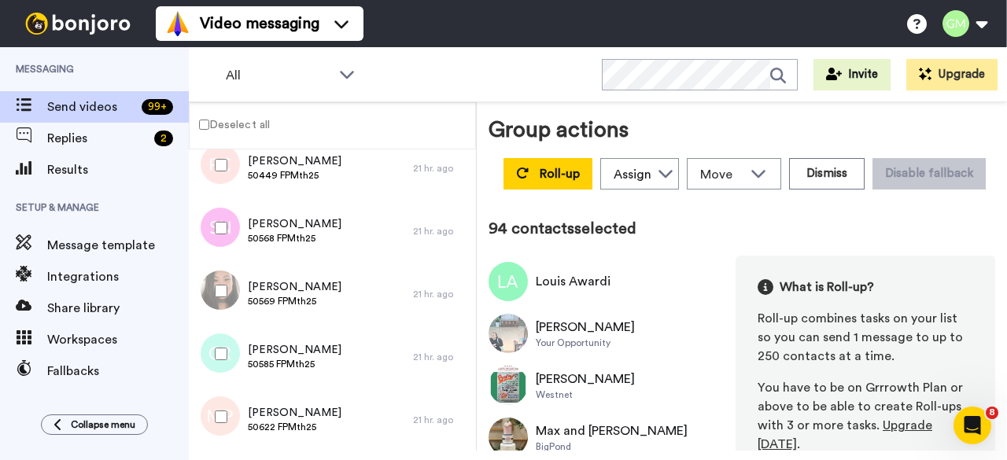
click at [220, 307] on div at bounding box center [218, 291] width 57 height 55
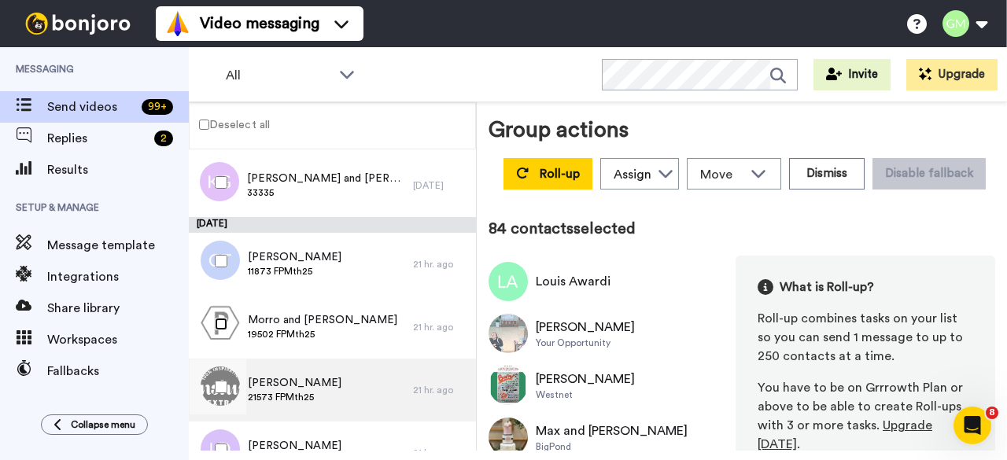
scroll to position [5142, 0]
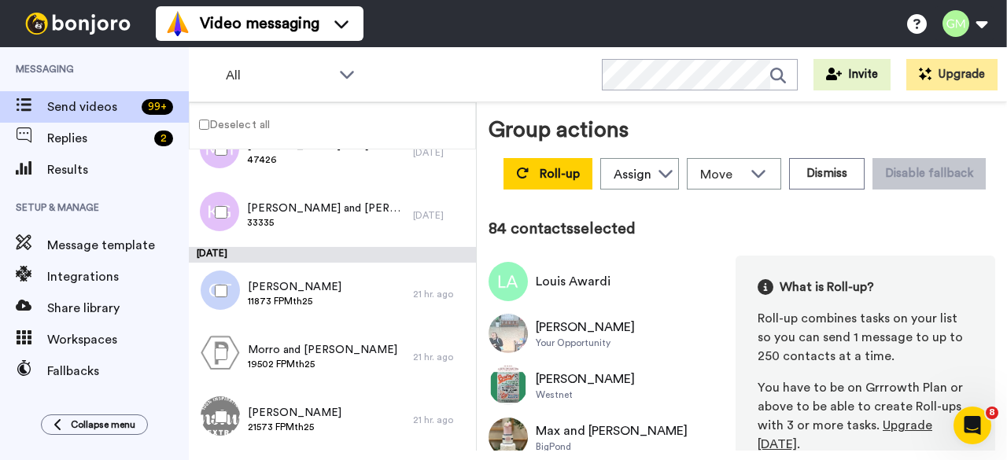
click at [228, 285] on div at bounding box center [218, 291] width 57 height 55
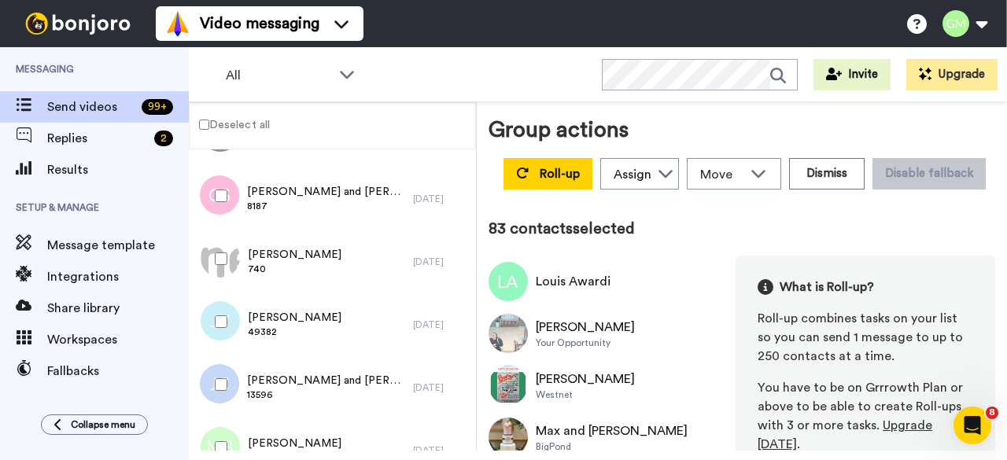
scroll to position [0, 0]
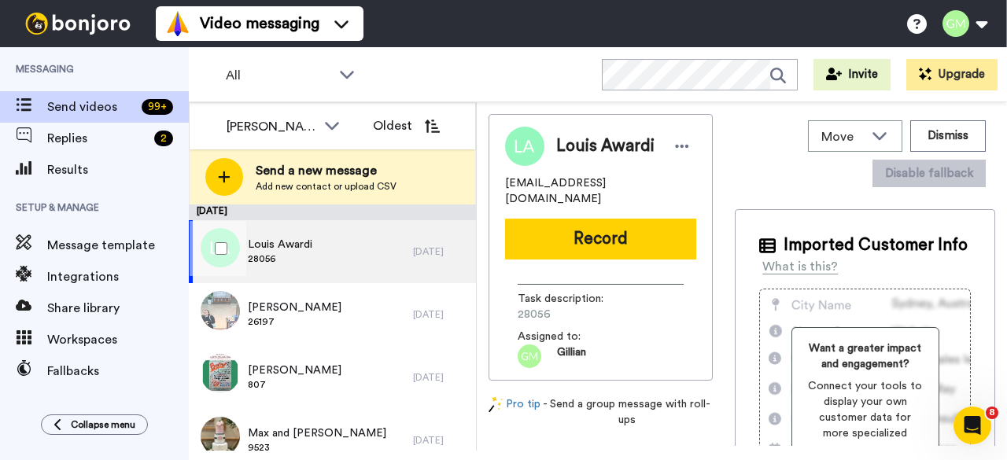
click at [293, 260] on span "28056" at bounding box center [280, 259] width 65 height 13
drag, startPoint x: 552, startPoint y: 309, endPoint x: 489, endPoint y: 309, distance: 62.9
click at [489, 309] on div "Louis Awardi Ancient_traveller@hotmail.com Record Task description : 28056 Assi…" at bounding box center [601, 247] width 224 height 267
copy span "28056"
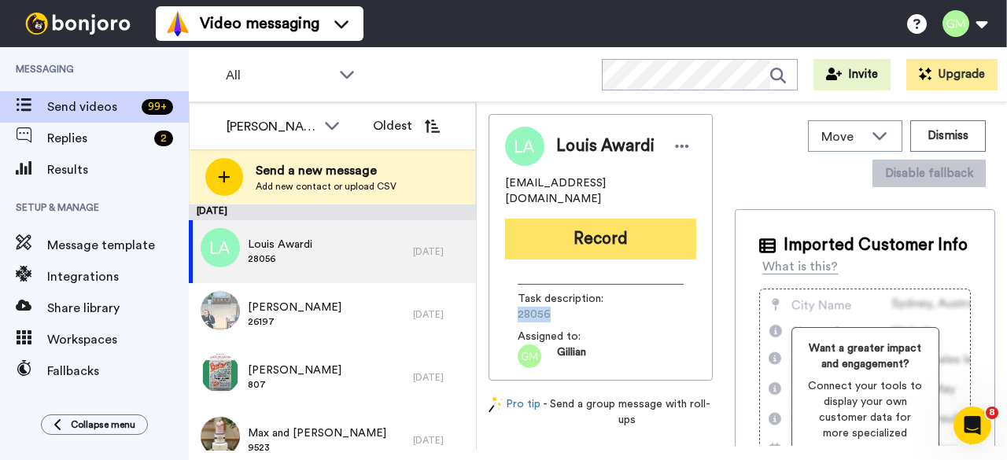
click at [570, 219] on button "Record" at bounding box center [600, 239] width 191 height 41
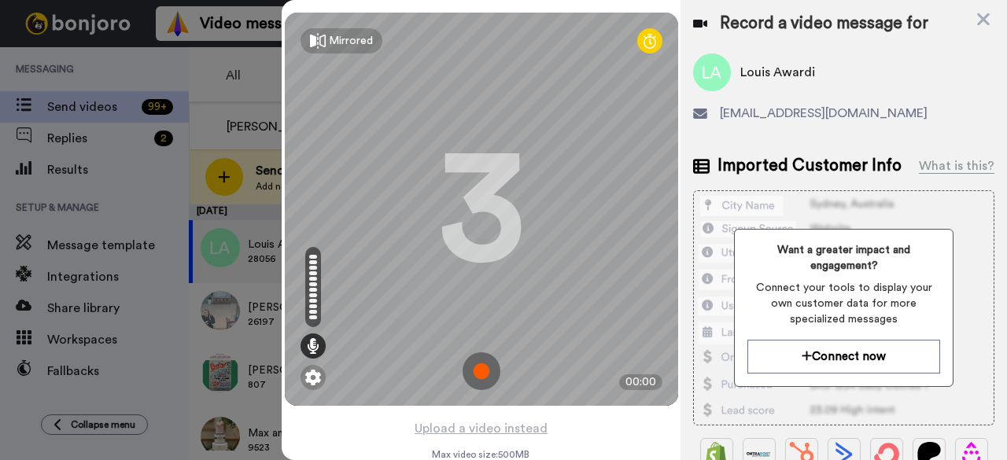
click at [485, 374] on img at bounding box center [482, 371] width 38 height 38
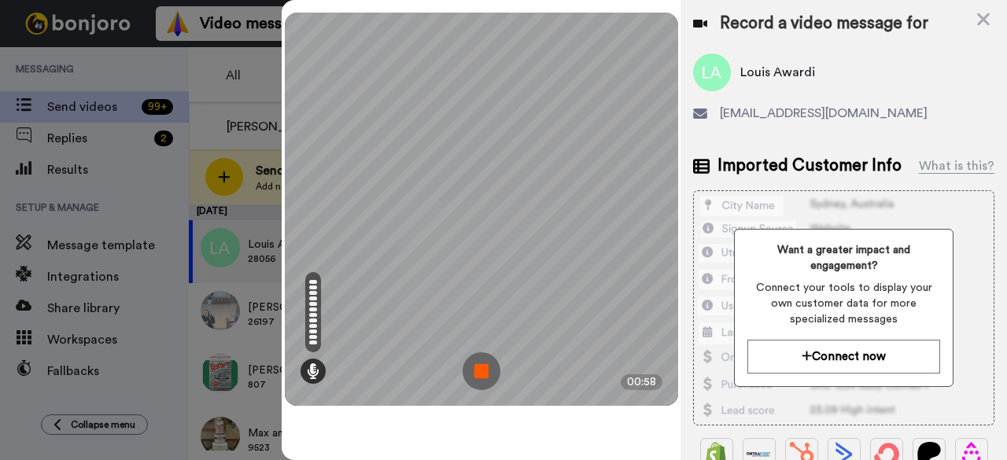
click at [478, 357] on img at bounding box center [482, 371] width 38 height 38
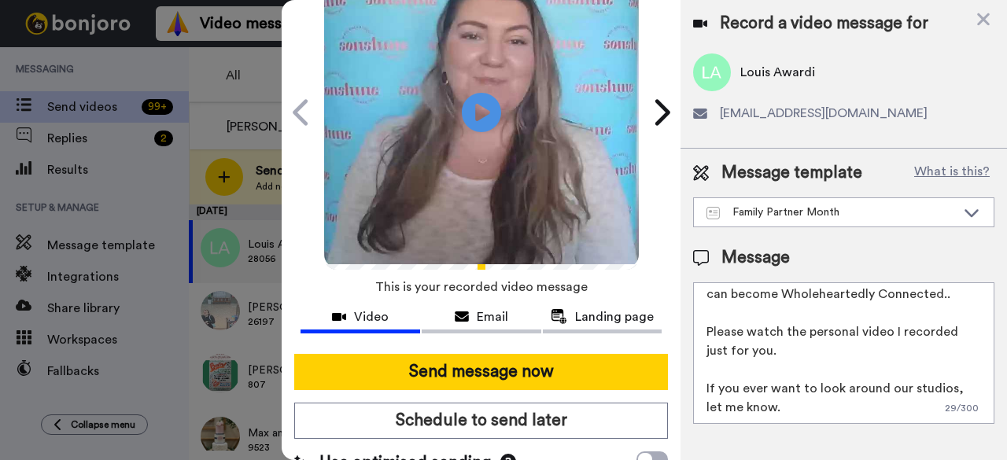
scroll to position [145, 0]
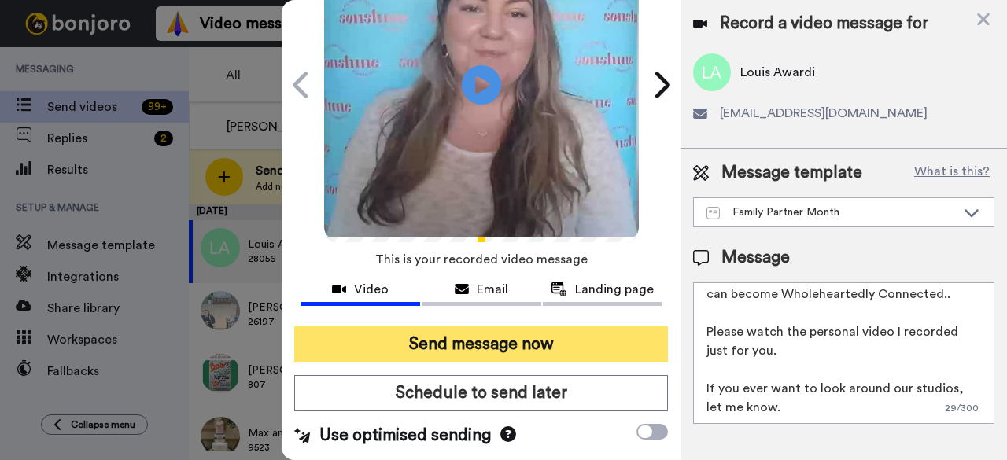
click at [489, 327] on button "Send message now" at bounding box center [481, 345] width 374 height 36
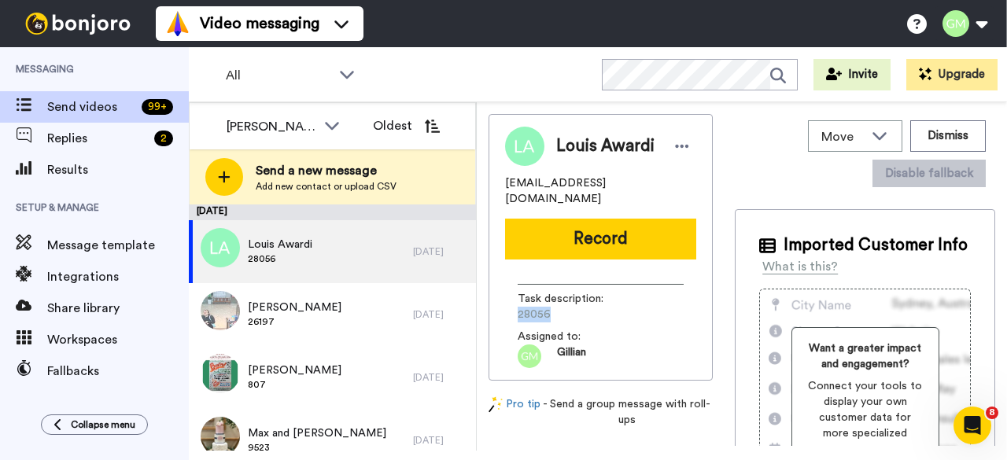
scroll to position [0, 0]
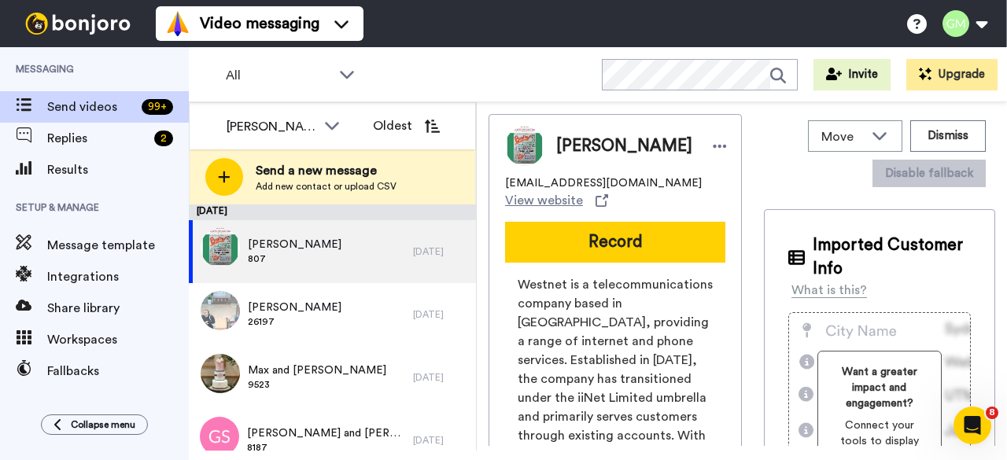
drag, startPoint x: 0, startPoint y: 0, endPoint x: 426, endPoint y: 83, distance: 434.4
click at [426, 83] on div "All Invite Upgrade" at bounding box center [598, 74] width 818 height 55
click at [338, 257] on span "807" at bounding box center [295, 259] width 94 height 13
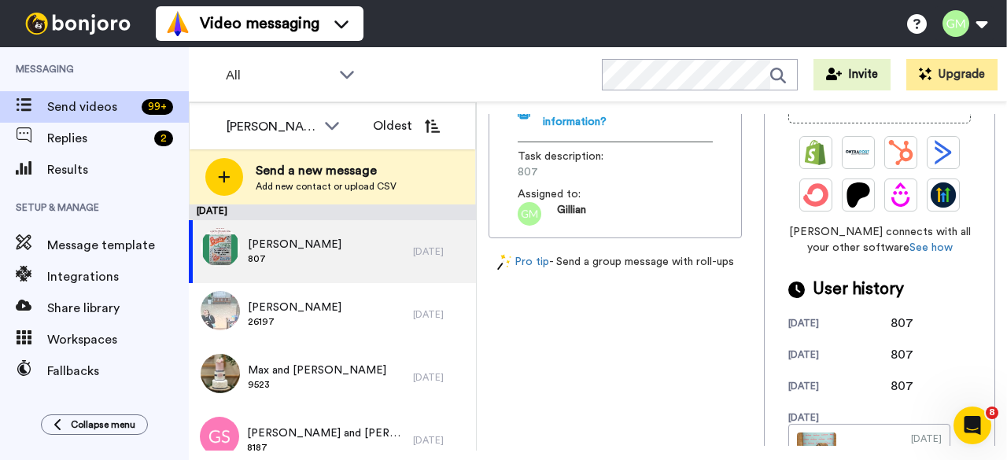
scroll to position [518, 0]
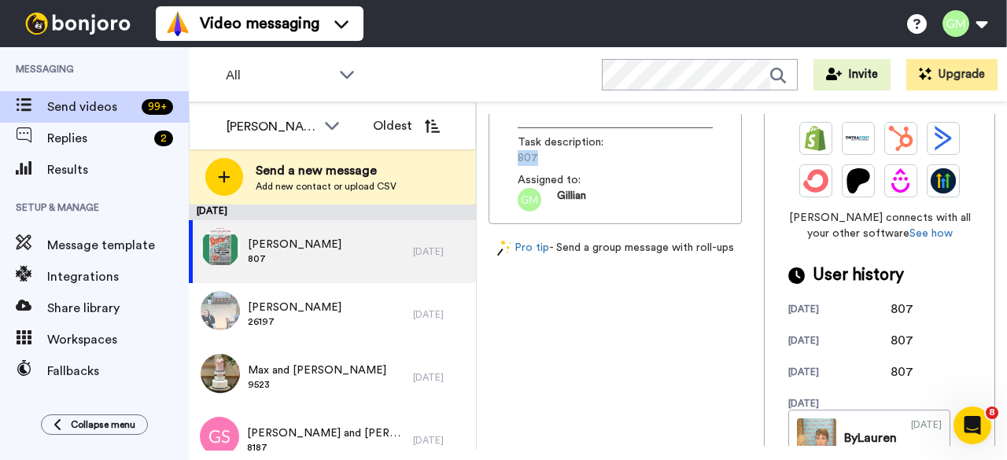
drag, startPoint x: 541, startPoint y: 206, endPoint x: 500, endPoint y: 201, distance: 42.1
copy span "807"
click at [363, 253] on div "[PERSON_NAME] 807" at bounding box center [301, 251] width 224 height 63
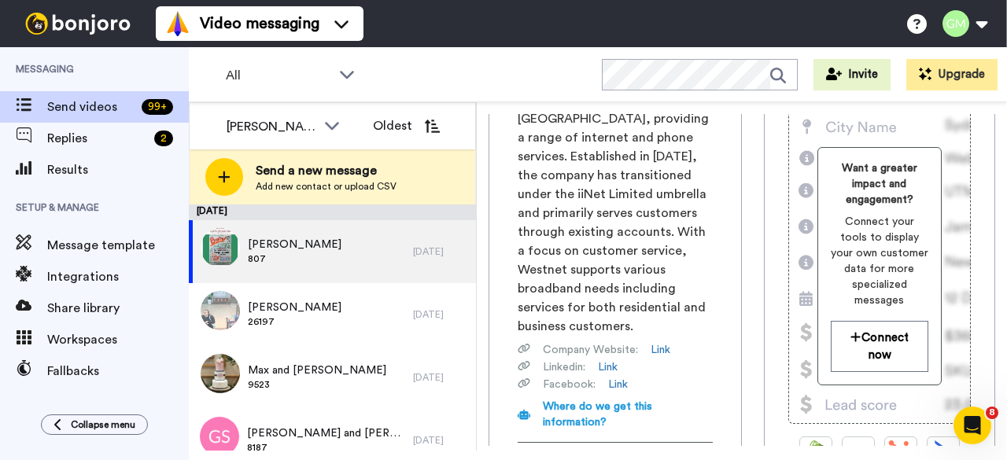
scroll to position [0, 0]
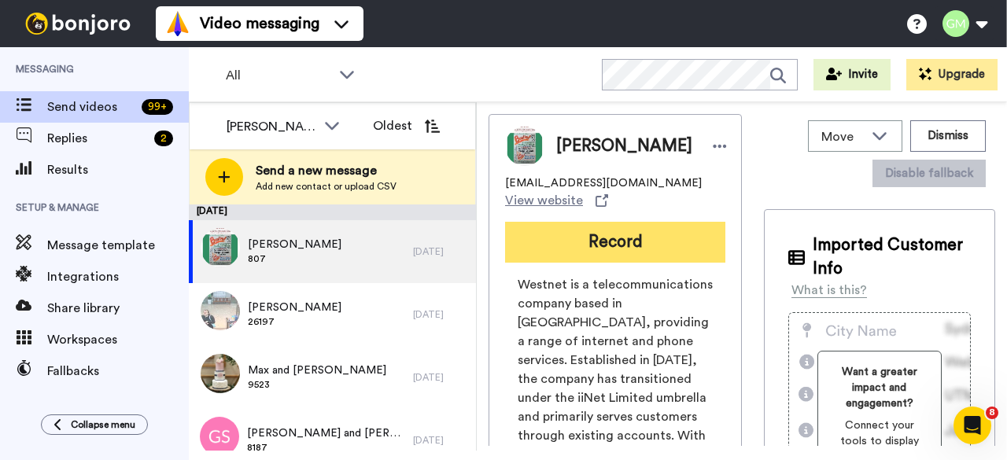
click at [603, 247] on button "Record" at bounding box center [615, 242] width 220 height 41
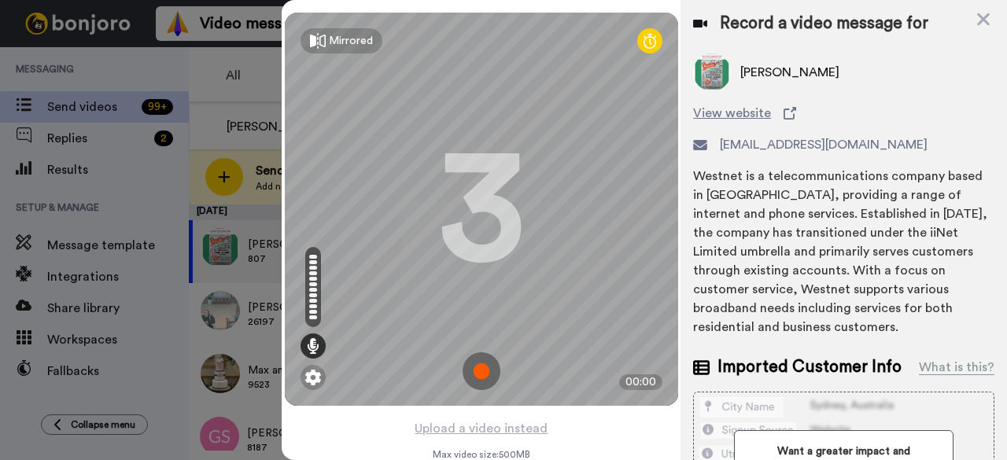
click at [474, 373] on img at bounding box center [482, 371] width 38 height 38
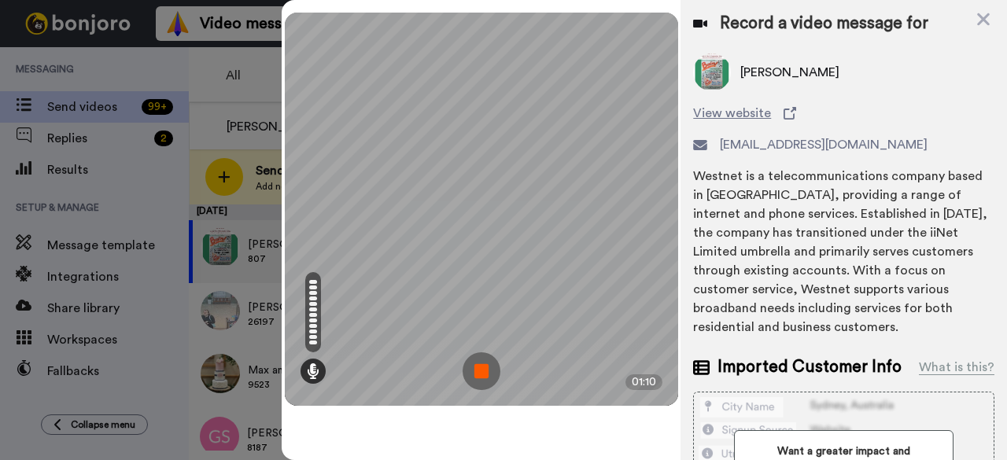
click at [487, 375] on img at bounding box center [482, 371] width 38 height 38
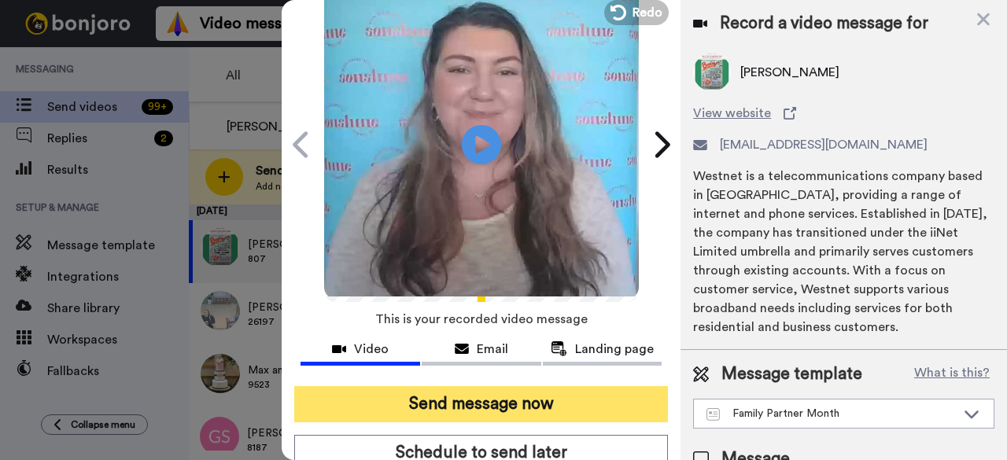
scroll to position [145, 0]
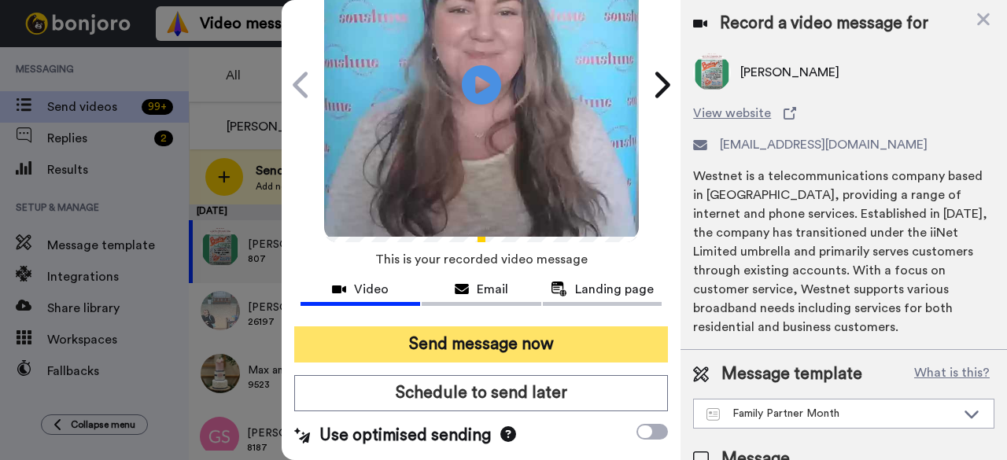
click at [566, 327] on button "Send message now" at bounding box center [481, 345] width 374 height 36
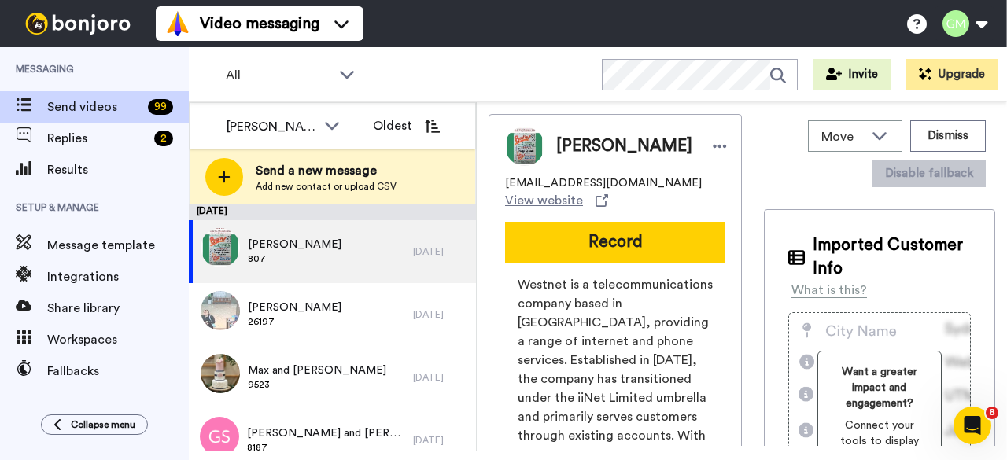
scroll to position [0, 0]
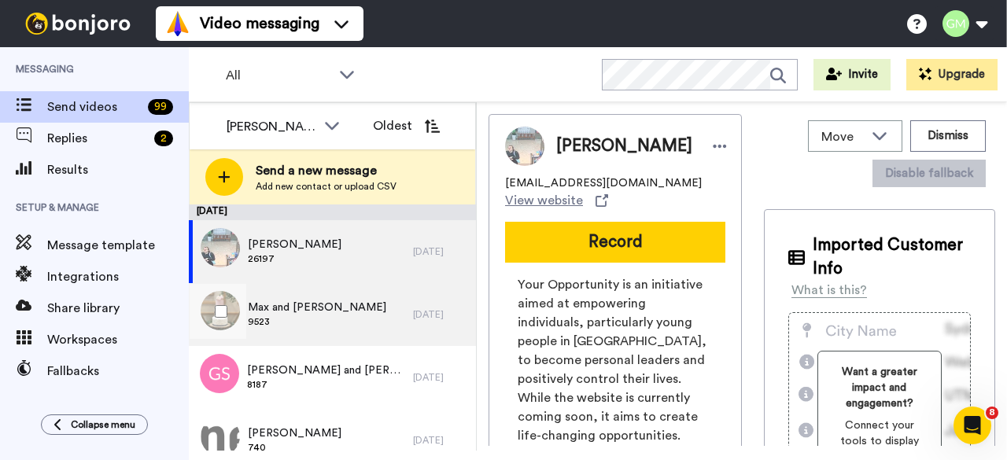
click at [346, 323] on span "9523" at bounding box center [317, 322] width 138 height 13
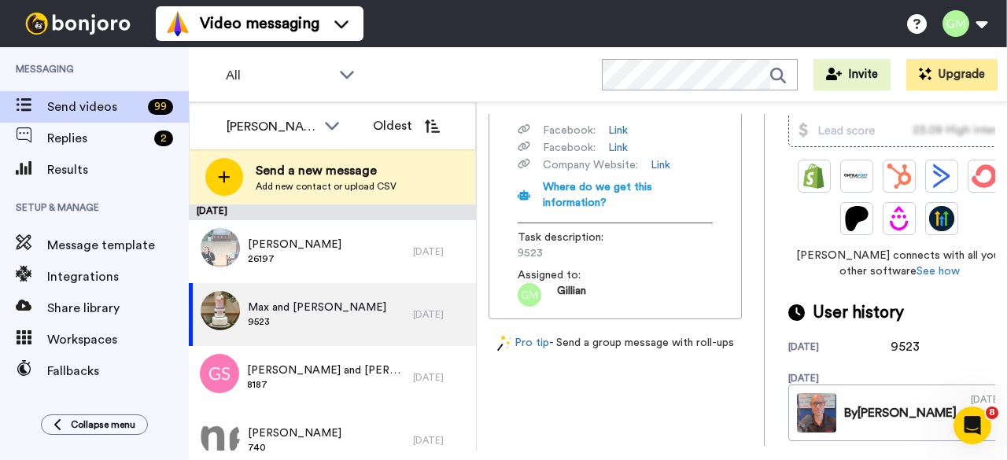
scroll to position [393, 0]
drag, startPoint x: 553, startPoint y: 285, endPoint x: 513, endPoint y: 290, distance: 40.5
click at [513, 290] on div "BigPond, now part of Telstra, offers a variety of media services, including vid…" at bounding box center [615, 98] width 220 height 417
copy span "9523"
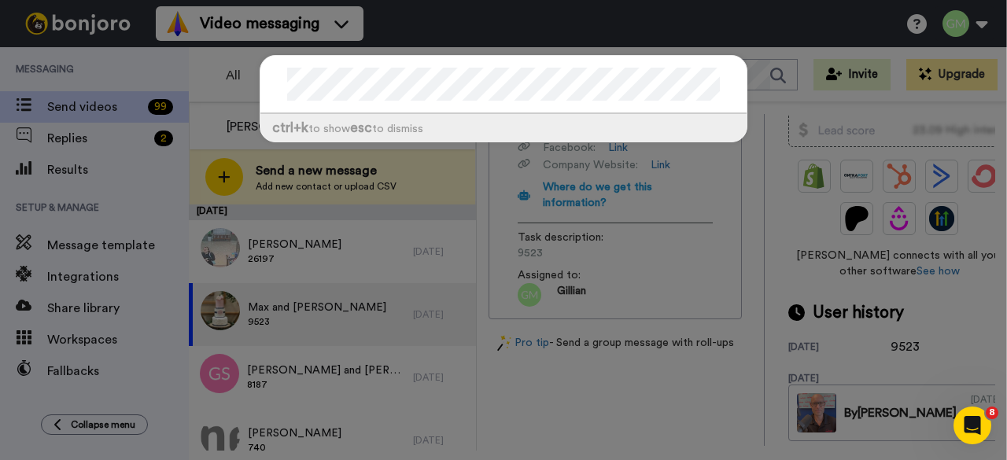
click at [506, 293] on div "ctrl +k to show esc to dismiss" at bounding box center [503, 230] width 1007 height 460
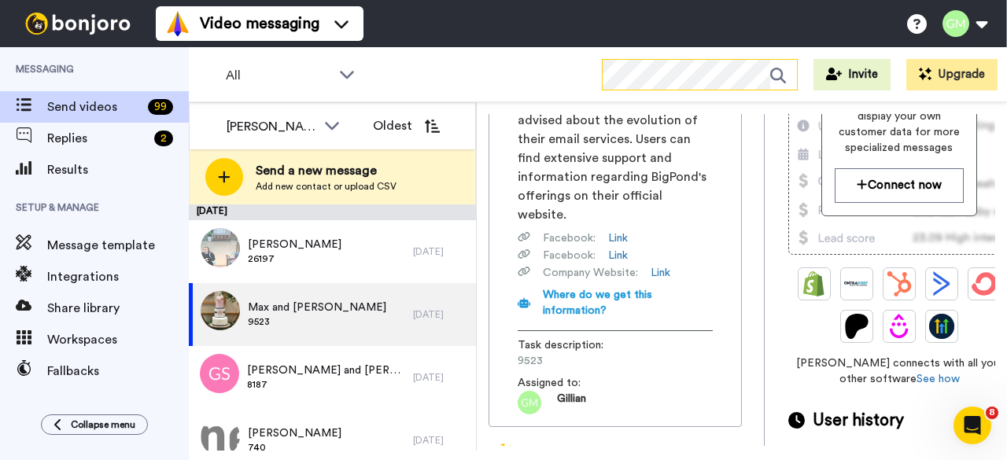
scroll to position [472, 0]
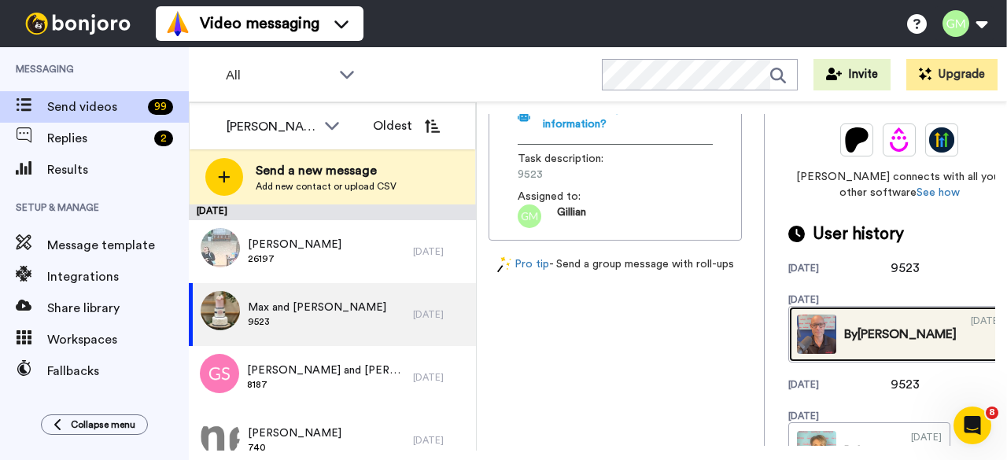
click at [806, 336] on link "By [PERSON_NAME] [DATE]" at bounding box center [899, 334] width 222 height 57
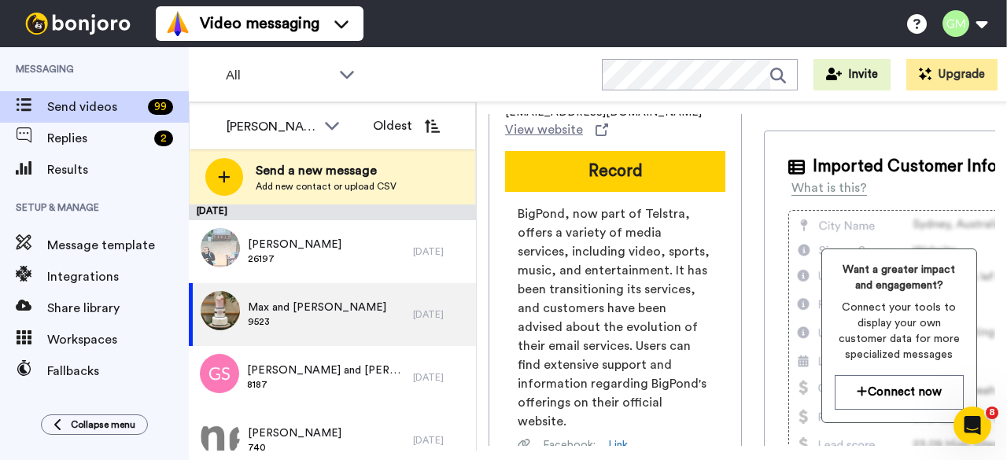
scroll to position [0, 0]
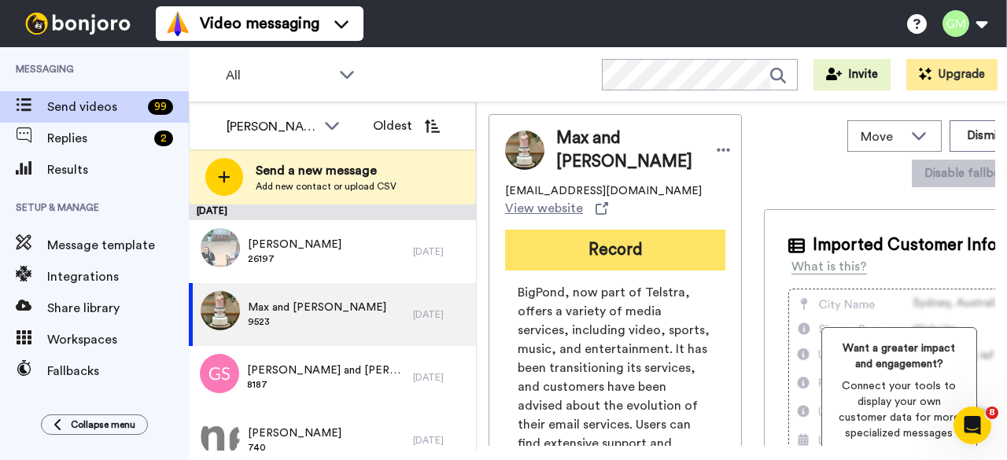
click at [589, 248] on button "Record" at bounding box center [615, 250] width 220 height 41
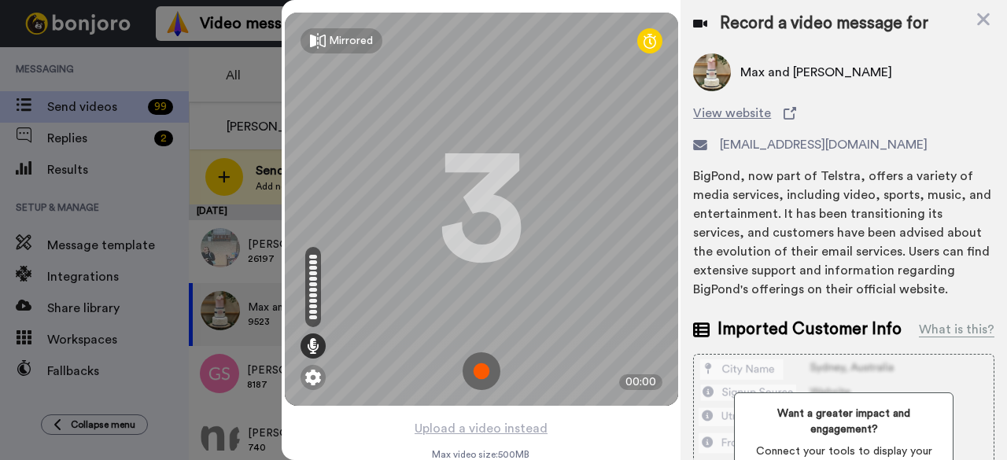
click at [474, 382] on img at bounding box center [482, 371] width 38 height 38
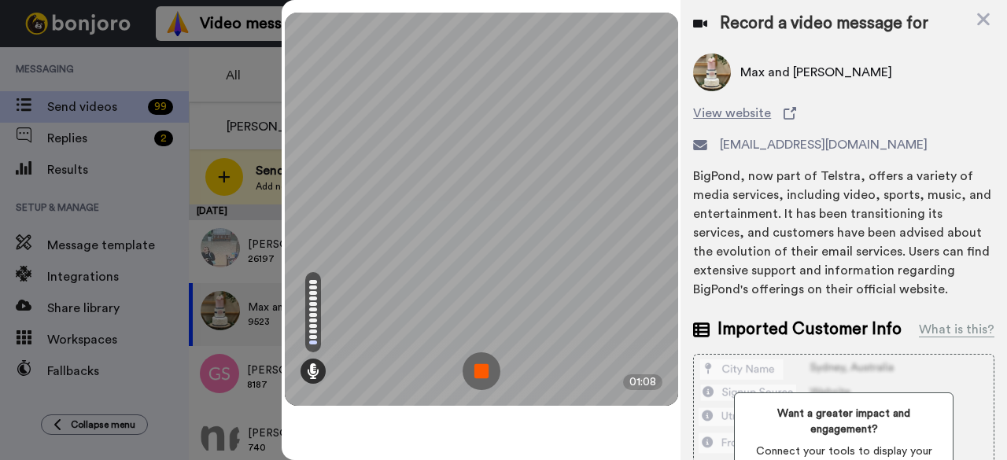
click at [465, 371] on img at bounding box center [482, 371] width 38 height 38
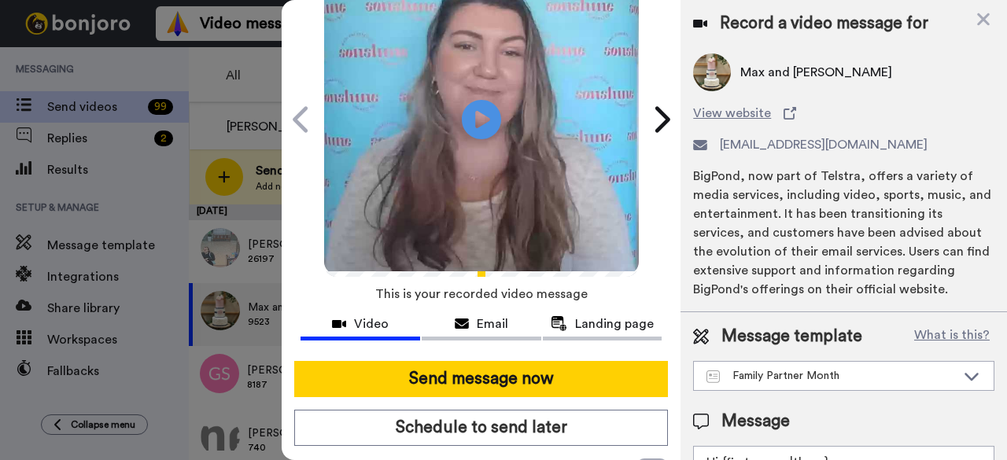
scroll to position [145, 0]
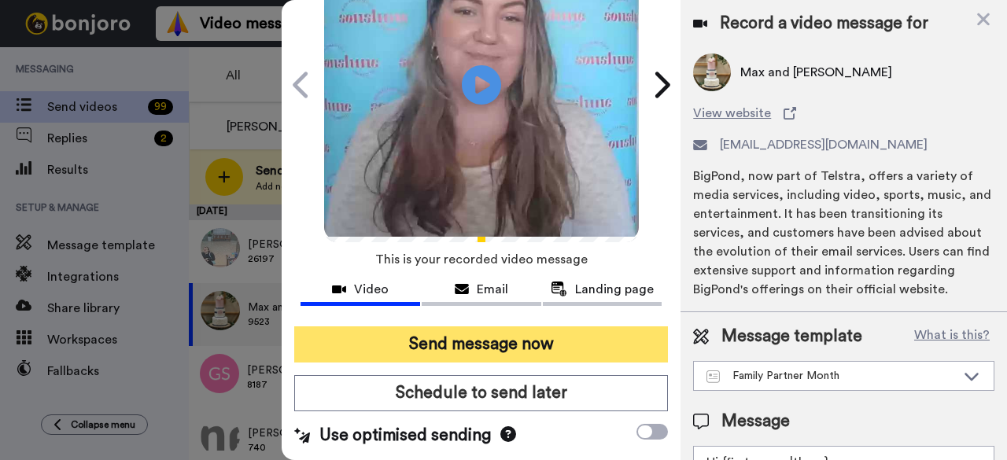
click at [533, 327] on button "Send message now" at bounding box center [481, 345] width 374 height 36
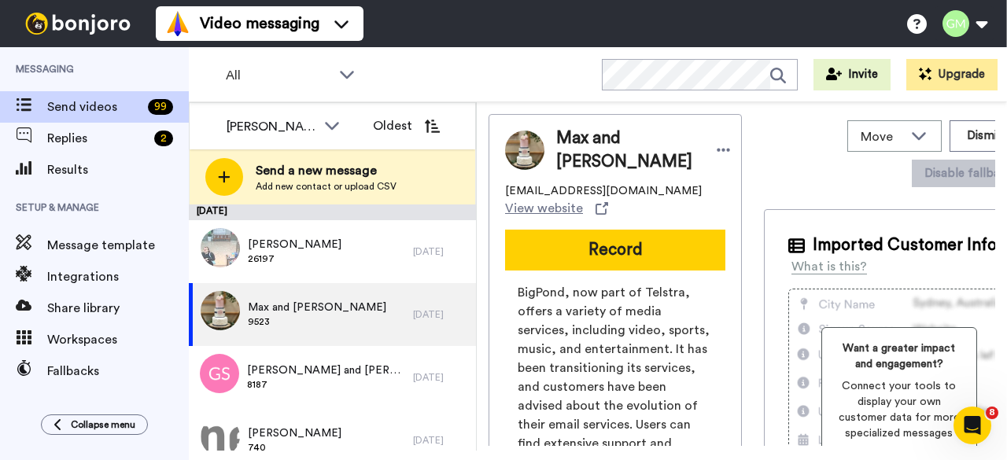
scroll to position [0, 0]
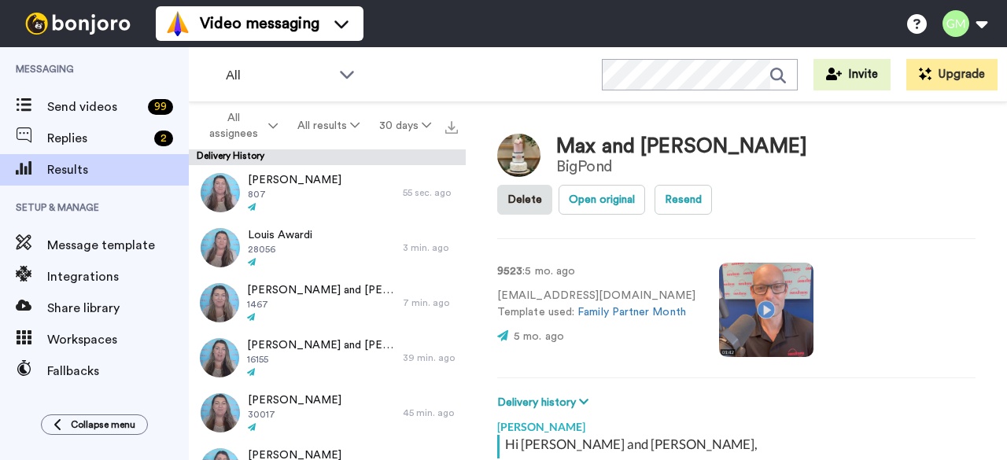
click at [755, 263] on video at bounding box center [766, 310] width 94 height 94
click at [751, 267] on video at bounding box center [766, 310] width 94 height 94
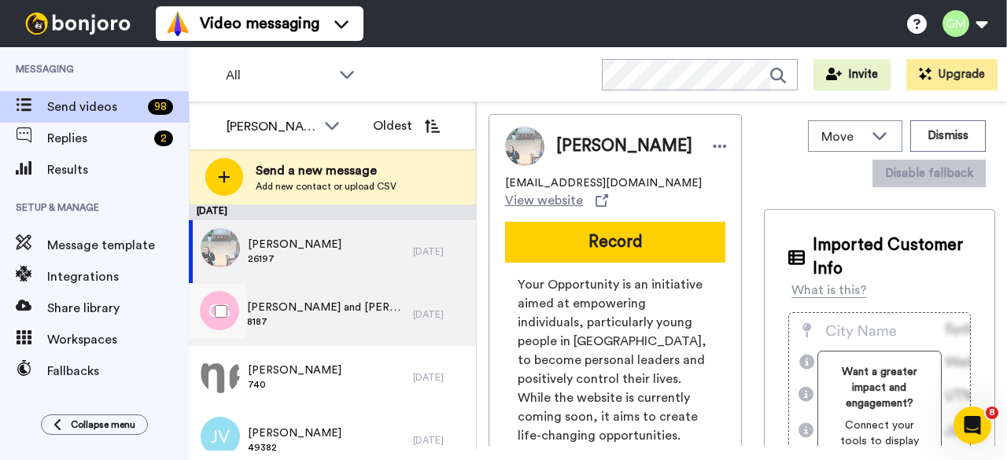
click at [326, 323] on span "8187" at bounding box center [326, 322] width 158 height 13
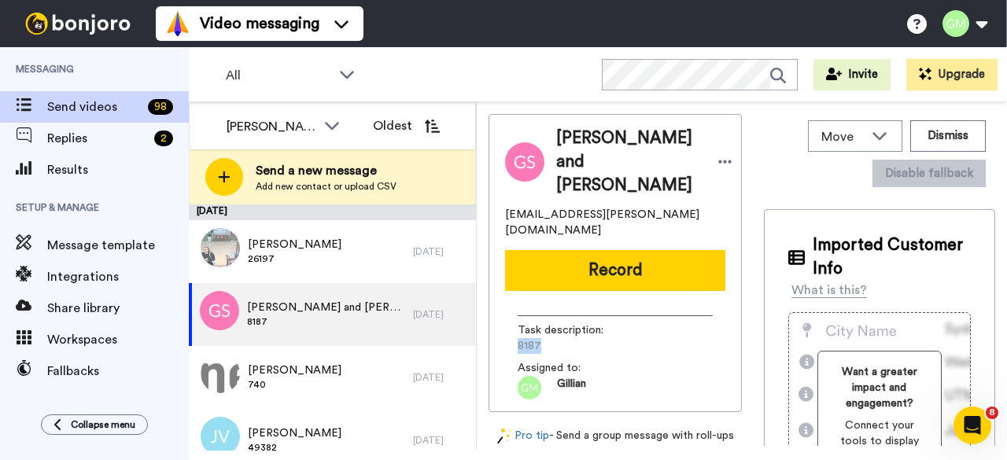
drag, startPoint x: 539, startPoint y: 326, endPoint x: 514, endPoint y: 328, distance: 25.3
click at [514, 328] on div "Task description : 8187 Assigned to: [PERSON_NAME]" at bounding box center [615, 352] width 220 height 96
copy span "8187"
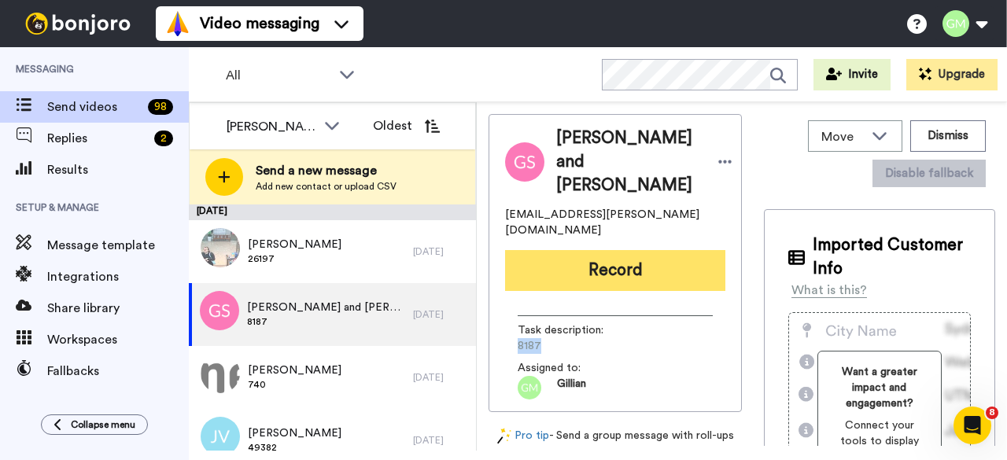
click at [555, 250] on button "Record" at bounding box center [615, 270] width 220 height 41
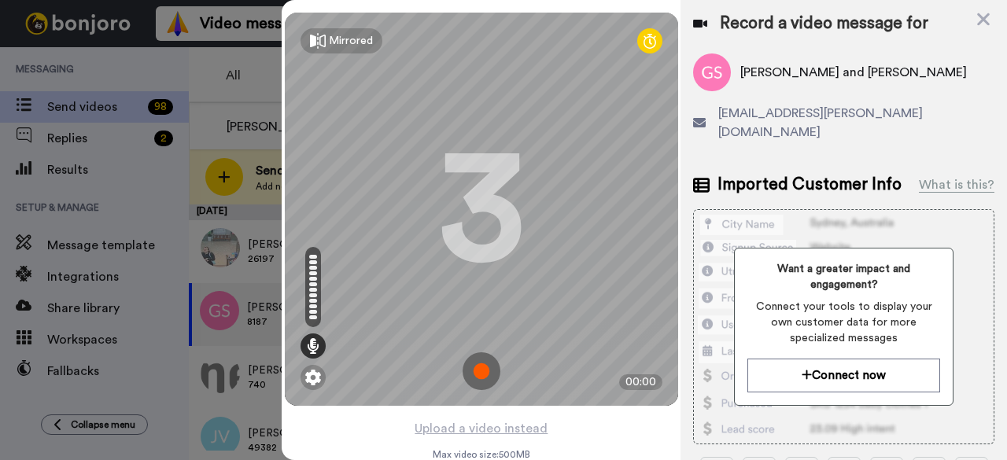
click at [477, 376] on img at bounding box center [482, 371] width 38 height 38
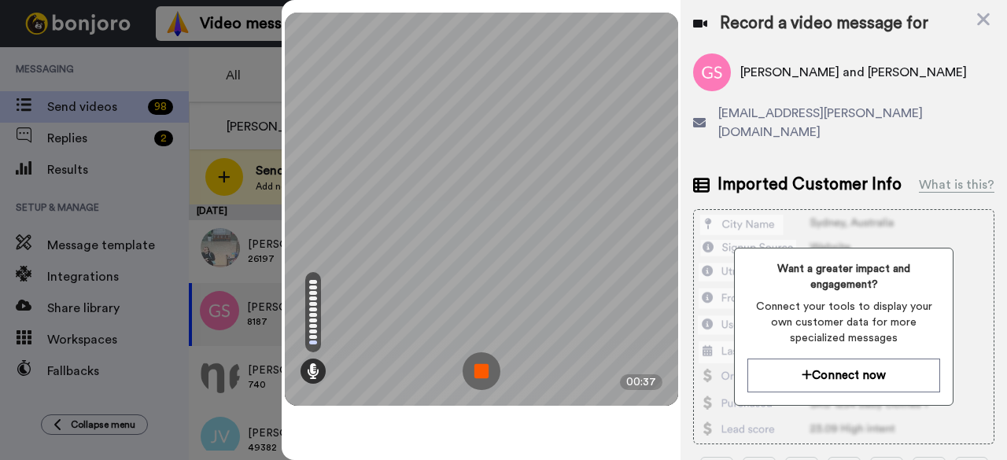
click at [471, 368] on img at bounding box center [482, 371] width 38 height 38
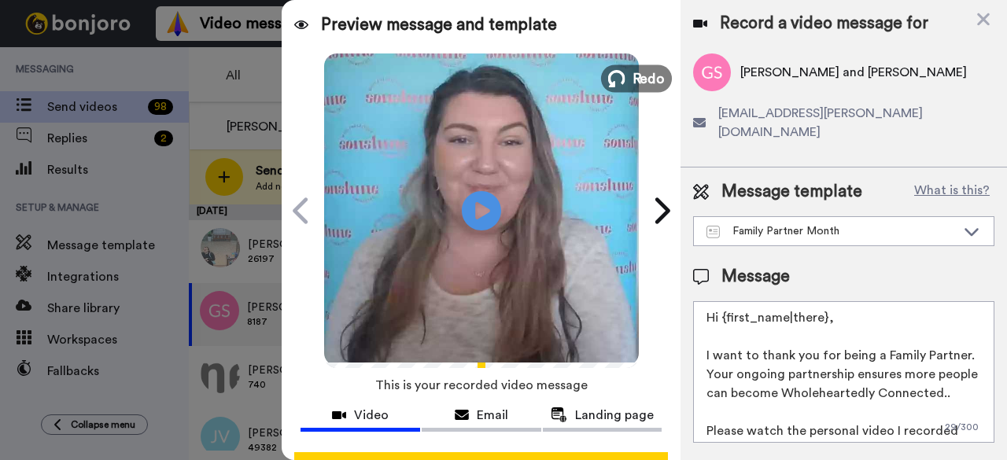
click at [659, 78] on button "Redo" at bounding box center [636, 79] width 71 height 28
